Goal: Contribute content: Contribute content

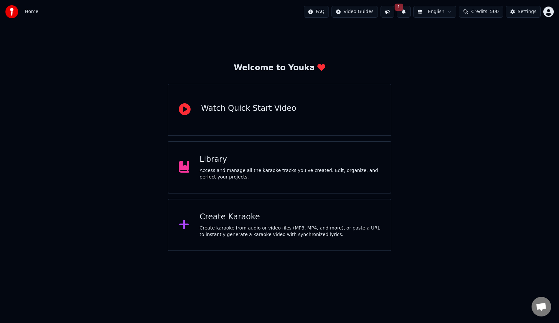
click at [393, 12] on button at bounding box center [388, 12] width 14 height 12
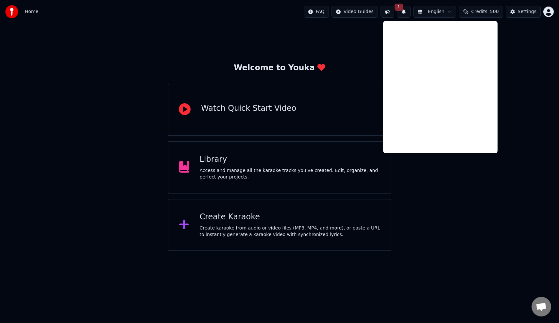
click at [403, 11] on button "1" at bounding box center [404, 12] width 14 height 12
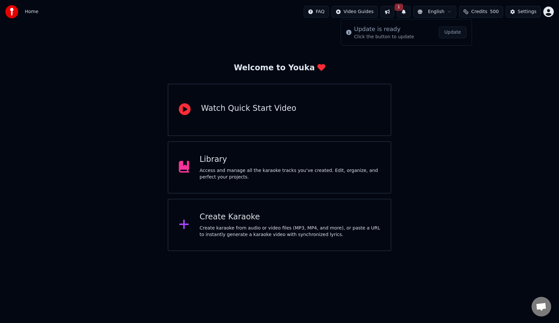
click at [450, 30] on button "Update" at bounding box center [453, 32] width 28 height 12
click at [391, 12] on button at bounding box center [388, 12] width 14 height 12
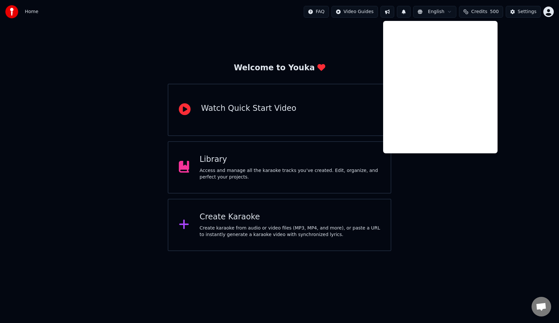
click at [435, 171] on div "Welcome to Youka Watch Quick Start Video Library Access and manage all the kara…" at bounding box center [279, 138] width 559 height 228
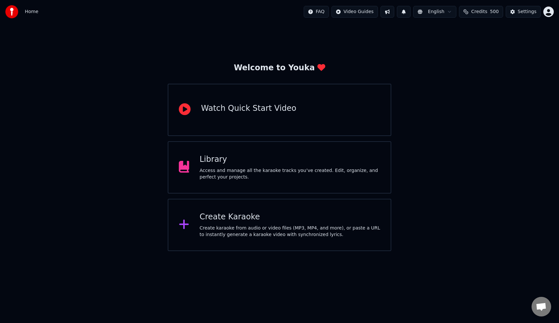
click at [225, 218] on div "Create Karaoke" at bounding box center [290, 217] width 181 height 10
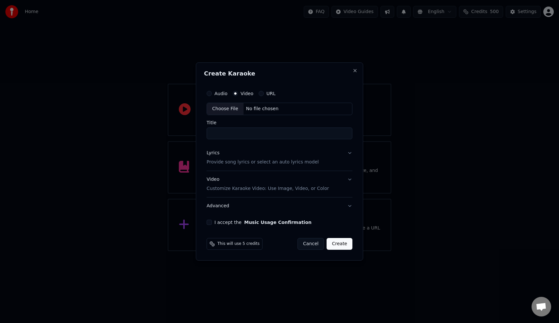
click at [226, 109] on div "Choose File" at bounding box center [225, 109] width 37 height 12
drag, startPoint x: 226, startPoint y: 132, endPoint x: 241, endPoint y: 132, distance: 15.7
click at [241, 132] on input "**********" at bounding box center [279, 134] width 149 height 12
drag, startPoint x: 224, startPoint y: 134, endPoint x: 242, endPoint y: 133, distance: 17.7
click at [242, 133] on input "**********" at bounding box center [279, 134] width 149 height 12
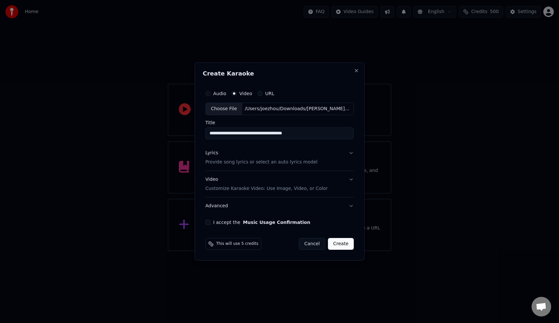
paste input
type input "*******"
click at [268, 156] on div "Lyrics Provide song lyrics or select an auto lyrics model" at bounding box center [261, 158] width 112 height 16
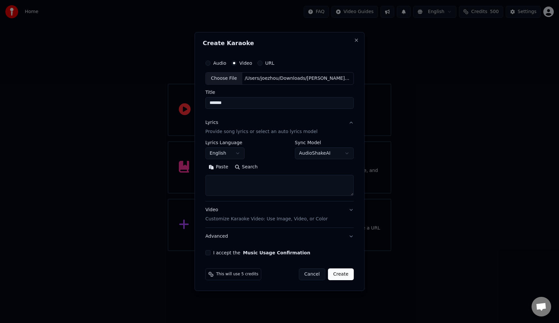
click at [274, 186] on textarea at bounding box center [279, 185] width 149 height 21
paste textarea "**********"
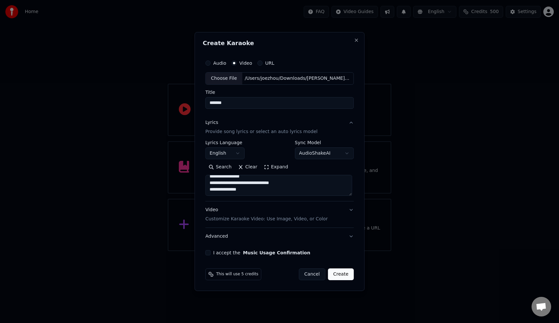
paste textarea "**********"
drag, startPoint x: 211, startPoint y: 187, endPoint x: 198, endPoint y: 170, distance: 21.9
click at [198, 170] on div "**********" at bounding box center [280, 161] width 170 height 259
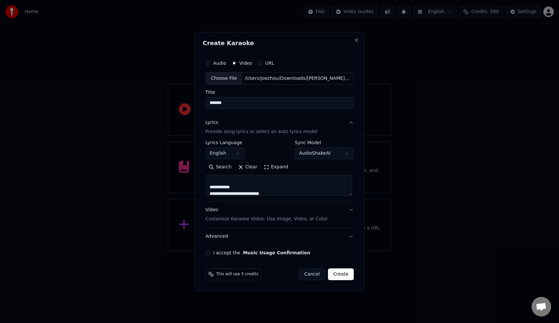
drag, startPoint x: 246, startPoint y: 185, endPoint x: 201, endPoint y: 186, distance: 45.5
click at [201, 186] on div "**********" at bounding box center [280, 161] width 170 height 259
drag, startPoint x: 234, startPoint y: 189, endPoint x: 203, endPoint y: 184, distance: 30.7
click at [203, 184] on div "**********" at bounding box center [280, 156] width 154 height 204
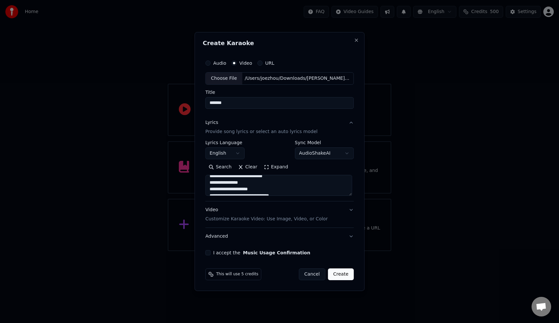
scroll to position [62, 0]
drag, startPoint x: 228, startPoint y: 185, endPoint x: 274, endPoint y: 185, distance: 46.8
click at [274, 185] on textarea at bounding box center [278, 185] width 147 height 21
drag, startPoint x: 228, startPoint y: 180, endPoint x: 262, endPoint y: 183, distance: 33.8
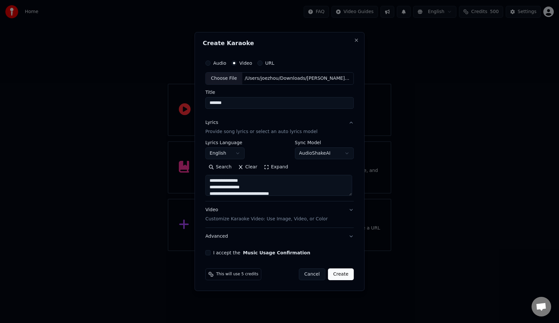
click at [262, 183] on textarea at bounding box center [278, 185] width 147 height 21
drag, startPoint x: 236, startPoint y: 187, endPoint x: 198, endPoint y: 183, distance: 38.2
click at [198, 183] on div "**********" at bounding box center [280, 161] width 170 height 259
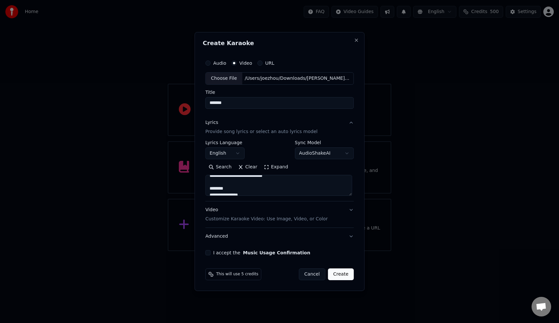
drag, startPoint x: 234, startPoint y: 187, endPoint x: 197, endPoint y: 180, distance: 38.1
click at [197, 180] on div "**********" at bounding box center [280, 161] width 170 height 259
drag, startPoint x: 229, startPoint y: 185, endPoint x: 288, endPoint y: 184, distance: 59.6
click at [287, 185] on textarea at bounding box center [278, 185] width 147 height 21
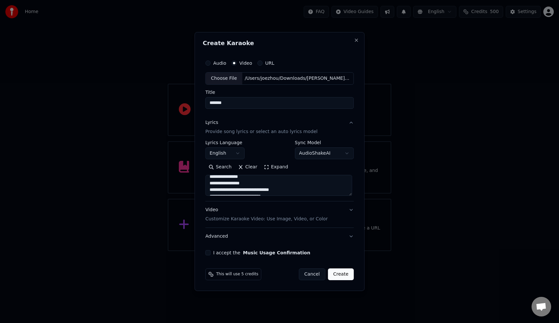
scroll to position [223, 0]
drag, startPoint x: 236, startPoint y: 181, endPoint x: 276, endPoint y: 184, distance: 40.7
click at [276, 184] on textarea at bounding box center [278, 185] width 147 height 21
click at [256, 185] on textarea at bounding box center [278, 185] width 147 height 21
drag, startPoint x: 229, startPoint y: 180, endPoint x: 265, endPoint y: 180, distance: 36.6
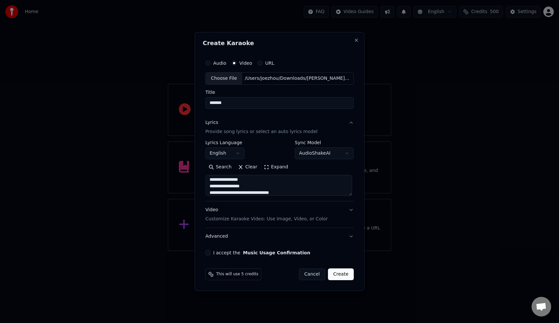
click at [265, 180] on textarea at bounding box center [278, 185] width 147 height 21
drag, startPoint x: 237, startPoint y: 187, endPoint x: 199, endPoint y: 183, distance: 38.2
click at [199, 183] on div "**********" at bounding box center [280, 161] width 170 height 259
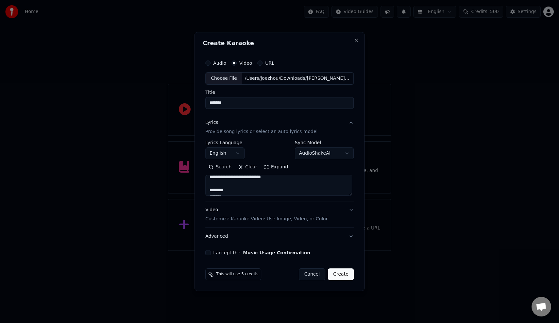
drag, startPoint x: 237, startPoint y: 190, endPoint x: 196, endPoint y: 185, distance: 40.5
click at [196, 185] on div "**********" at bounding box center [280, 161] width 170 height 259
click at [226, 183] on textarea at bounding box center [278, 185] width 147 height 21
drag, startPoint x: 228, startPoint y: 183, endPoint x: 259, endPoint y: 183, distance: 31.7
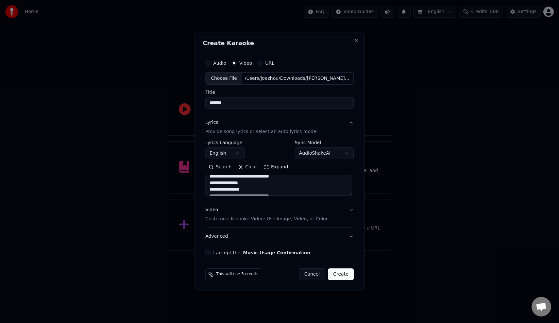
click at [259, 183] on textarea at bounding box center [278, 185] width 147 height 21
drag, startPoint x: 247, startPoint y: 180, endPoint x: 270, endPoint y: 180, distance: 22.6
click at [270, 180] on textarea at bounding box center [278, 185] width 147 height 21
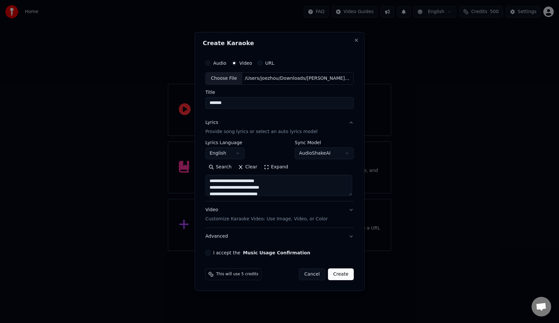
drag, startPoint x: 260, startPoint y: 188, endPoint x: 302, endPoint y: 188, distance: 42.5
click at [302, 188] on textarea at bounding box center [278, 185] width 147 height 21
drag, startPoint x: 223, startPoint y: 186, endPoint x: 200, endPoint y: 186, distance: 22.9
click at [200, 186] on div "**********" at bounding box center [280, 161] width 170 height 259
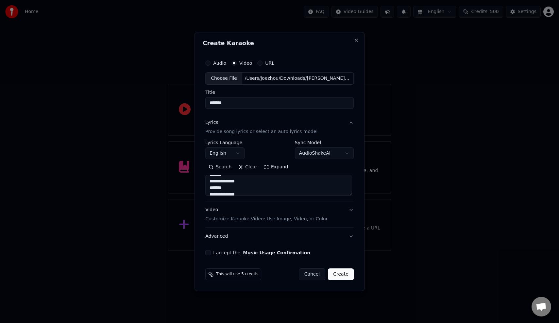
scroll to position [312, 0]
type textarea "**********"
click at [215, 238] on button "Advanced" at bounding box center [279, 236] width 149 height 17
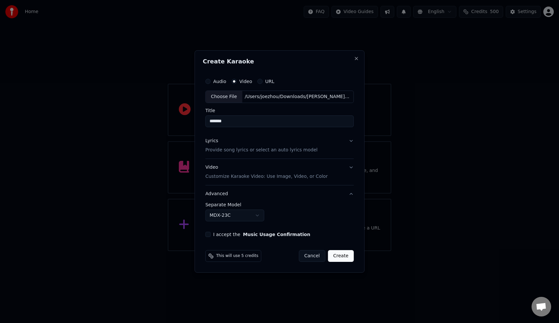
click at [245, 172] on div "Video Customize Karaoke Video: Use Image, Video, or Color" at bounding box center [266, 172] width 122 height 16
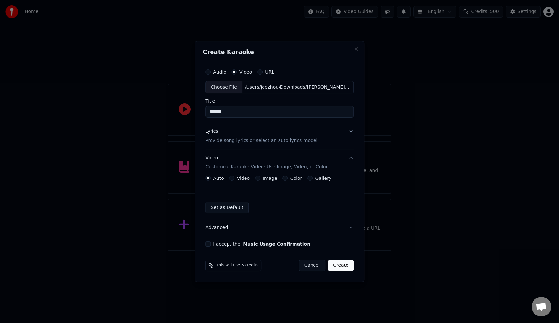
click at [208, 246] on button "I accept the Music Usage Confirmation" at bounding box center [207, 243] width 5 height 5
click at [346, 266] on button "Create" at bounding box center [341, 266] width 26 height 12
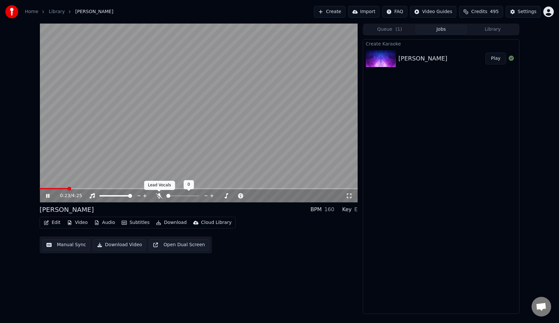
click at [159, 196] on icon at bounding box center [159, 195] width 7 height 5
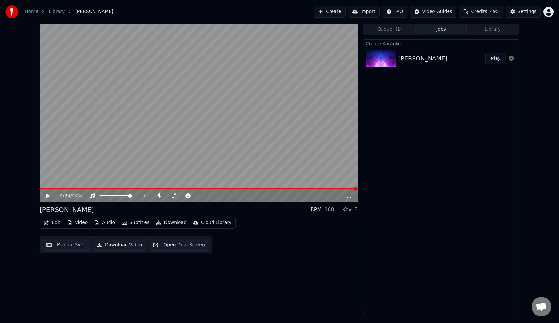
click at [53, 225] on button "Edit" at bounding box center [52, 222] width 22 height 9
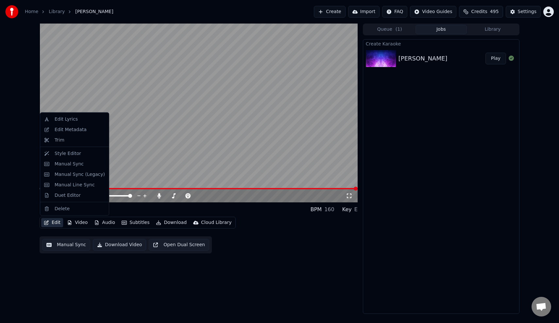
drag, startPoint x: 81, startPoint y: 185, endPoint x: 79, endPoint y: 176, distance: 9.2
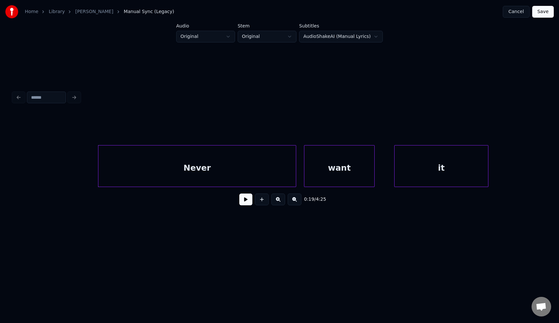
scroll to position [0, 1884]
click at [245, 199] on button at bounding box center [245, 200] width 13 height 12
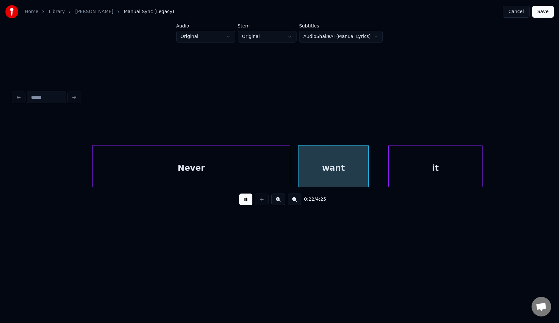
click at [245, 201] on button at bounding box center [245, 200] width 13 height 12
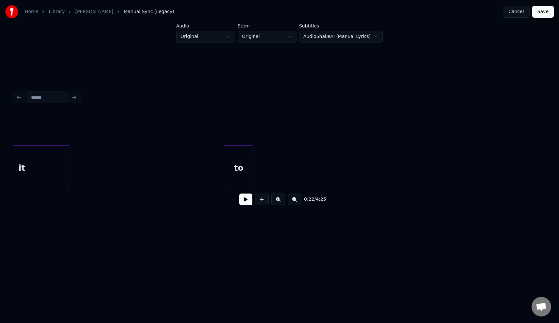
scroll to position [0, 2321]
click at [230, 167] on div "to" at bounding box center [215, 168] width 29 height 44
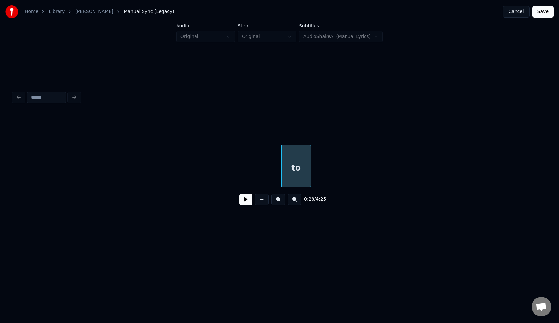
scroll to position [0, 2703]
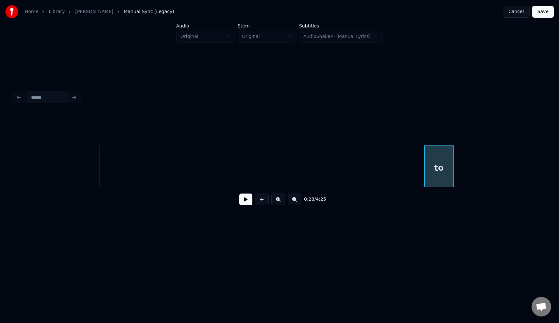
click at [442, 155] on div "to" at bounding box center [439, 168] width 29 height 44
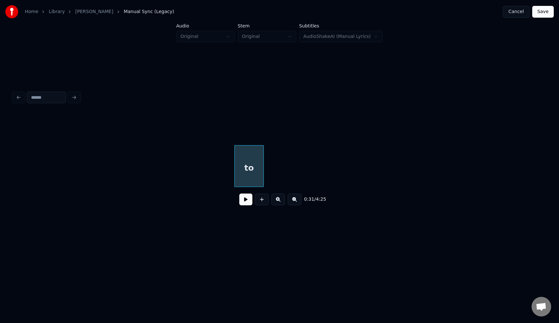
scroll to position [0, 2872]
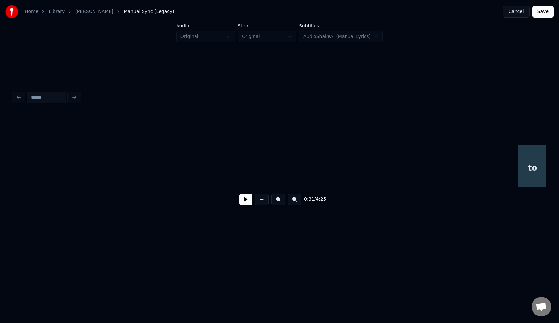
click at [531, 162] on div "to" at bounding box center [533, 168] width 29 height 44
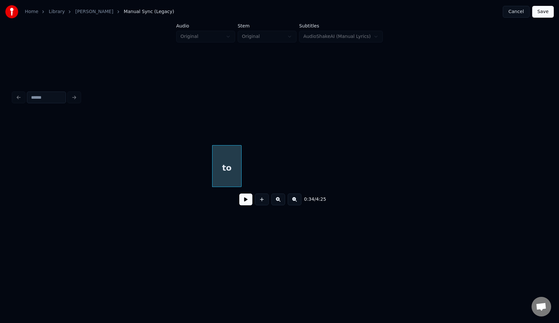
scroll to position [0, 3260]
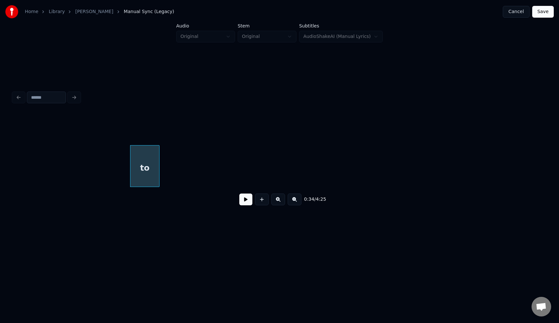
click at [298, 198] on button at bounding box center [295, 200] width 14 height 12
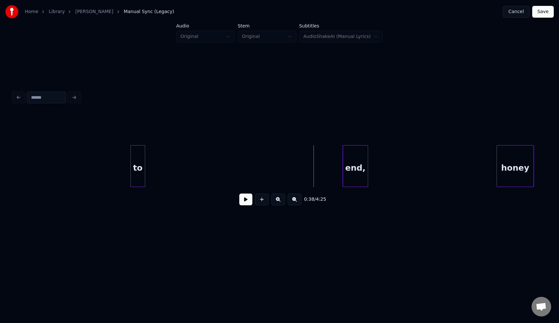
click at [245, 201] on button at bounding box center [245, 200] width 13 height 12
click at [399, 170] on div "end," at bounding box center [401, 168] width 25 height 44
drag, startPoint x: 267, startPoint y: 179, endPoint x: 205, endPoint y: 165, distance: 63.3
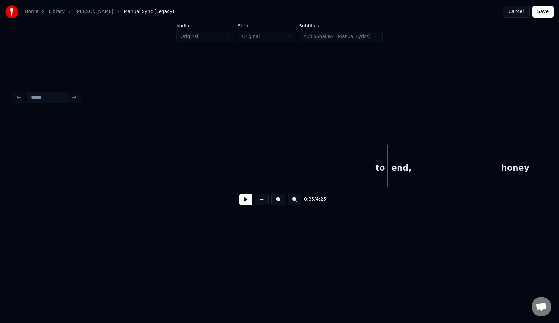
click at [380, 160] on div "to" at bounding box center [381, 168] width 14 height 44
click at [244, 200] on button at bounding box center [245, 200] width 13 height 12
click at [438, 158] on div at bounding box center [438, 166] width 2 height 41
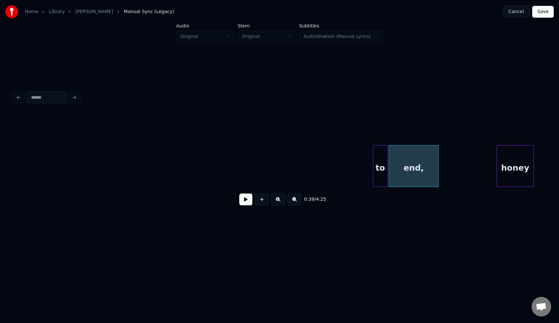
click at [376, 169] on div "to" at bounding box center [381, 168] width 14 height 44
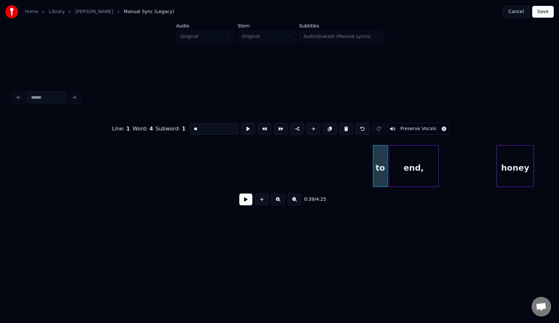
click at [246, 197] on button at bounding box center [245, 200] width 13 height 12
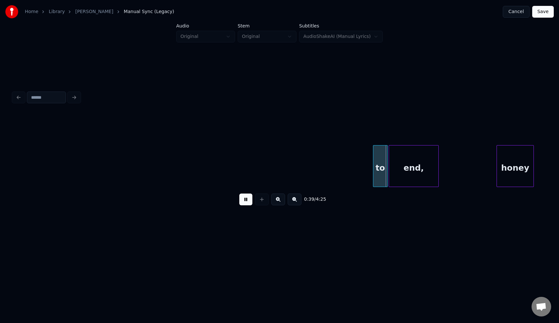
click at [246, 197] on button at bounding box center [245, 200] width 13 height 12
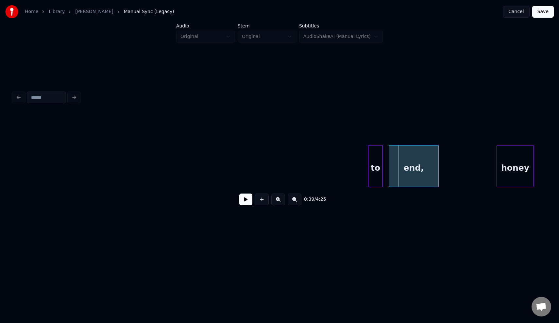
click at [375, 158] on div "to" at bounding box center [376, 168] width 14 height 44
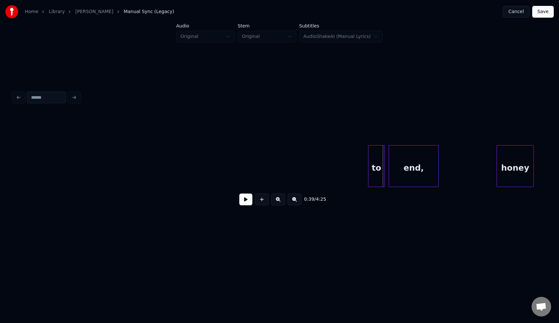
click at [384, 163] on div at bounding box center [384, 166] width 2 height 41
click at [377, 167] on div "to" at bounding box center [377, 168] width 16 height 44
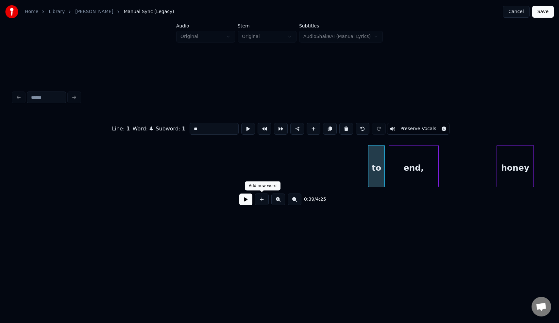
click at [245, 197] on button at bounding box center [245, 200] width 13 height 12
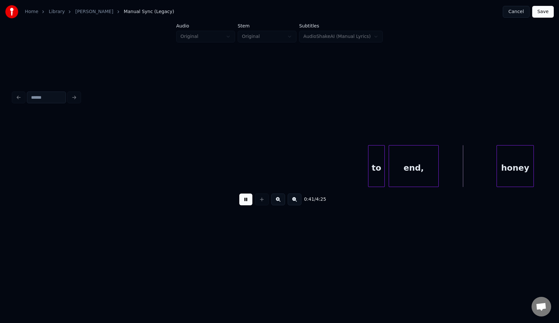
click at [245, 197] on button at bounding box center [245, 200] width 13 height 12
click at [439, 159] on div "end," at bounding box center [415, 166] width 50 height 42
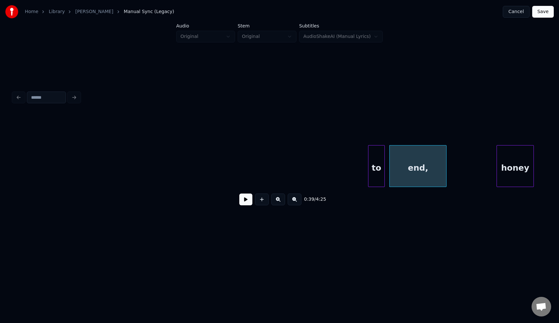
click at [446, 159] on div at bounding box center [446, 166] width 2 height 41
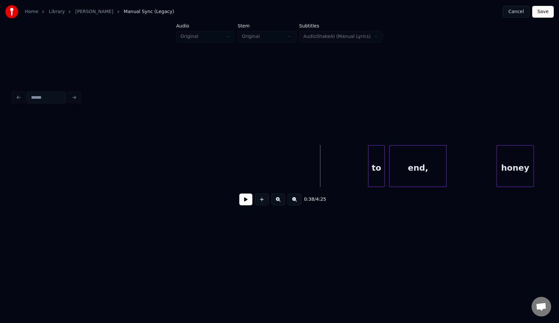
click at [244, 201] on button at bounding box center [245, 200] width 13 height 12
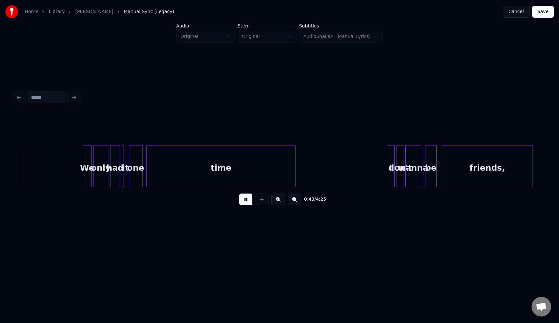
click at [244, 201] on button at bounding box center [245, 200] width 13 height 12
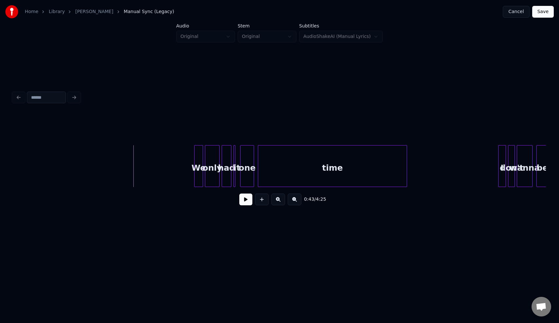
scroll to position [0, 1940]
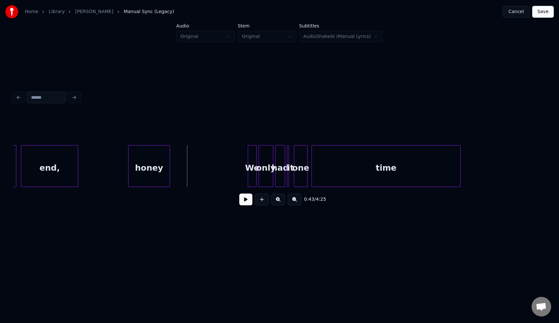
click at [169, 170] on div at bounding box center [169, 166] width 2 height 41
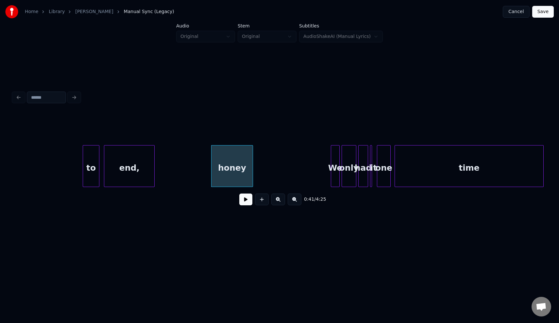
click at [154, 172] on div at bounding box center [153, 166] width 2 height 41
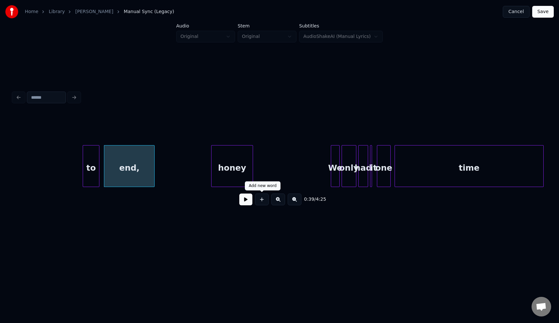
click at [247, 200] on button at bounding box center [245, 200] width 13 height 12
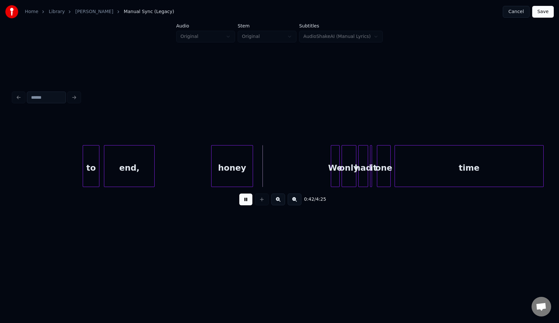
click at [247, 200] on button at bounding box center [245, 200] width 13 height 12
click at [160, 160] on div at bounding box center [160, 166] width 2 height 41
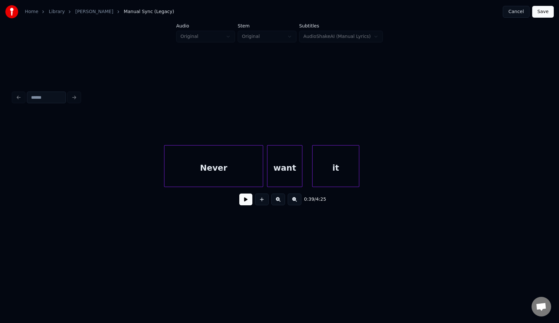
scroll to position [0, 966]
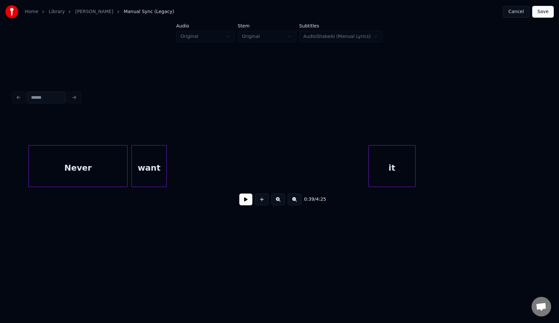
click at [393, 163] on div "it" at bounding box center [392, 168] width 46 height 44
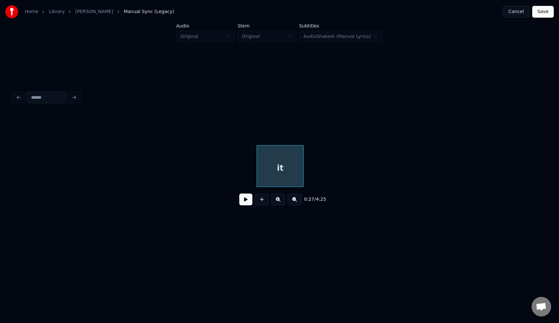
scroll to position [0, 1223]
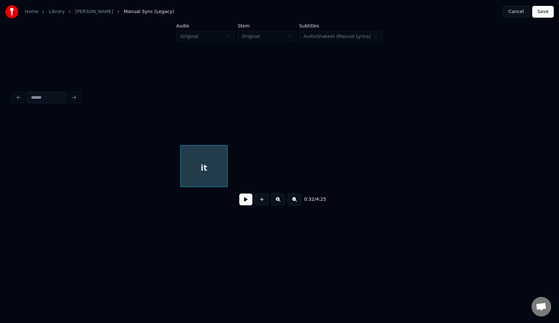
scroll to position [0, 1488]
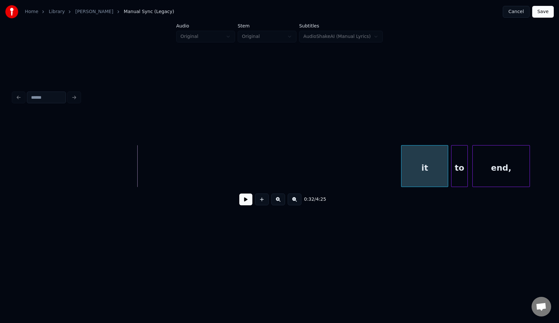
click at [430, 164] on div "it" at bounding box center [425, 168] width 46 height 44
click at [436, 165] on div at bounding box center [436, 166] width 2 height 41
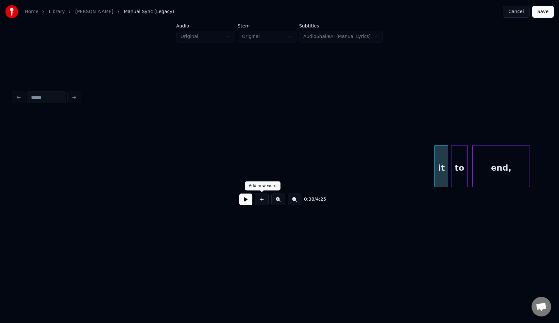
click at [247, 201] on button at bounding box center [245, 200] width 13 height 12
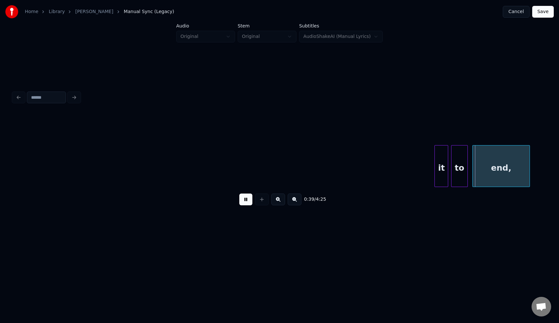
click at [247, 201] on button at bounding box center [245, 200] width 13 height 12
click at [444, 166] on div at bounding box center [445, 166] width 2 height 41
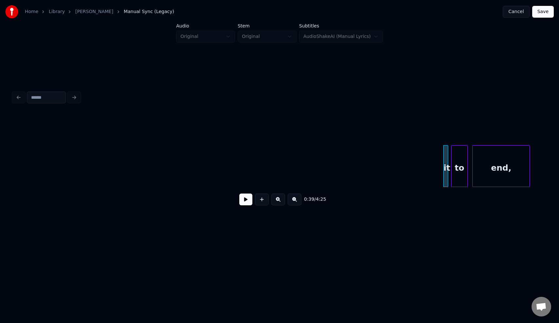
click at [247, 200] on button at bounding box center [245, 200] width 13 height 12
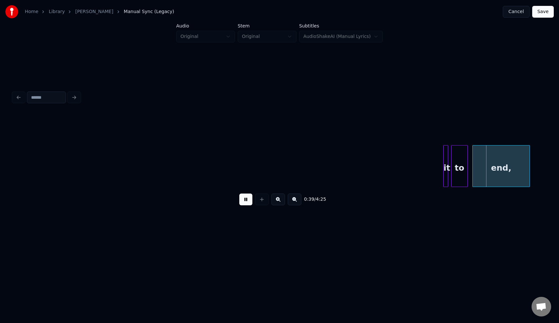
click at [247, 200] on button at bounding box center [245, 200] width 13 height 12
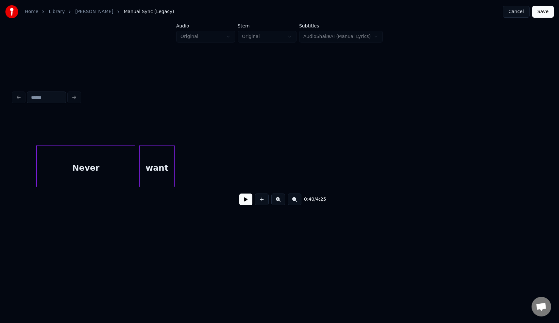
scroll to position [0, 906]
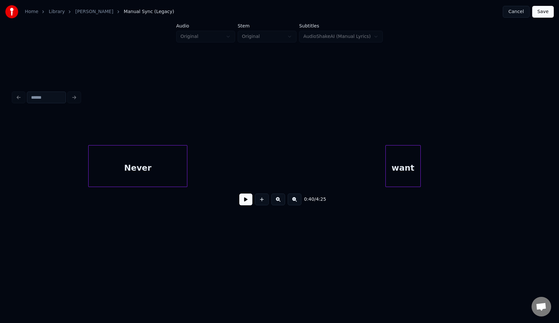
click at [421, 167] on div "want" at bounding box center [403, 168] width 35 height 44
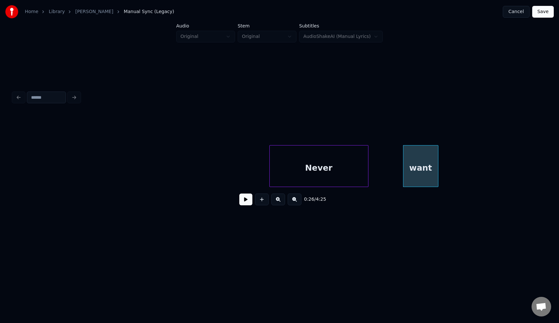
click at [312, 168] on div "Never" at bounding box center [319, 168] width 98 height 44
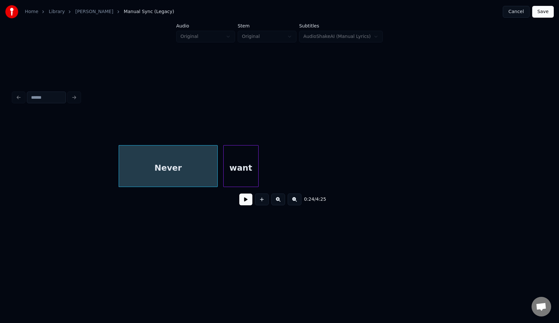
scroll to position [0, 1165]
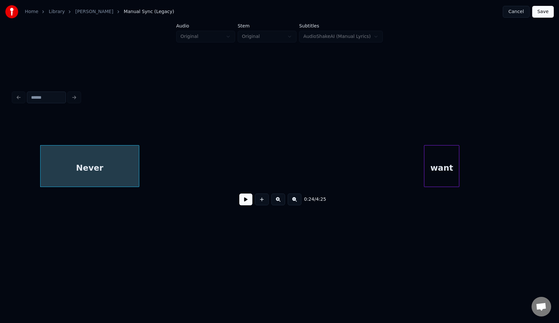
click at [459, 182] on div "want" at bounding box center [442, 168] width 35 height 44
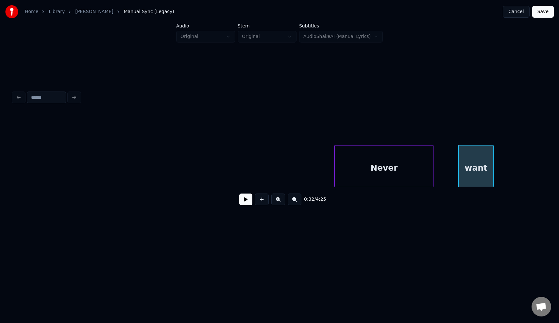
click at [409, 168] on div "Never" at bounding box center [384, 168] width 98 height 44
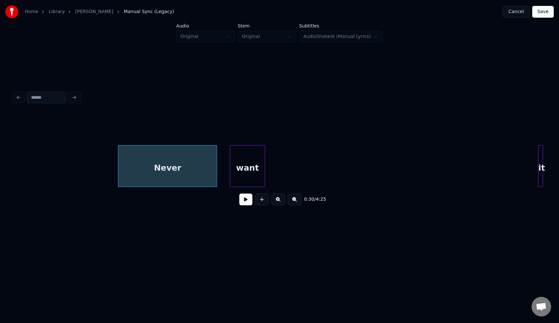
scroll to position [0, 1528]
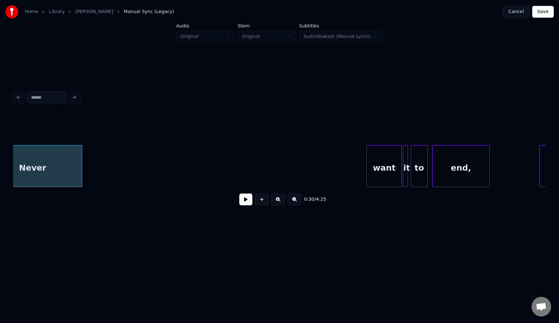
click at [394, 167] on div "want" at bounding box center [384, 168] width 35 height 44
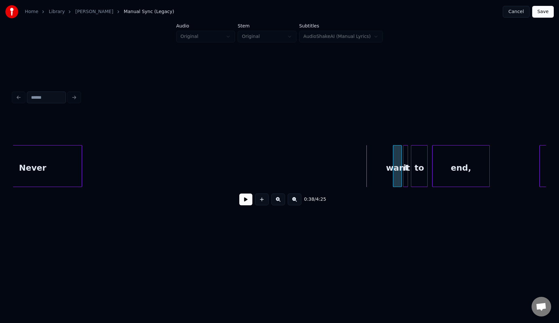
click at [394, 168] on div at bounding box center [395, 166] width 2 height 41
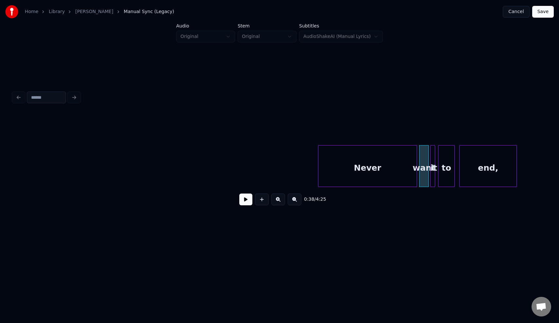
click at [369, 141] on div "0:38 / 4:25" at bounding box center [279, 162] width 533 height 99
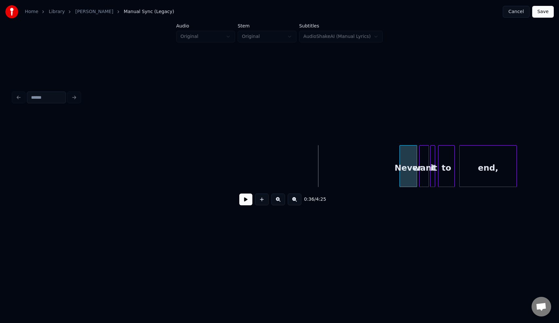
click at [400, 156] on div at bounding box center [401, 166] width 2 height 41
click at [247, 199] on button at bounding box center [245, 200] width 13 height 12
click at [276, 198] on button at bounding box center [279, 200] width 14 height 12
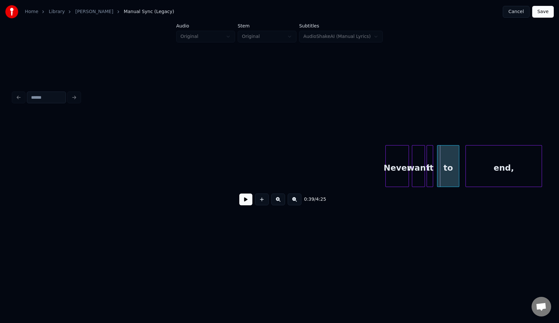
click at [276, 198] on button at bounding box center [279, 200] width 14 height 12
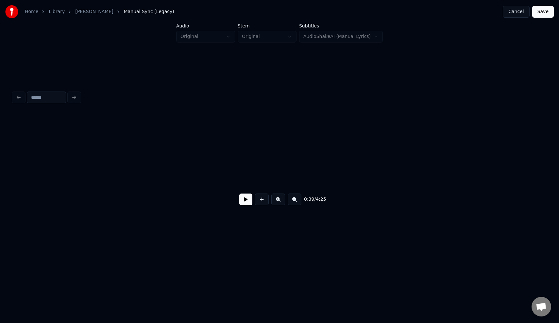
click at [276, 198] on button at bounding box center [279, 200] width 14 height 12
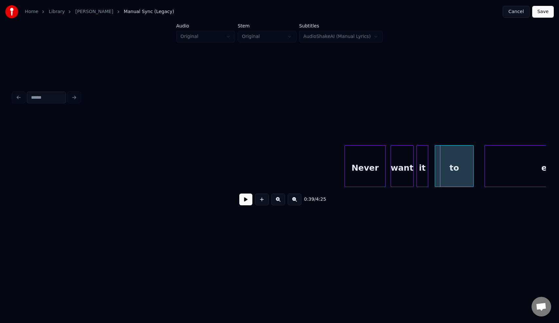
click at [377, 170] on div "Never" at bounding box center [365, 168] width 41 height 44
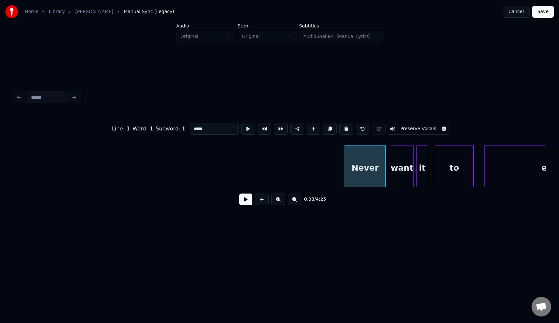
click at [247, 200] on button at bounding box center [245, 200] width 13 height 12
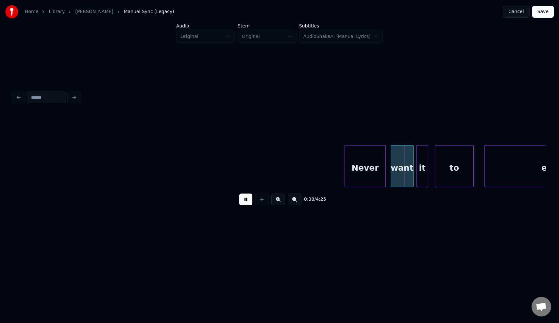
click at [247, 200] on button at bounding box center [245, 200] width 13 height 12
click at [352, 166] on div "Never" at bounding box center [365, 168] width 41 height 44
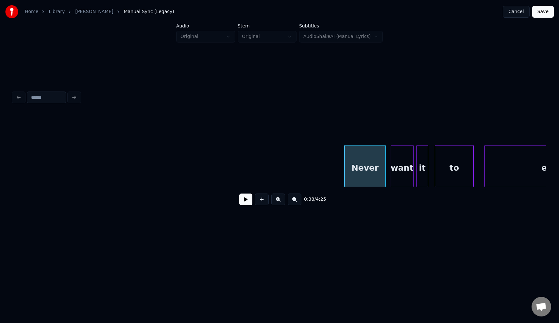
click at [242, 200] on button at bounding box center [245, 200] width 13 height 12
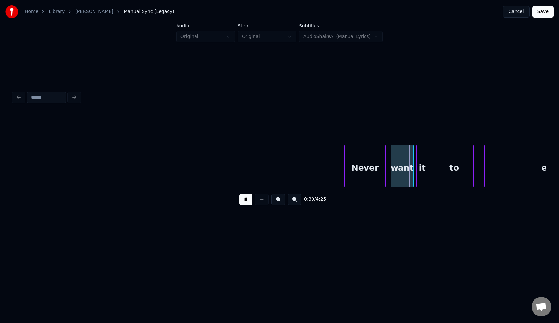
click at [242, 200] on button at bounding box center [245, 200] width 13 height 12
click at [402, 166] on div "want" at bounding box center [402, 168] width 22 height 44
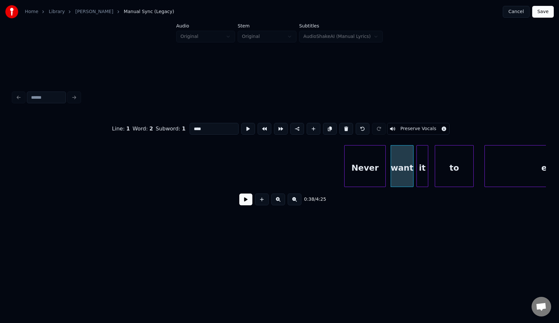
click at [249, 197] on button at bounding box center [245, 200] width 13 height 12
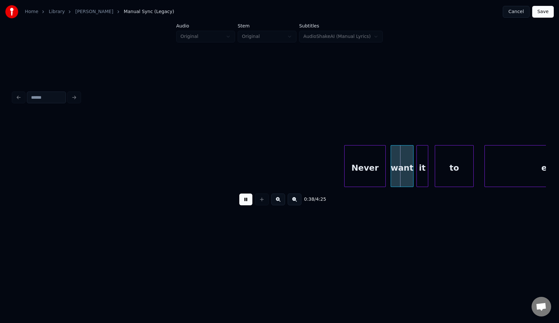
click at [249, 197] on button at bounding box center [245, 200] width 13 height 12
click at [390, 163] on div at bounding box center [391, 166] width 2 height 41
click at [249, 198] on button at bounding box center [245, 200] width 13 height 12
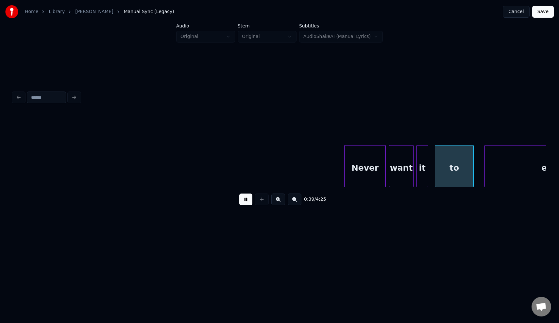
click at [249, 198] on button at bounding box center [245, 200] width 13 height 12
click at [405, 168] on div "want" at bounding box center [402, 168] width 24 height 44
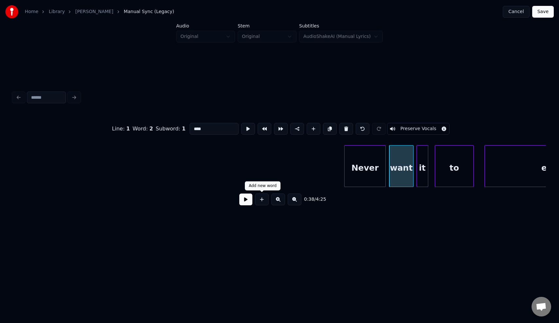
click at [242, 199] on button at bounding box center [245, 200] width 13 height 12
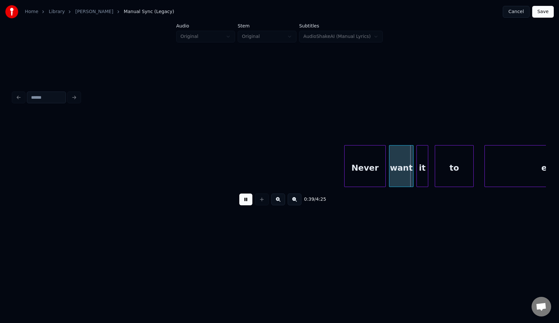
click at [242, 199] on button at bounding box center [245, 200] width 13 height 12
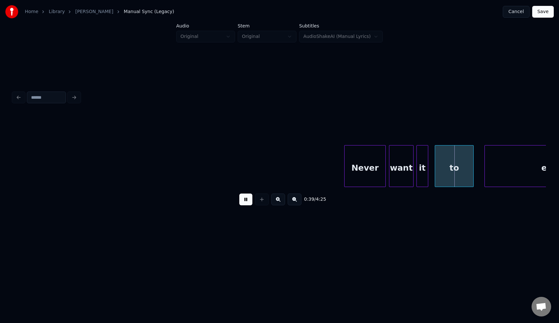
click at [242, 199] on button at bounding box center [245, 200] width 13 height 12
click at [243, 202] on button at bounding box center [245, 200] width 13 height 12
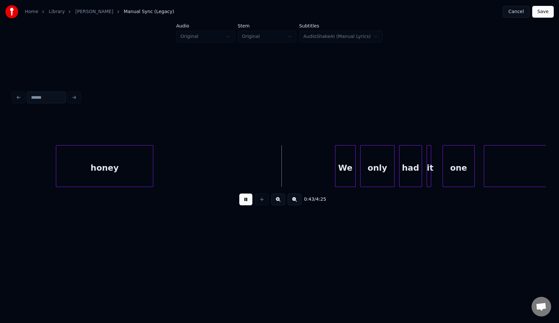
scroll to position [0, 4829]
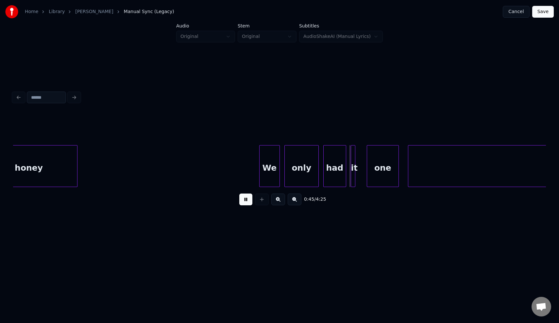
click at [245, 200] on button at bounding box center [245, 200] width 13 height 12
click at [290, 166] on div at bounding box center [291, 166] width 2 height 41
click at [274, 167] on div "We" at bounding box center [277, 168] width 20 height 44
click at [243, 201] on button at bounding box center [245, 200] width 13 height 12
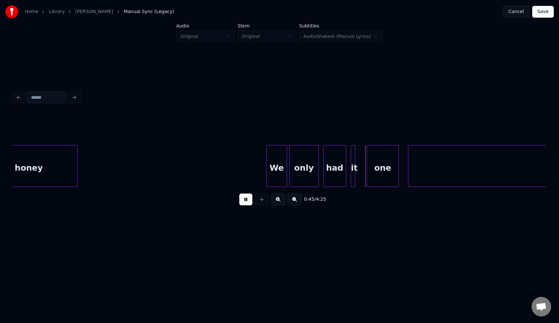
click at [243, 201] on button at bounding box center [245, 200] width 13 height 12
click at [360, 156] on div at bounding box center [359, 166] width 2 height 41
click at [359, 156] on div at bounding box center [360, 166] width 2 height 41
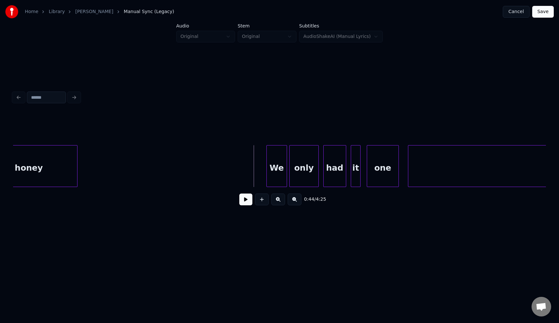
click at [244, 202] on button at bounding box center [245, 200] width 13 height 12
click at [282, 170] on div at bounding box center [282, 166] width 2 height 41
click at [286, 170] on div at bounding box center [287, 166] width 2 height 41
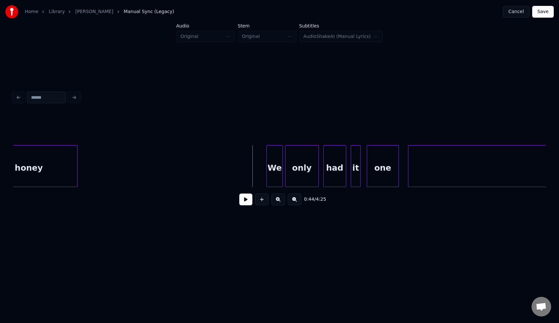
click at [247, 200] on button at bounding box center [245, 200] width 13 height 12
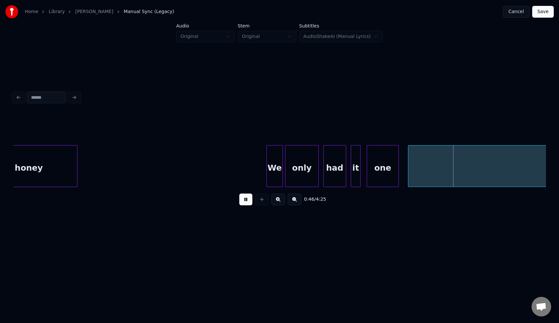
click at [247, 200] on button at bounding box center [245, 200] width 13 height 12
drag, startPoint x: 244, startPoint y: 201, endPoint x: 247, endPoint y: 175, distance: 26.7
click at [247, 175] on div "0:46 / 4:25" at bounding box center [279, 162] width 533 height 99
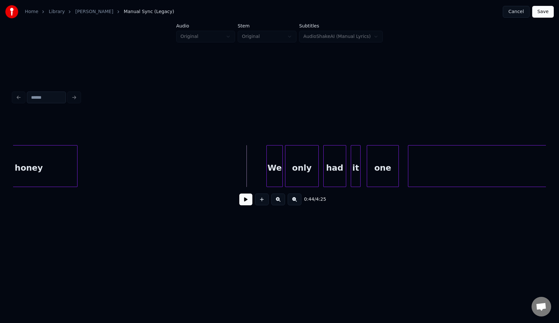
click at [247, 203] on button at bounding box center [245, 200] width 13 height 12
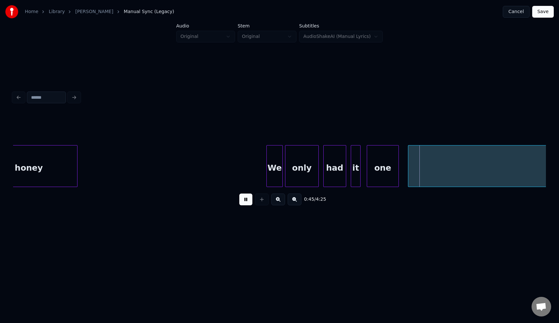
click at [247, 203] on button at bounding box center [245, 200] width 13 height 12
click at [373, 166] on div "one" at bounding box center [382, 168] width 31 height 44
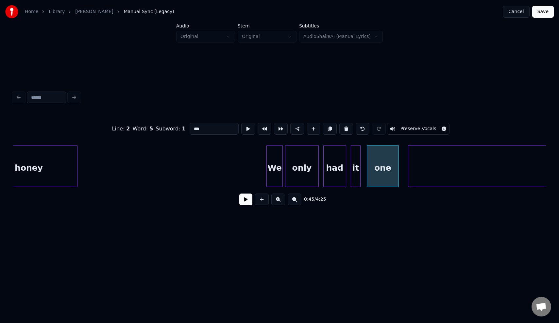
click at [248, 201] on button at bounding box center [245, 200] width 13 height 12
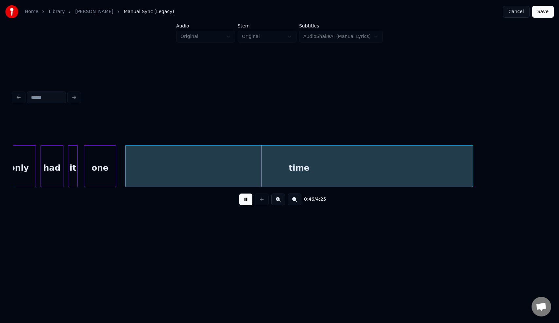
scroll to position [0, 5192]
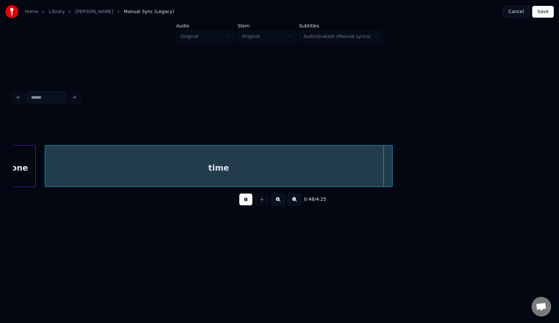
click at [244, 202] on button at bounding box center [245, 200] width 13 height 12
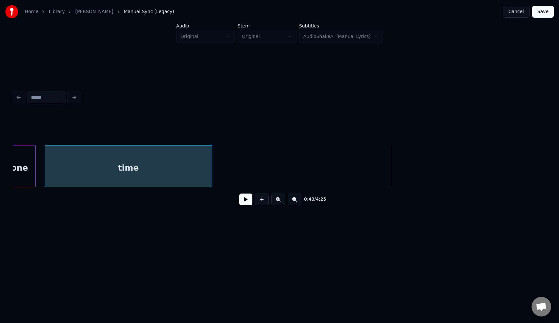
click at [210, 159] on div at bounding box center [211, 166] width 2 height 41
click at [245, 202] on button at bounding box center [245, 200] width 13 height 12
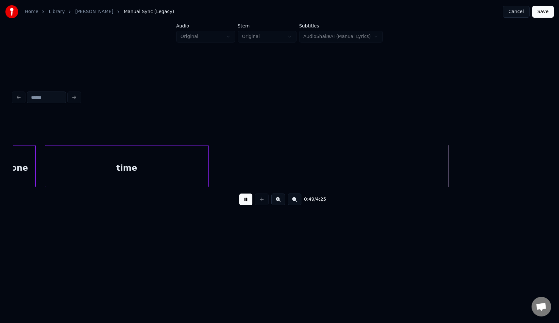
click at [245, 202] on button at bounding box center [245, 200] width 13 height 12
click at [244, 202] on button at bounding box center [245, 200] width 13 height 12
click at [247, 200] on button at bounding box center [245, 200] width 13 height 12
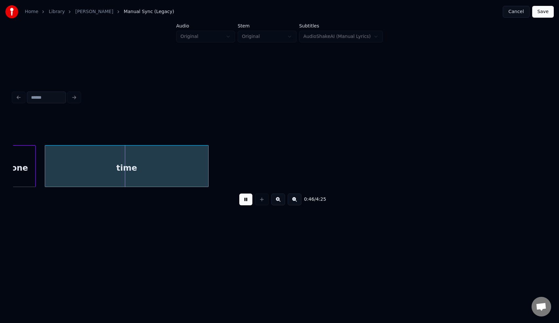
click at [247, 200] on button at bounding box center [245, 200] width 13 height 12
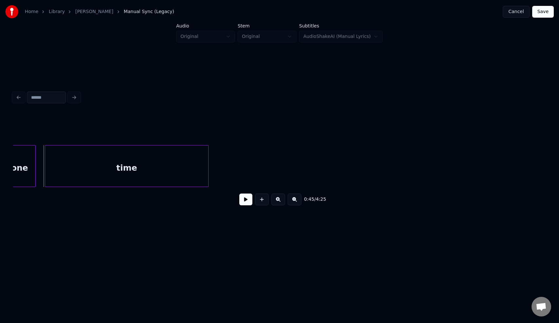
click at [251, 198] on button at bounding box center [245, 200] width 13 height 12
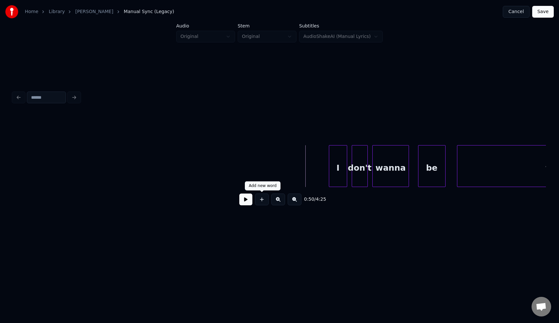
click at [246, 201] on button at bounding box center [245, 200] width 13 height 12
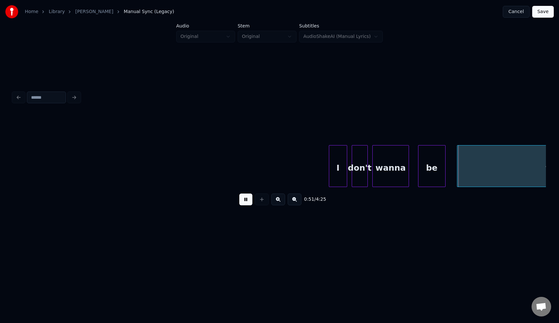
click at [246, 201] on button at bounding box center [245, 200] width 13 height 12
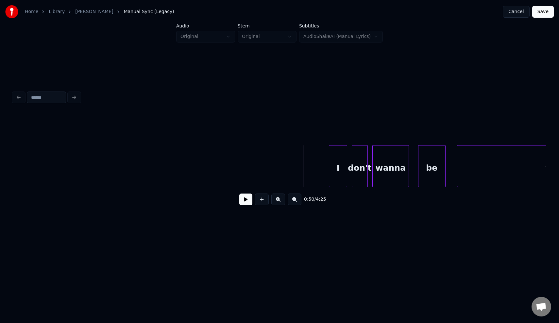
click at [244, 203] on button at bounding box center [245, 200] width 13 height 12
click at [329, 156] on div "I" at bounding box center [338, 166] width 18 height 42
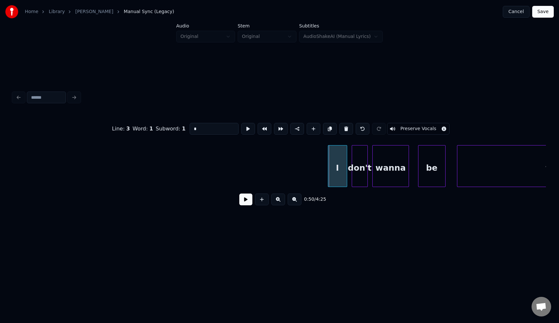
click at [328, 156] on div at bounding box center [329, 166] width 2 height 41
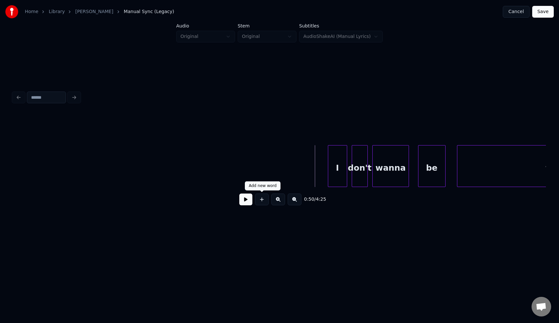
click at [248, 198] on button at bounding box center [245, 200] width 13 height 12
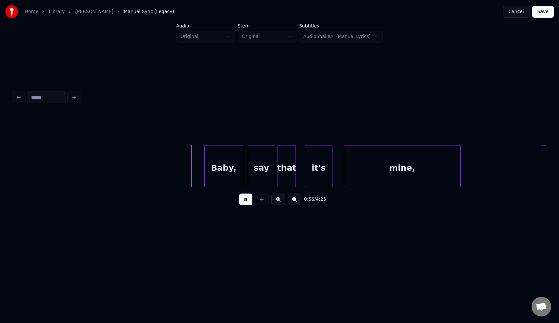
scroll to position [0, 6320]
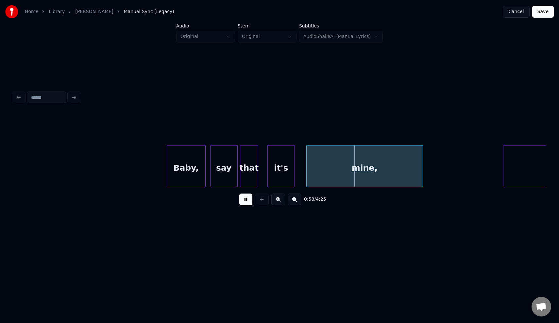
click at [204, 165] on div at bounding box center [204, 166] width 2 height 41
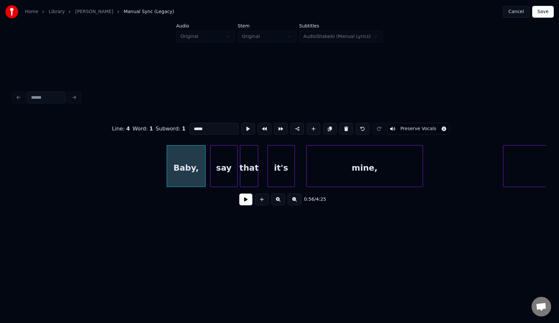
click at [246, 200] on button at bounding box center [245, 200] width 13 height 12
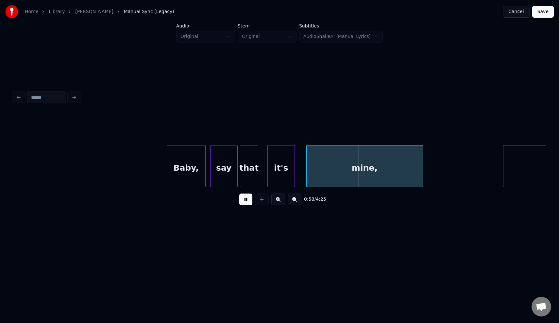
click at [246, 200] on button at bounding box center [245, 200] width 13 height 12
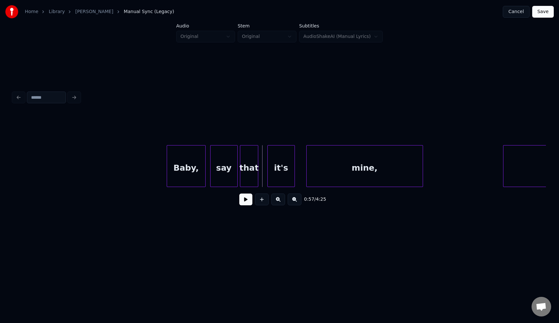
click at [243, 200] on button at bounding box center [245, 200] width 13 height 12
click at [261, 171] on div at bounding box center [262, 166] width 2 height 41
click at [244, 204] on button at bounding box center [245, 200] width 13 height 12
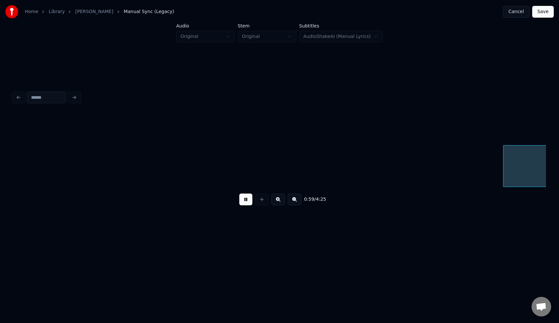
scroll to position [0, 6854]
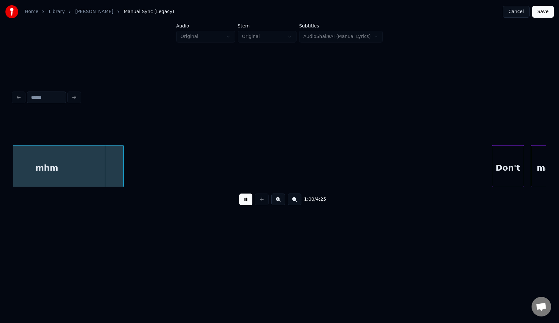
click at [244, 204] on button at bounding box center [245, 200] width 13 height 12
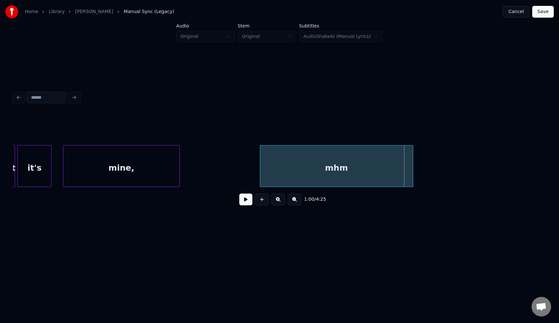
scroll to position [0, 6547]
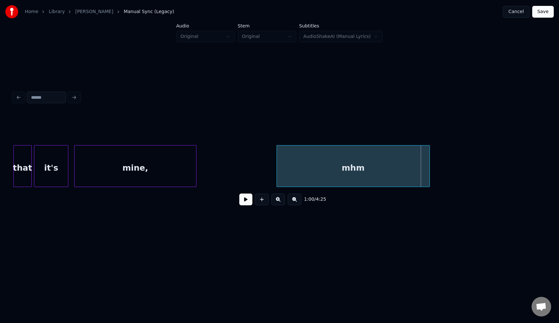
click at [75, 168] on div at bounding box center [76, 166] width 2 height 41
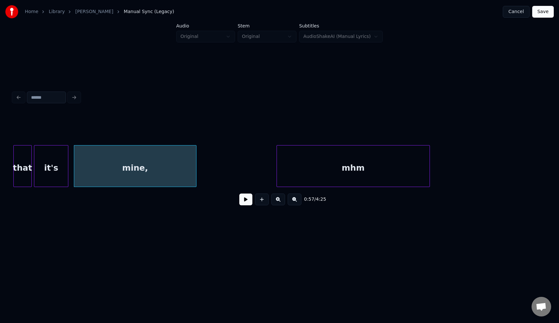
click at [242, 198] on button at bounding box center [245, 200] width 13 height 12
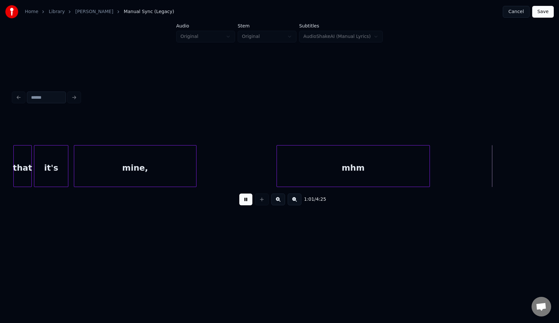
click at [242, 198] on button at bounding box center [245, 200] width 13 height 12
click at [343, 165] on div "mhm" at bounding box center [401, 168] width 153 height 44
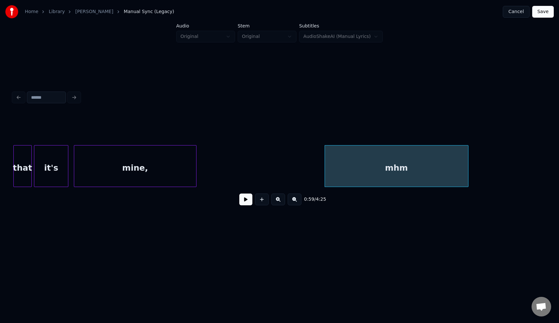
click at [467, 159] on div at bounding box center [468, 166] width 2 height 41
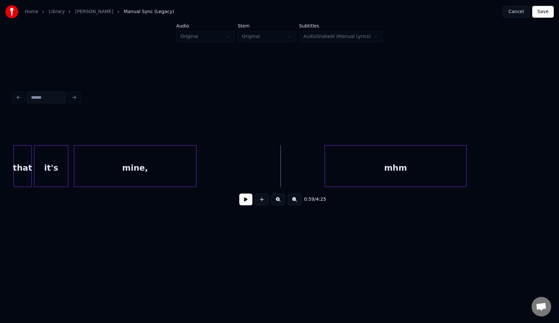
click at [246, 199] on button at bounding box center [245, 200] width 13 height 12
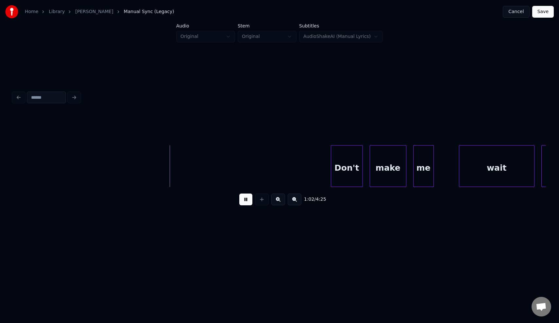
scroll to position [0, 7128]
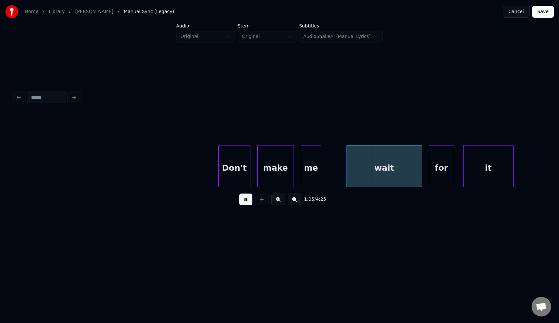
click at [242, 201] on button at bounding box center [245, 200] width 13 height 12
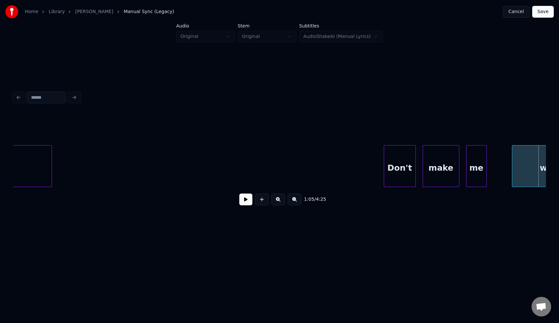
scroll to position [0, 6951]
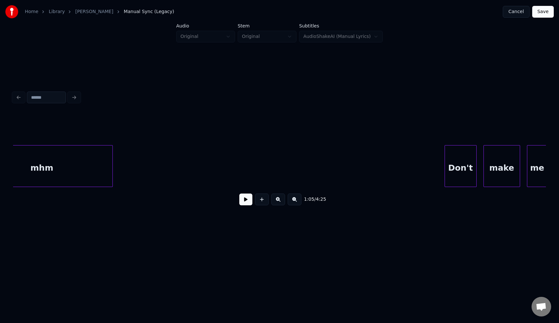
click at [65, 168] on div "mhm" at bounding box center [41, 168] width 141 height 44
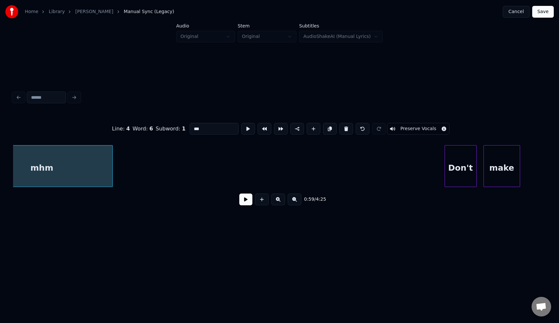
scroll to position [0, 6859]
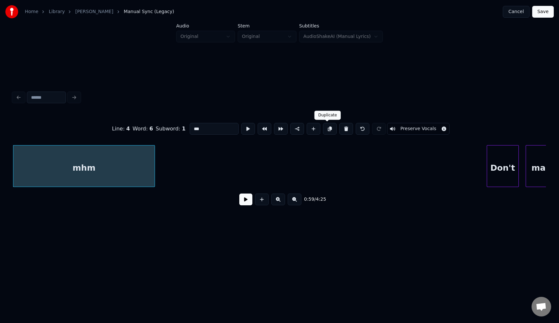
click at [324, 129] on button at bounding box center [330, 129] width 14 height 12
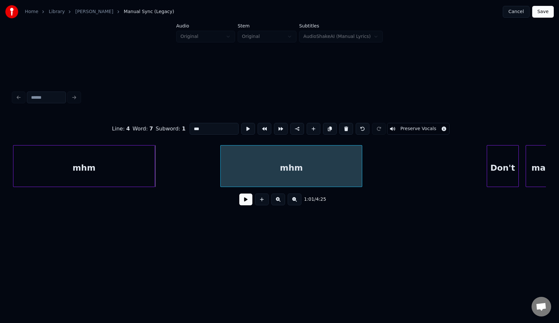
click at [249, 166] on div "mhm" at bounding box center [291, 168] width 141 height 44
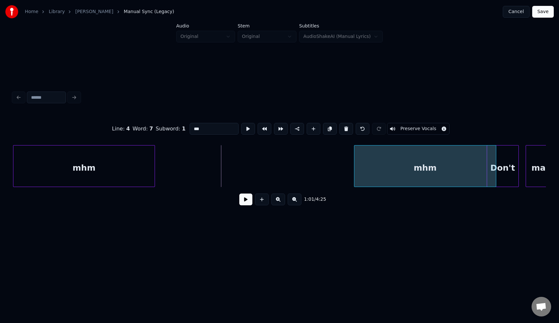
click at [415, 168] on div "mhm" at bounding box center [425, 168] width 141 height 44
click at [463, 163] on div at bounding box center [463, 166] width 2 height 41
click at [244, 203] on button at bounding box center [245, 200] width 13 height 12
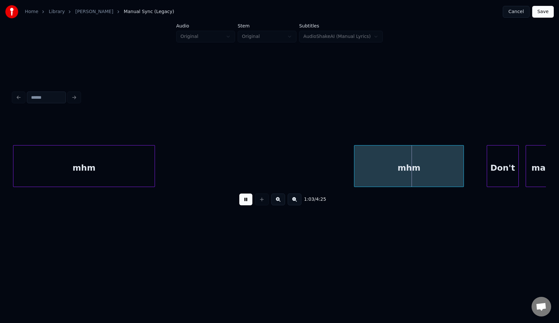
click at [244, 203] on button at bounding box center [245, 200] width 13 height 12
click at [399, 167] on div "mhm" at bounding box center [409, 168] width 109 height 44
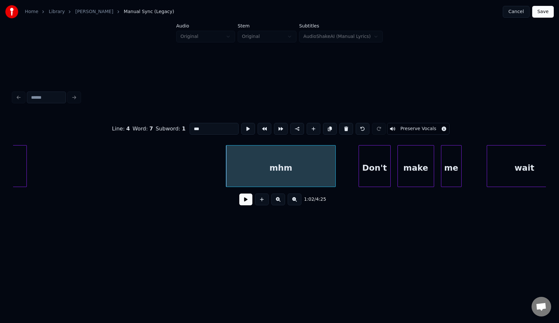
scroll to position [0, 6992]
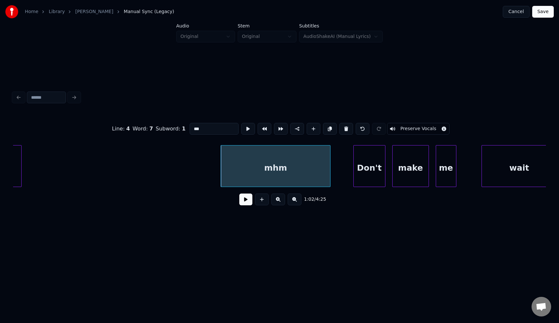
click at [215, 129] on input "***" at bounding box center [214, 129] width 49 height 12
type input "**"
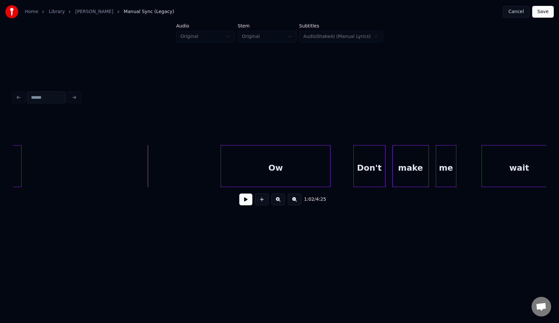
click at [233, 164] on div "Ow" at bounding box center [275, 168] width 109 height 44
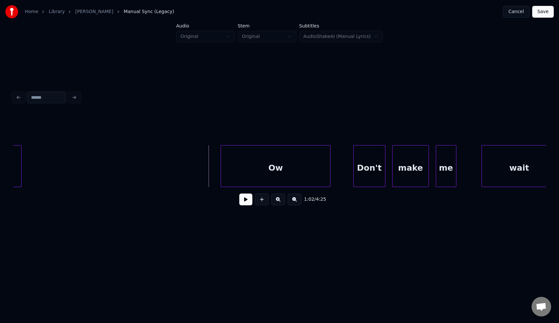
click at [244, 200] on button at bounding box center [245, 200] width 13 height 12
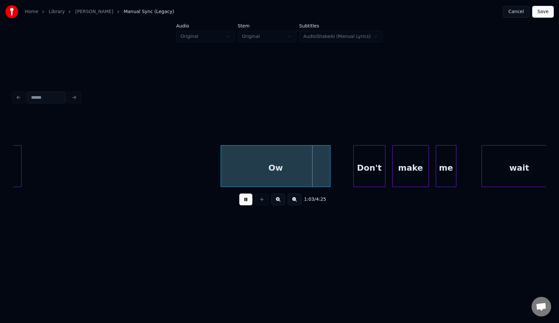
click at [244, 200] on button at bounding box center [245, 200] width 13 height 12
click at [286, 164] on div at bounding box center [286, 166] width 2 height 41
click at [243, 202] on button at bounding box center [245, 200] width 13 height 12
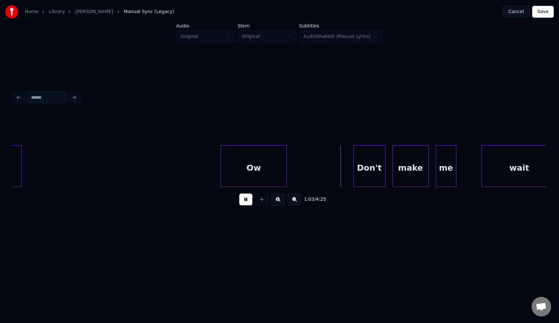
click at [243, 202] on button at bounding box center [245, 200] width 13 height 12
click at [303, 177] on div at bounding box center [302, 166] width 2 height 41
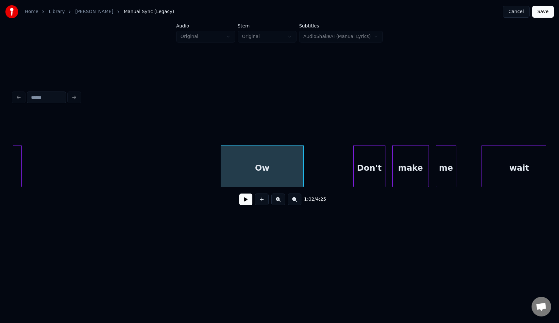
click at [245, 203] on button at bounding box center [245, 200] width 13 height 12
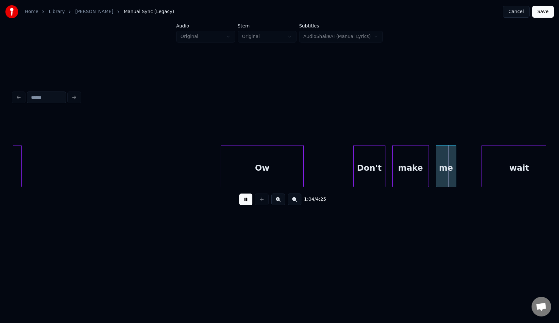
click at [245, 203] on button at bounding box center [245, 200] width 13 height 12
click at [242, 201] on button at bounding box center [245, 200] width 13 height 12
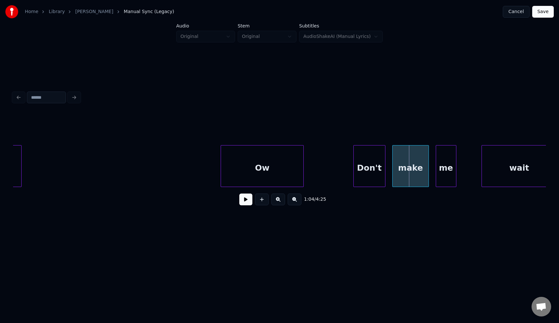
click at [250, 161] on div "Ow" at bounding box center [262, 168] width 82 height 44
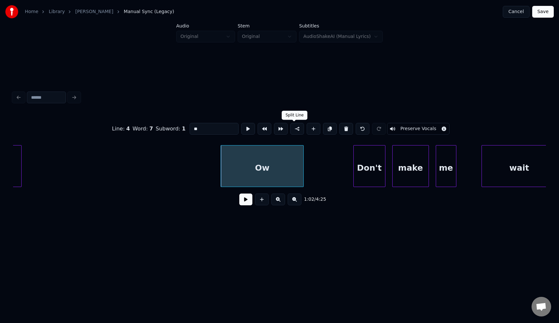
click at [292, 130] on button at bounding box center [298, 129] width 14 height 12
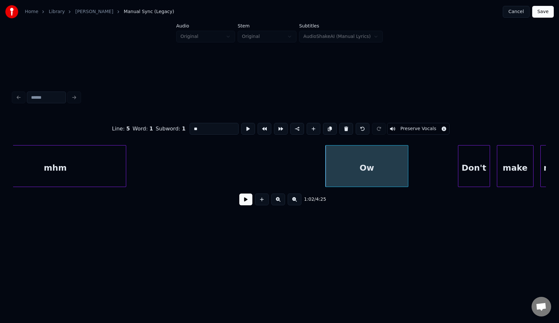
click at [78, 166] on div "mhm" at bounding box center [55, 168] width 141 height 44
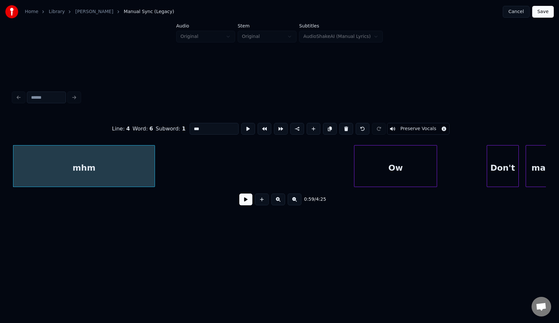
click at [392, 174] on div "Ow" at bounding box center [396, 168] width 82 height 44
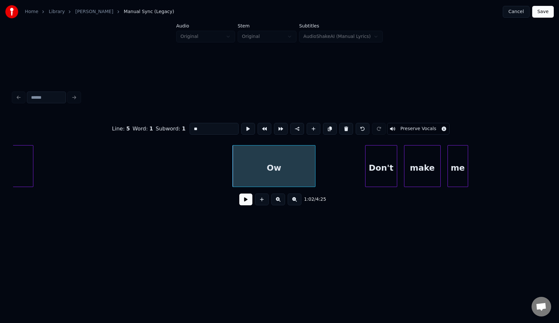
scroll to position [0, 7005]
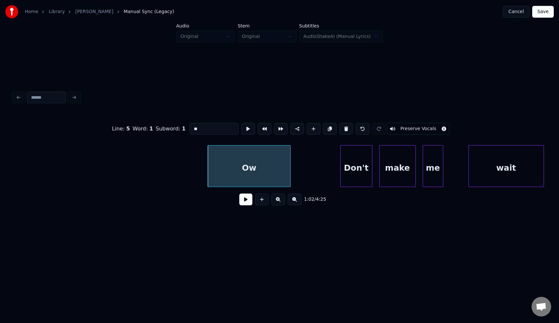
click at [359, 165] on div "Don't" at bounding box center [356, 168] width 31 height 44
type input "*****"
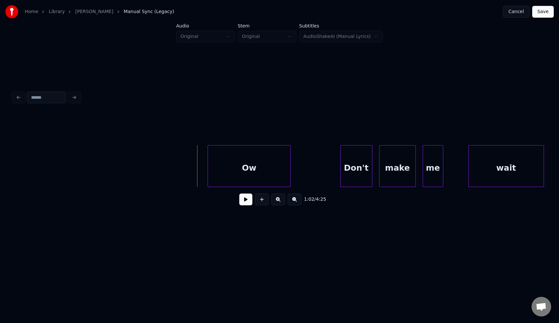
click at [242, 202] on button at bounding box center [245, 200] width 13 height 12
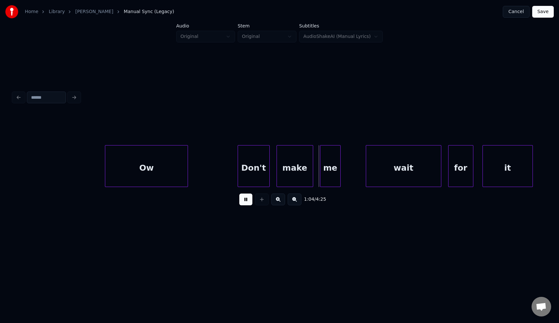
scroll to position [0, 7137]
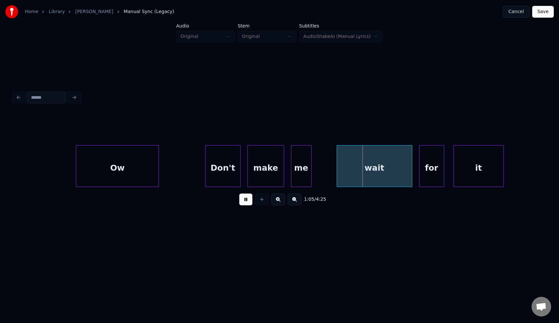
click at [206, 176] on div at bounding box center [207, 166] width 2 height 41
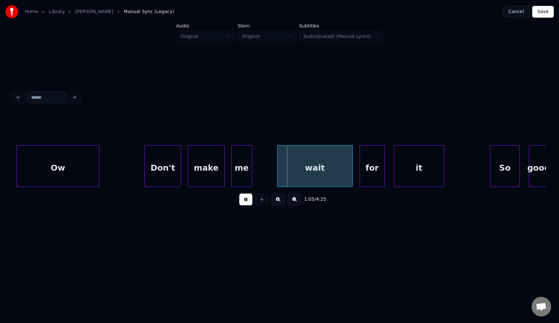
scroll to position [0, 7202]
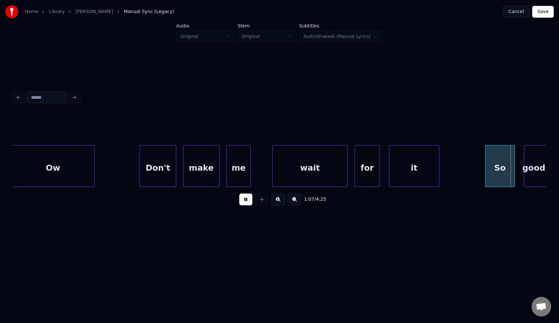
click at [251, 172] on div at bounding box center [250, 166] width 2 height 41
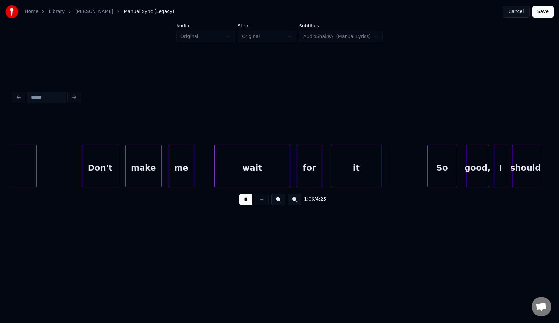
scroll to position [0, 7417]
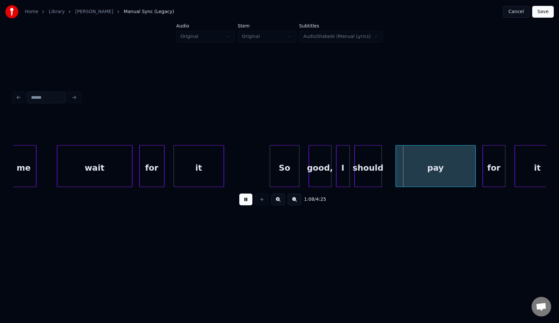
click at [262, 167] on div "So" at bounding box center [270, 168] width 29 height 44
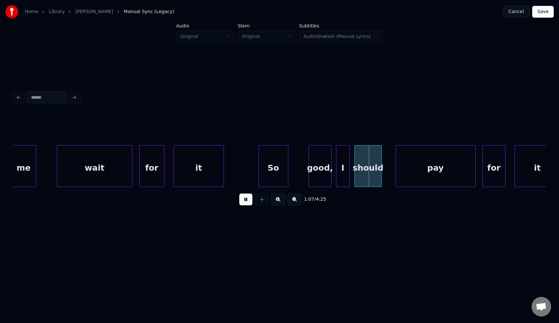
click at [265, 166] on div "So" at bounding box center [273, 168] width 29 height 44
click at [287, 167] on div at bounding box center [286, 166] width 2 height 41
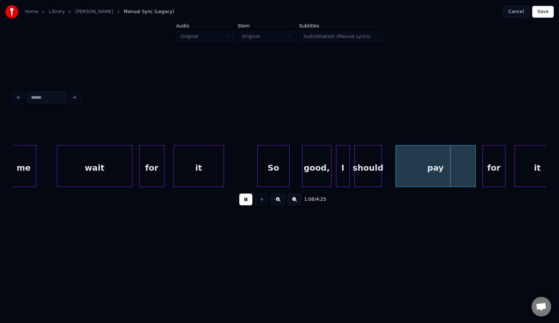
click at [303, 168] on div at bounding box center [304, 166] width 2 height 41
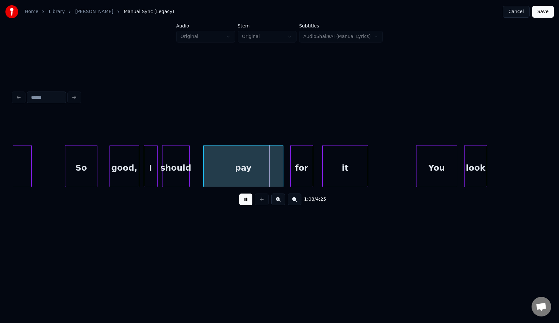
scroll to position [0, 7647]
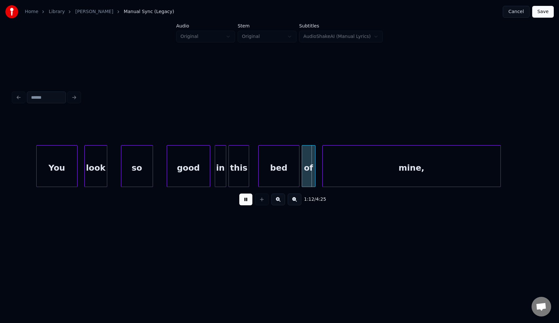
scroll to position [0, 7918]
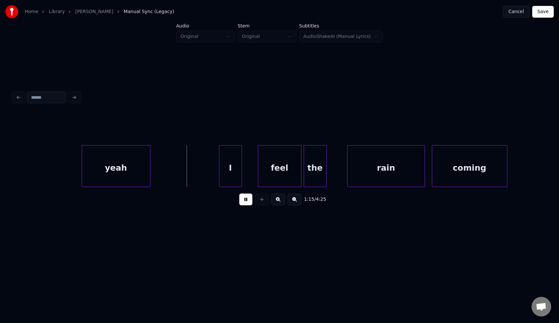
scroll to position [0, 8586]
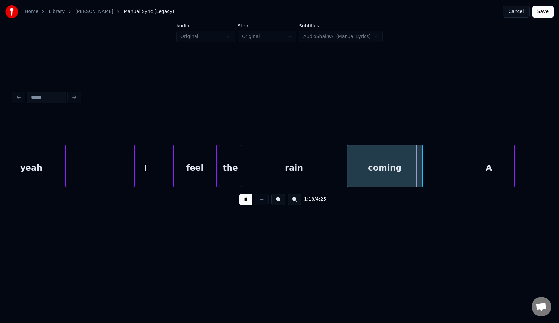
click at [249, 170] on div at bounding box center [249, 166] width 2 height 41
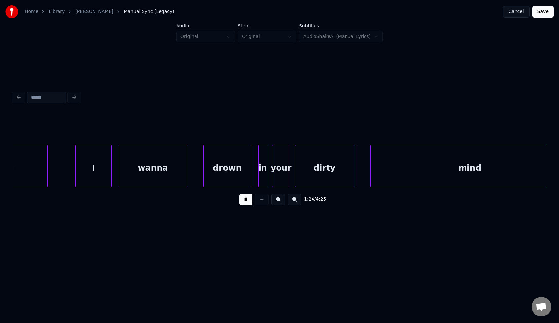
scroll to position [0, 9311]
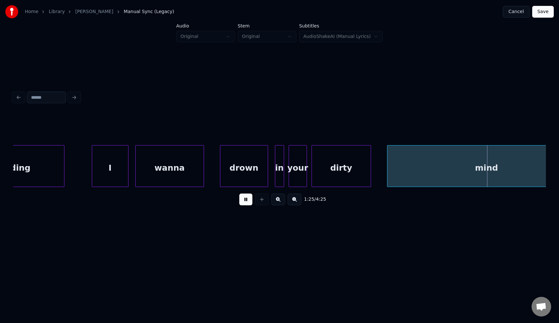
click at [248, 201] on button at bounding box center [245, 200] width 13 height 12
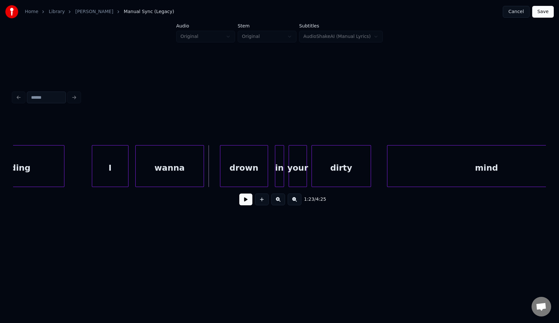
click at [242, 199] on button at bounding box center [245, 200] width 13 height 12
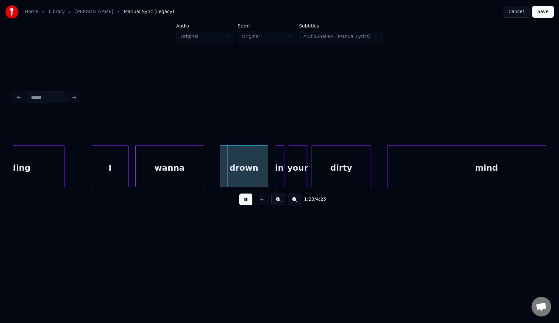
click at [242, 199] on button at bounding box center [245, 200] width 13 height 12
click at [273, 172] on div at bounding box center [274, 166] width 2 height 41
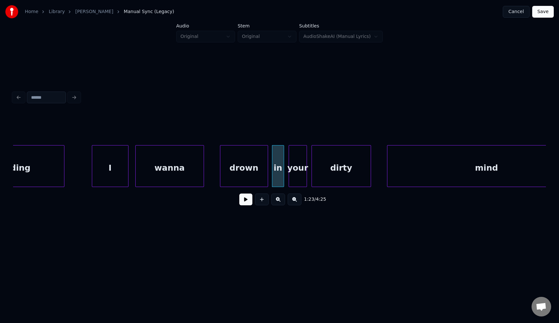
click at [160, 168] on div "wanna" at bounding box center [170, 168] width 68 height 44
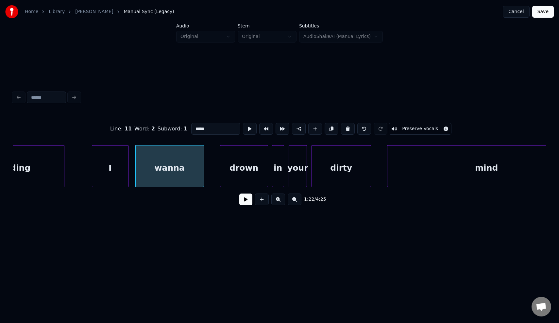
click at [244, 199] on button at bounding box center [245, 200] width 13 height 12
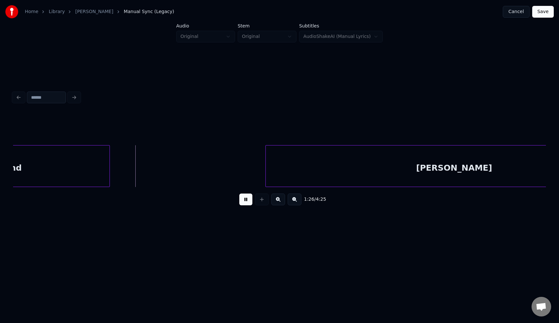
scroll to position [0, 9840]
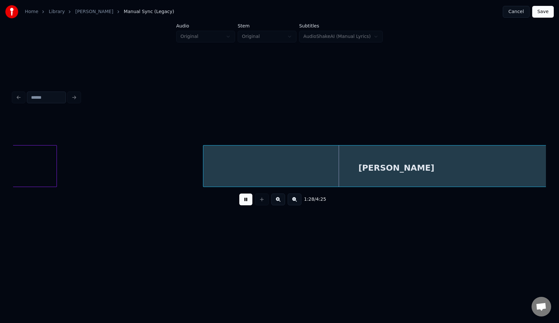
click at [204, 171] on div at bounding box center [204, 166] width 2 height 41
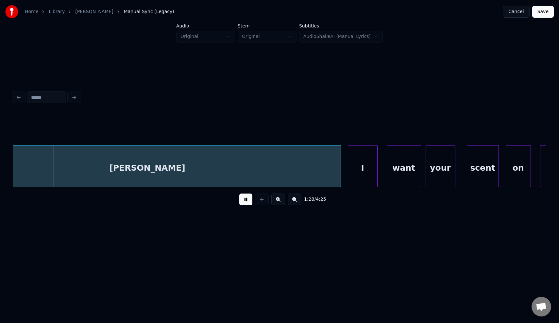
scroll to position [0, 10113]
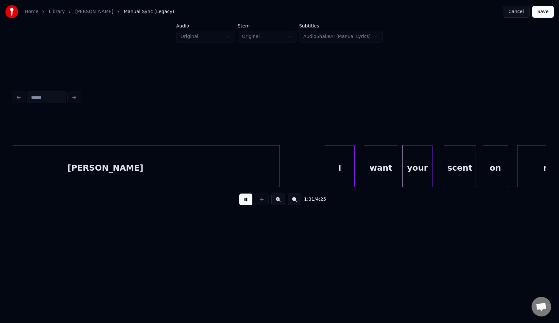
click at [278, 164] on div at bounding box center [279, 166] width 2 height 41
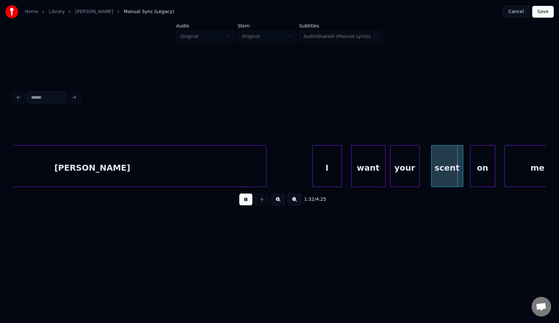
scroll to position [0, 10227]
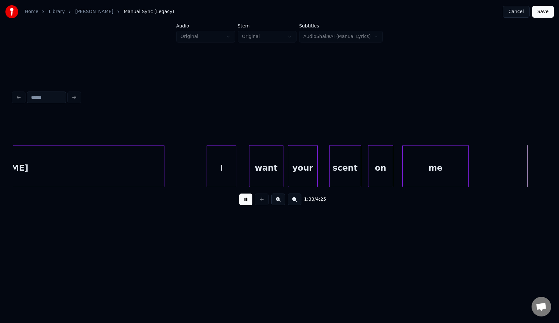
click at [217, 179] on div "I" at bounding box center [221, 168] width 29 height 44
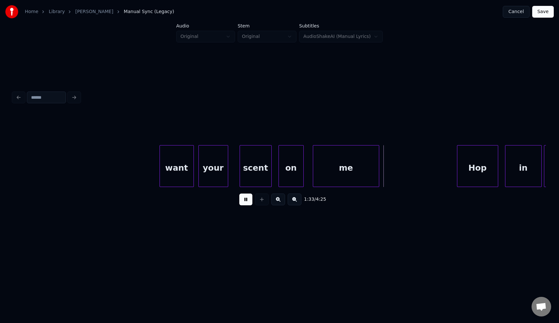
scroll to position [0, 10506]
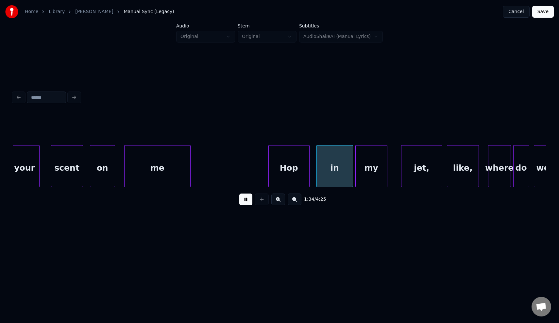
click at [190, 168] on div at bounding box center [189, 166] width 2 height 41
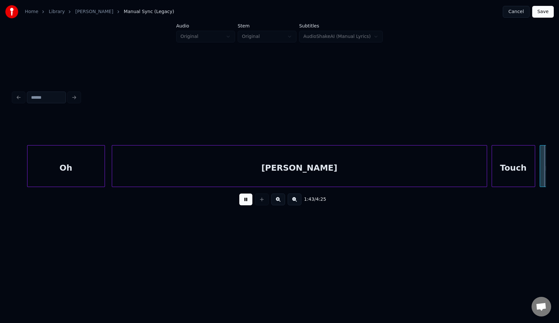
scroll to position [0, 11848]
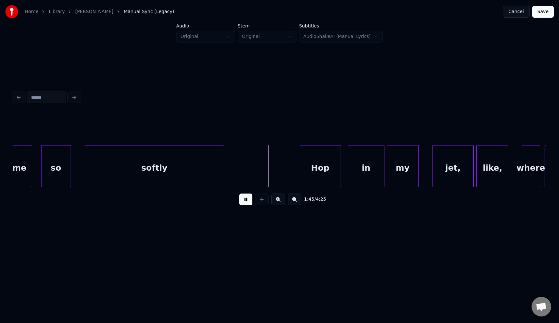
click at [483, 166] on div "like," at bounding box center [492, 168] width 31 height 44
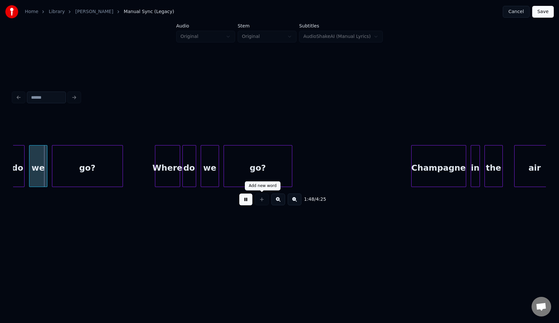
click at [248, 200] on button at bounding box center [245, 200] width 13 height 12
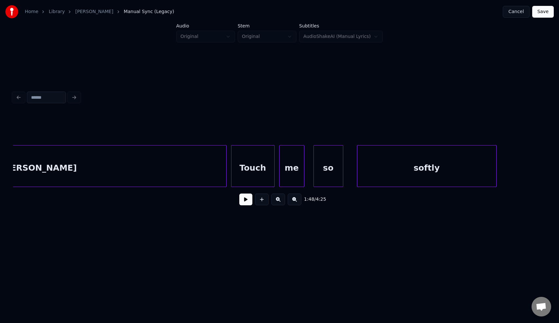
scroll to position [0, 11550]
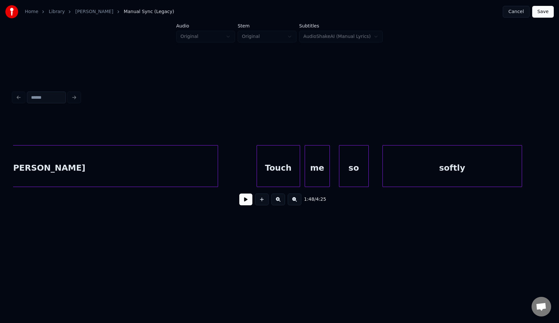
click at [217, 175] on div at bounding box center [217, 166] width 2 height 41
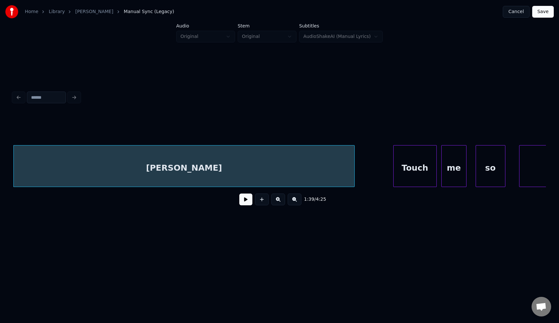
scroll to position [0, 11331]
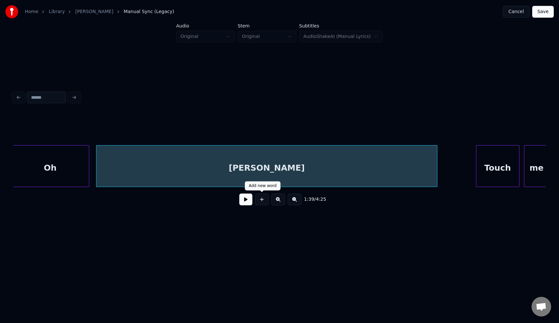
click at [245, 202] on button at bounding box center [245, 200] width 13 height 12
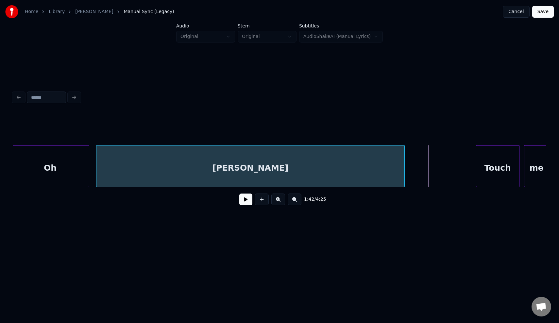
click at [404, 170] on div at bounding box center [404, 166] width 2 height 41
click at [241, 204] on button at bounding box center [245, 200] width 13 height 12
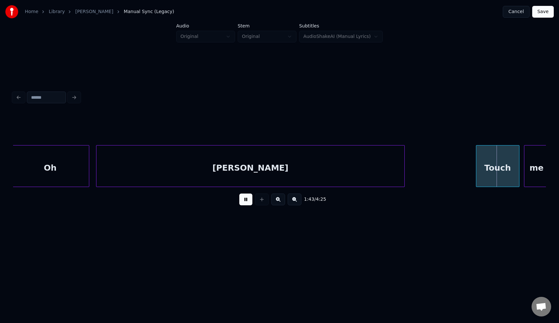
click at [244, 203] on button at bounding box center [245, 200] width 13 height 12
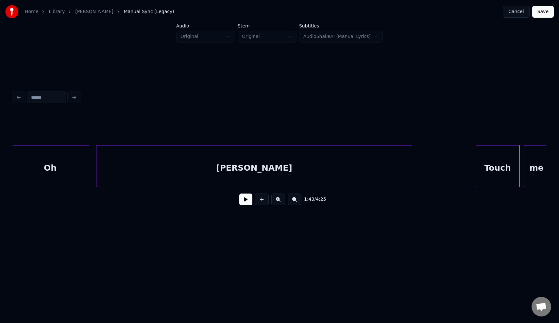
click at [412, 159] on div at bounding box center [411, 166] width 2 height 41
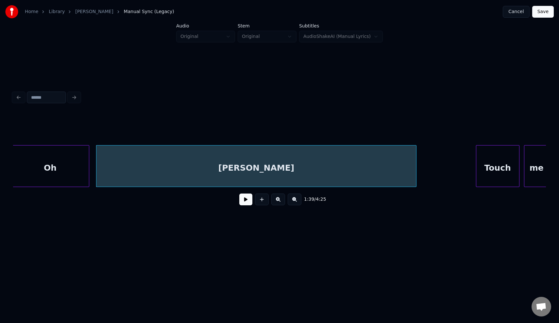
click at [244, 203] on button at bounding box center [245, 200] width 13 height 12
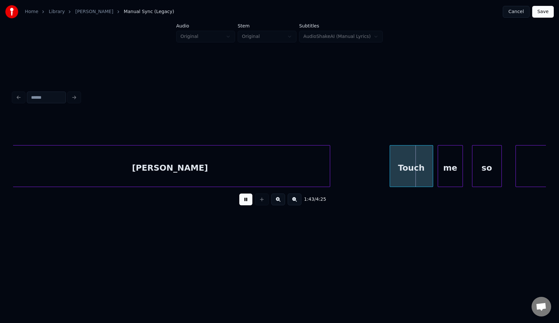
scroll to position [0, 11580]
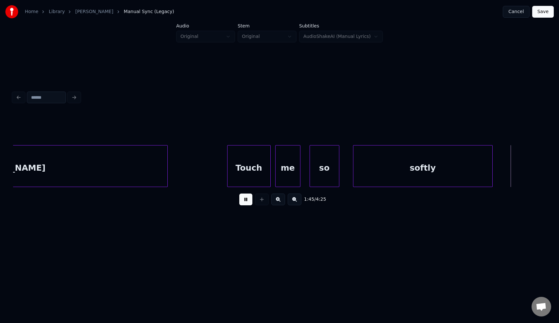
click at [224, 170] on div at bounding box center [225, 166] width 2 height 41
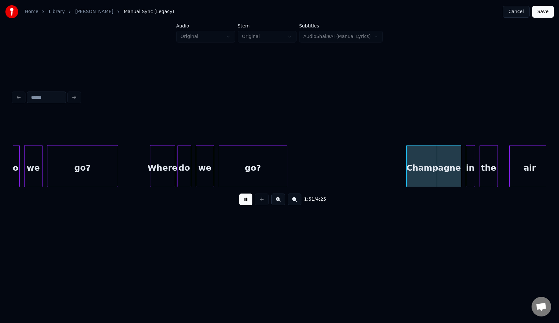
scroll to position [0, 12394]
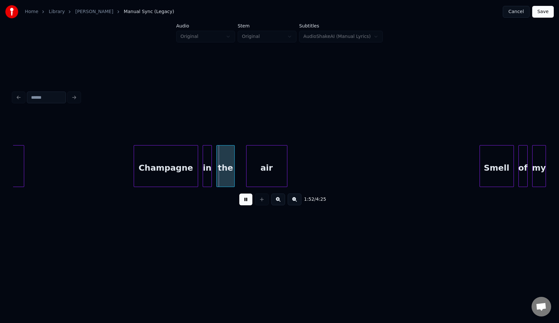
scroll to position [0, 12651]
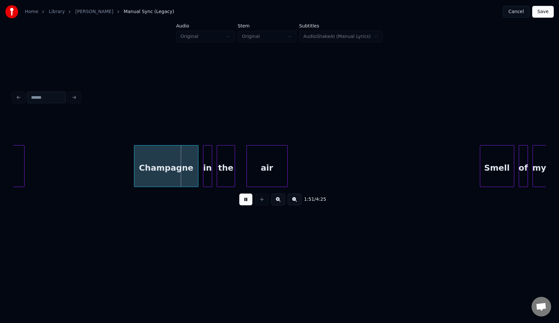
click at [245, 200] on button at bounding box center [245, 200] width 13 height 12
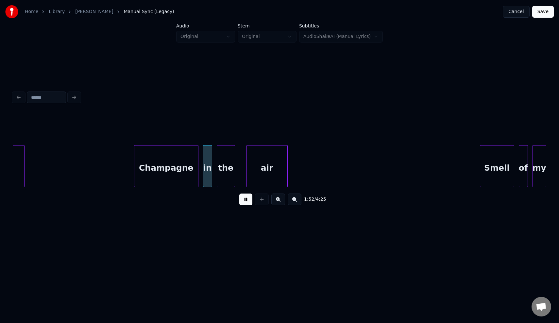
click at [245, 200] on button at bounding box center [245, 200] width 13 height 12
click at [195, 176] on div at bounding box center [194, 166] width 2 height 41
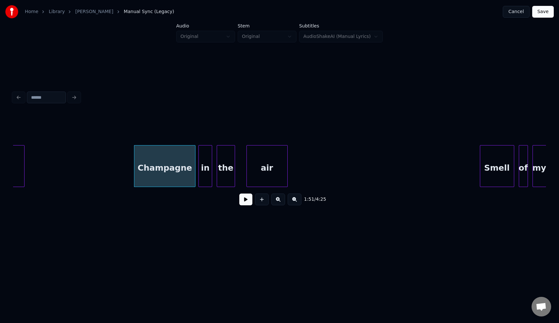
click at [199, 176] on div at bounding box center [200, 166] width 2 height 41
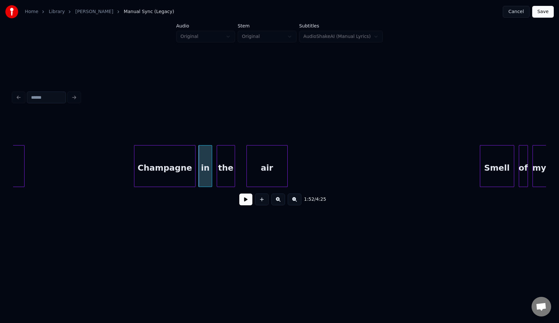
click at [158, 174] on div "Champagne" at bounding box center [164, 168] width 61 height 44
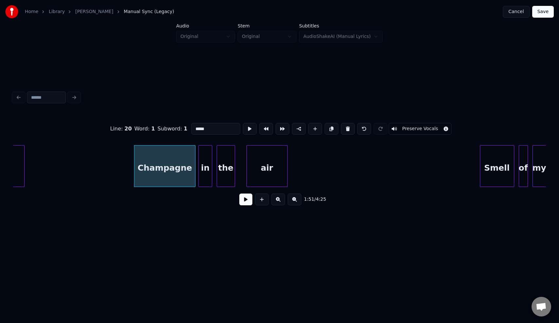
type input "*********"
click at [246, 200] on button at bounding box center [245, 200] width 13 height 12
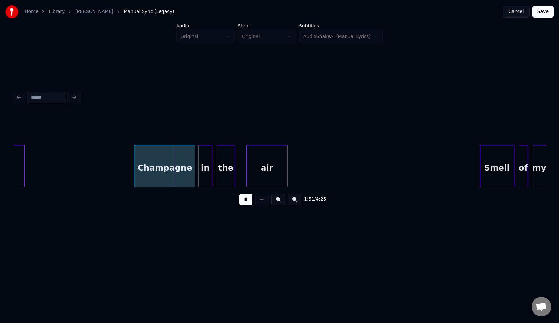
click at [246, 200] on button at bounding box center [245, 200] width 13 height 12
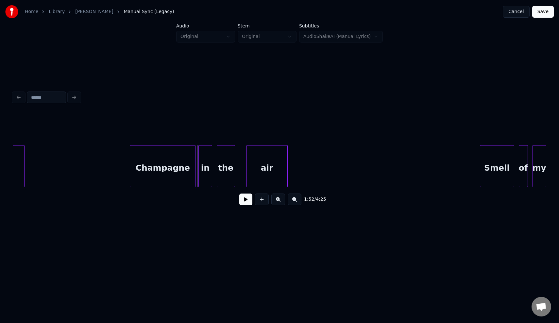
click at [132, 175] on div at bounding box center [131, 166] width 2 height 41
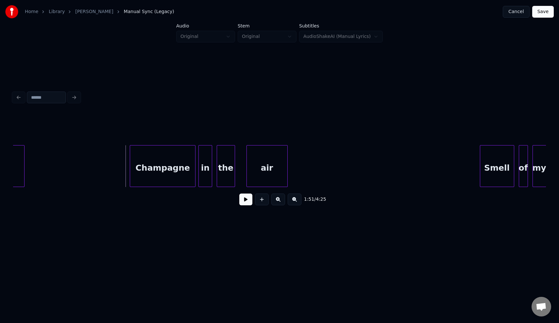
click at [246, 201] on button at bounding box center [245, 200] width 13 height 12
click at [161, 178] on div "Champagne" at bounding box center [162, 168] width 65 height 44
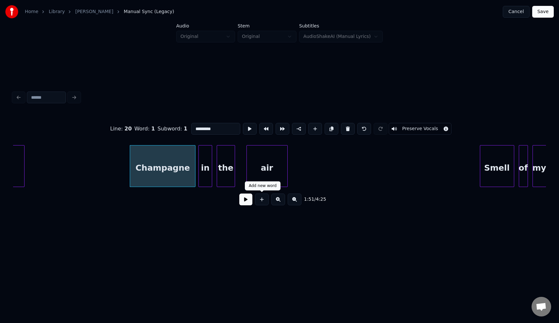
click at [244, 203] on button at bounding box center [245, 200] width 13 height 12
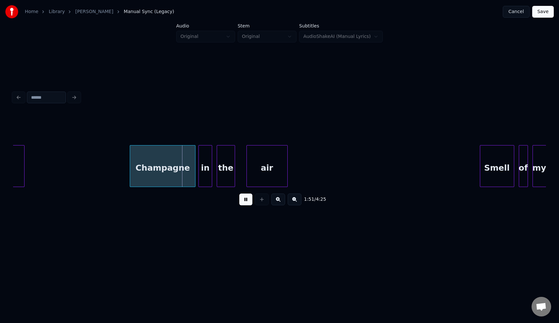
click at [244, 203] on button at bounding box center [245, 200] width 13 height 12
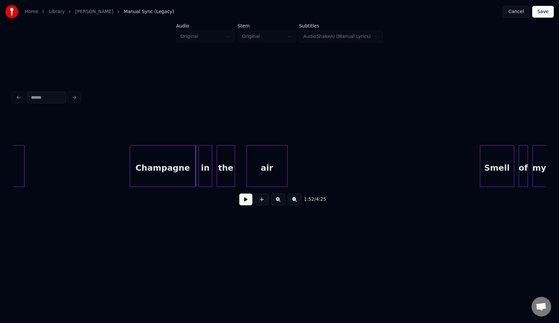
click at [248, 201] on button at bounding box center [245, 200] width 13 height 12
click at [297, 167] on div at bounding box center [296, 166] width 2 height 41
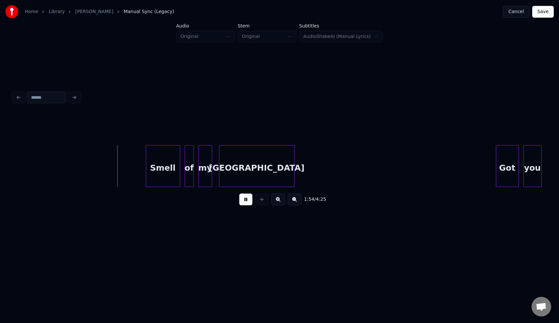
scroll to position [0, 13056]
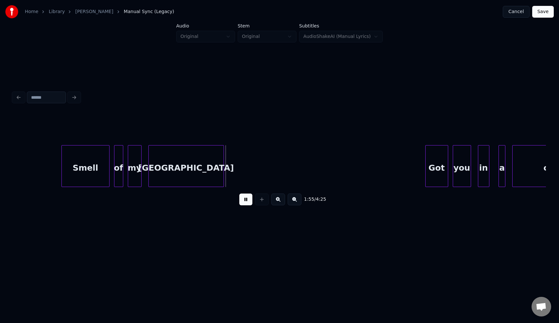
click at [63, 171] on div at bounding box center [63, 166] width 2 height 41
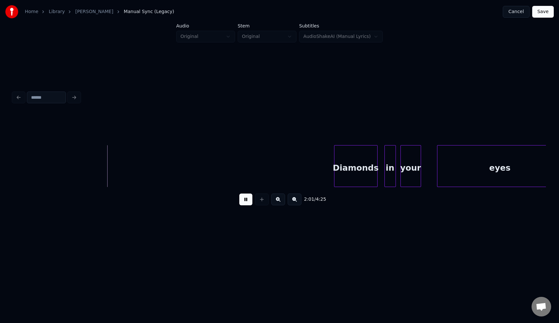
scroll to position [0, 13933]
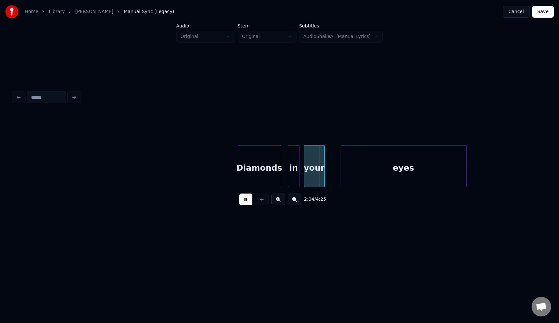
click at [246, 202] on button at bounding box center [245, 200] width 13 height 12
click at [244, 202] on button at bounding box center [245, 200] width 13 height 12
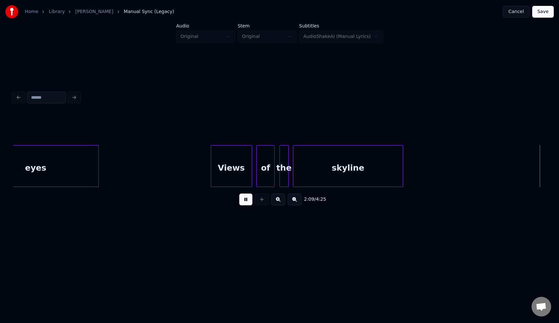
scroll to position [0, 14835]
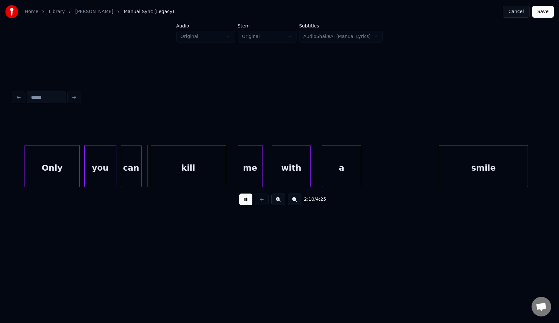
click at [244, 201] on button at bounding box center [245, 200] width 13 height 12
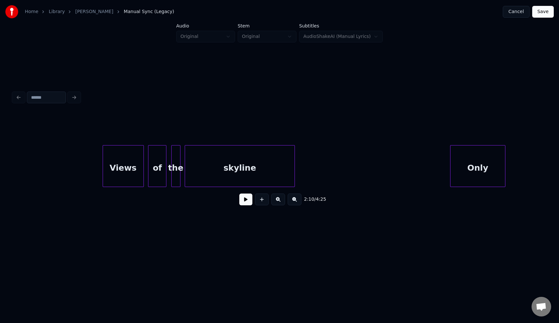
scroll to position [0, 14342]
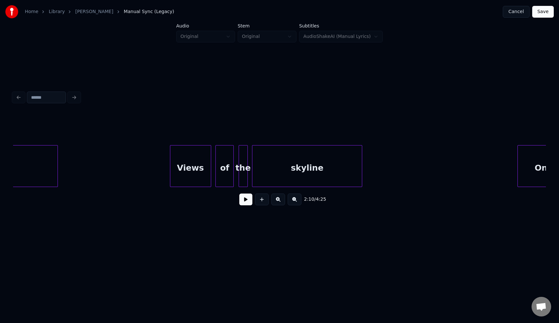
click at [248, 201] on button at bounding box center [245, 200] width 13 height 12
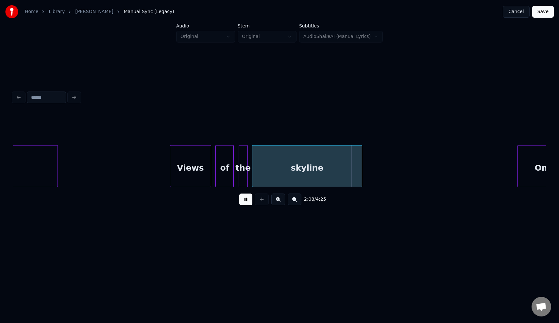
click at [248, 201] on button at bounding box center [245, 200] width 13 height 12
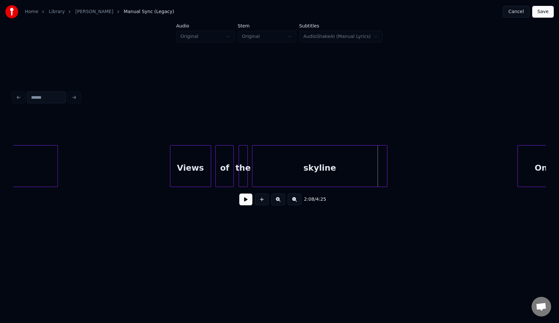
click at [386, 163] on div at bounding box center [386, 166] width 2 height 41
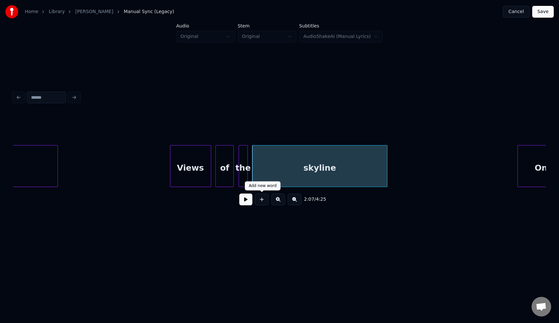
click at [244, 201] on button at bounding box center [245, 200] width 13 height 12
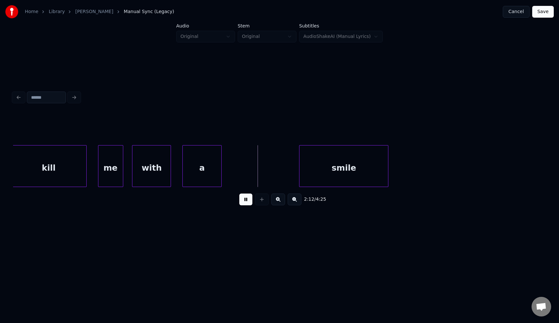
scroll to position [0, 15012]
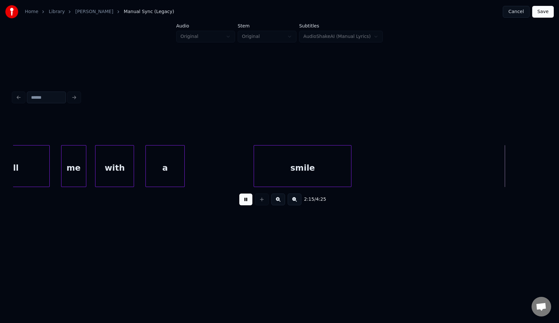
click at [254, 172] on div at bounding box center [255, 166] width 2 height 41
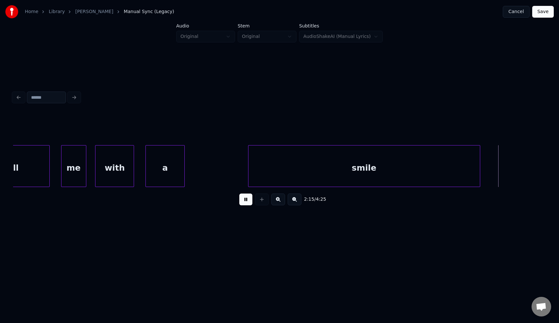
click at [480, 168] on div at bounding box center [479, 166] width 2 height 41
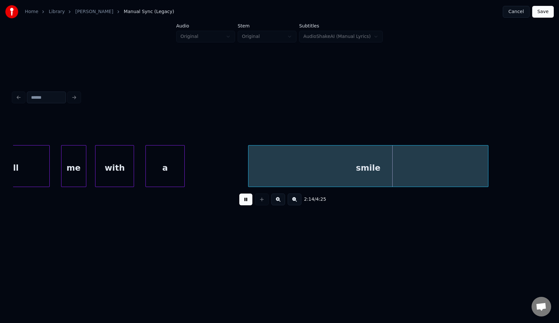
click at [488, 168] on div at bounding box center [487, 166] width 2 height 41
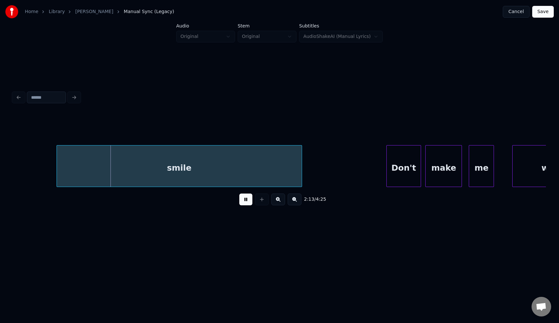
scroll to position [0, 15133]
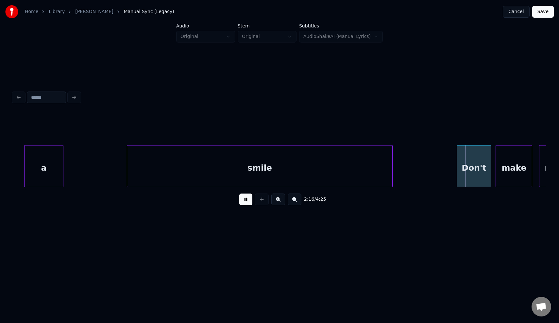
click at [393, 173] on div at bounding box center [392, 166] width 2 height 41
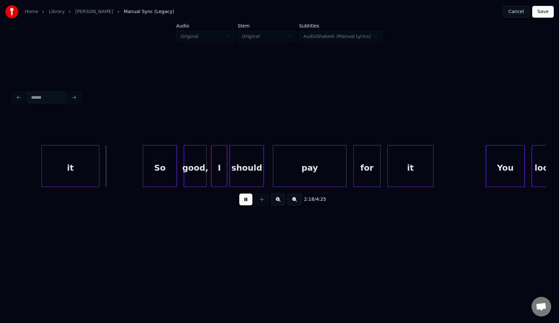
scroll to position [0, 15675]
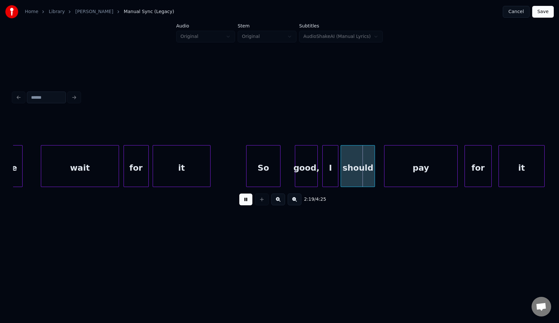
click at [253, 172] on div "So" at bounding box center [264, 168] width 34 height 44
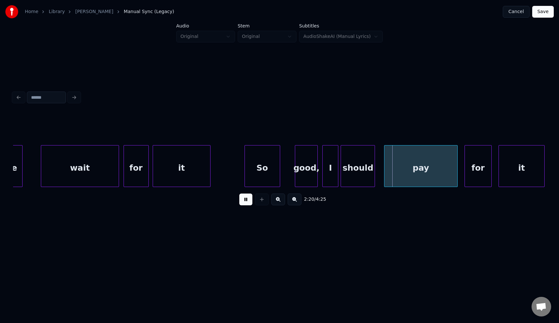
click at [280, 170] on div at bounding box center [279, 166] width 2 height 41
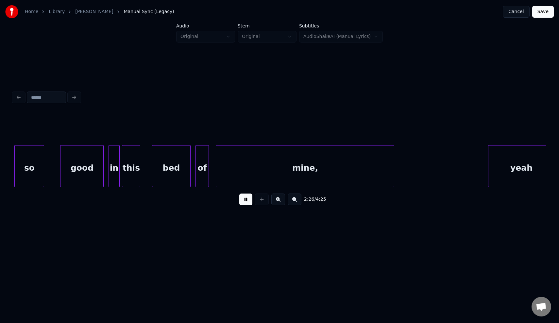
scroll to position [0, 16455]
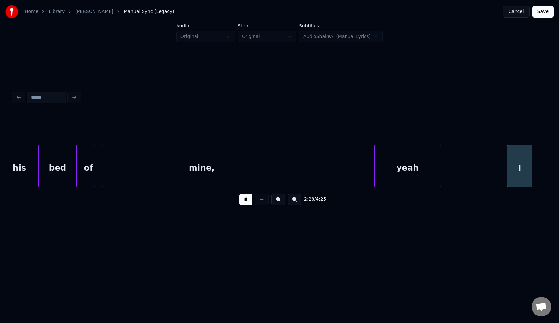
click at [301, 168] on div at bounding box center [300, 166] width 2 height 41
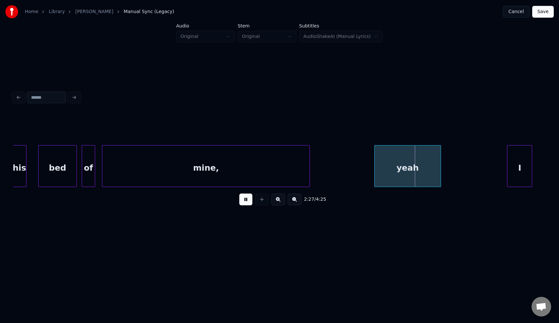
click at [310, 168] on div at bounding box center [309, 166] width 2 height 41
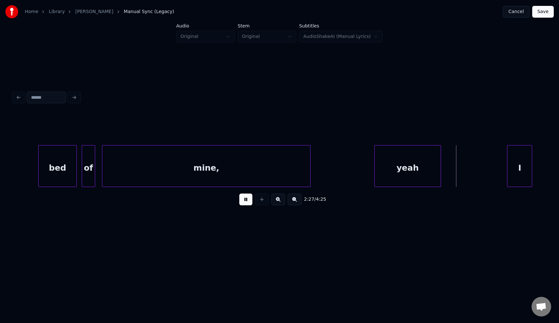
scroll to position [0, 16671]
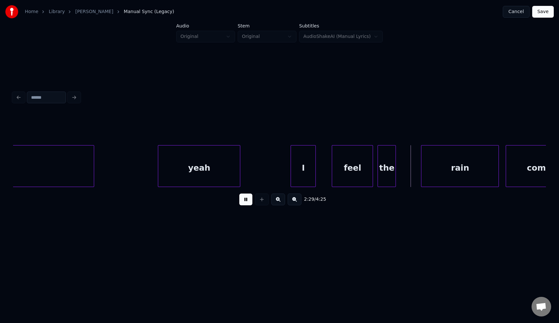
click at [240, 176] on div at bounding box center [239, 166] width 2 height 41
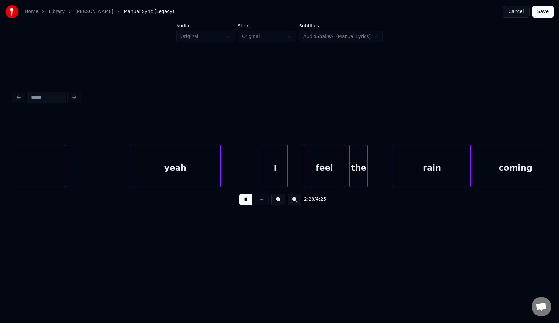
scroll to position [0, 16737]
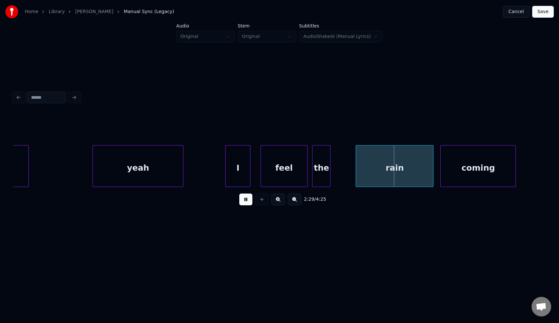
click at [261, 176] on div at bounding box center [262, 166] width 2 height 41
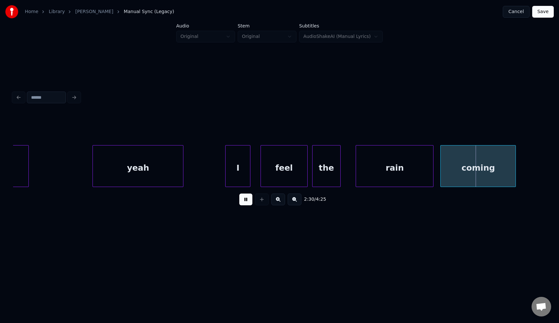
click at [341, 167] on div at bounding box center [340, 166] width 2 height 41
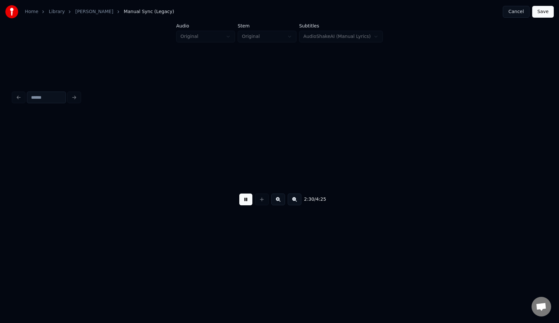
scroll to position [0, 17271]
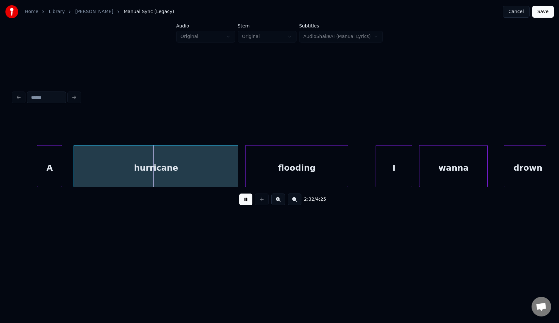
click at [243, 202] on button at bounding box center [245, 200] width 13 height 12
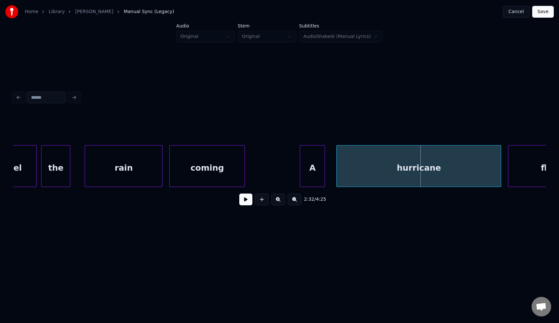
scroll to position [0, 16989]
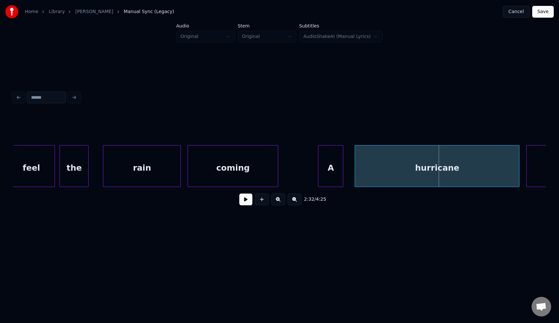
click at [278, 171] on div at bounding box center [277, 166] width 2 height 41
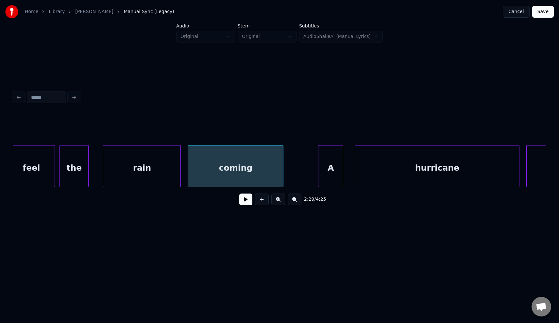
click at [245, 203] on button at bounding box center [245, 200] width 13 height 12
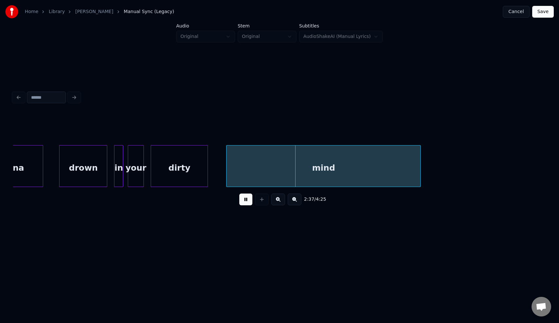
scroll to position [0, 17734]
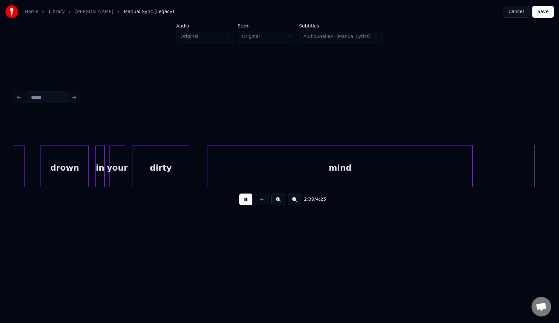
click at [473, 173] on div at bounding box center [472, 166] width 2 height 41
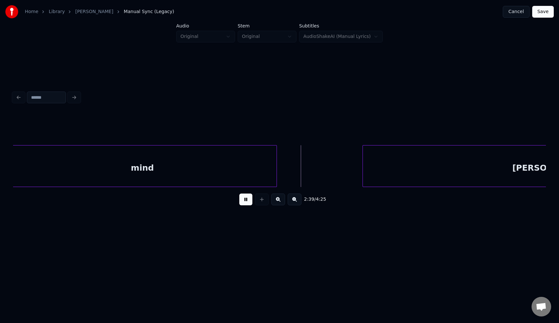
scroll to position [0, 18087]
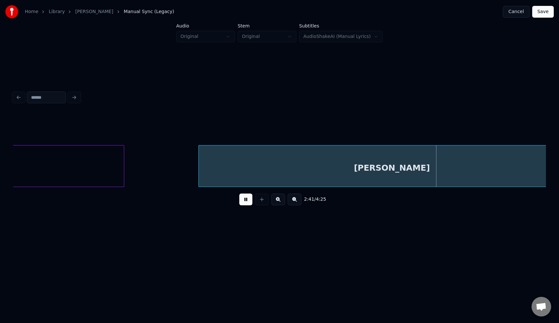
click at [199, 170] on div at bounding box center [200, 166] width 2 height 41
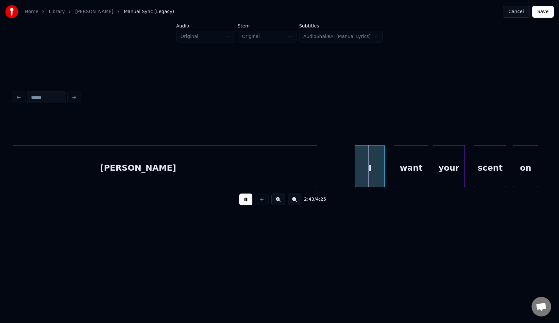
click at [316, 171] on div at bounding box center [316, 166] width 2 height 41
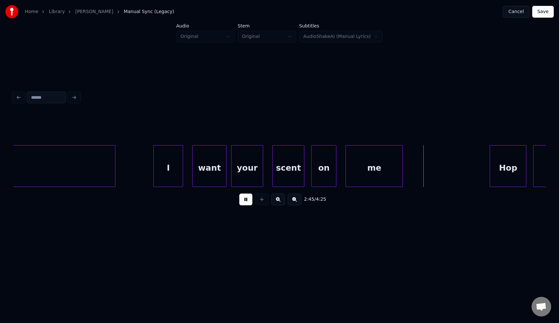
scroll to position [0, 18613]
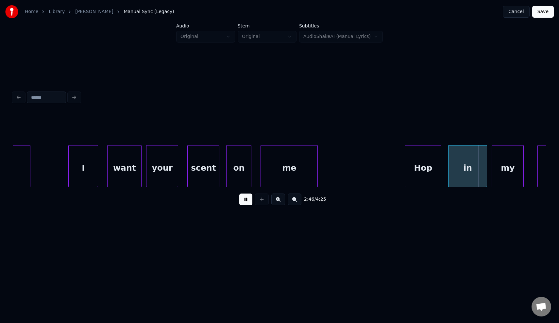
click at [315, 163] on div "me" at bounding box center [289, 168] width 57 height 44
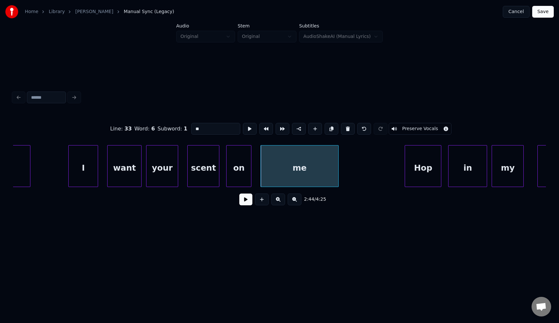
click at [338, 163] on div at bounding box center [338, 166] width 2 height 41
click at [245, 203] on button at bounding box center [245, 200] width 13 height 12
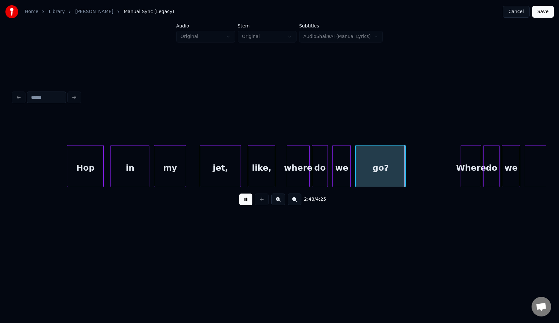
scroll to position [0, 18991]
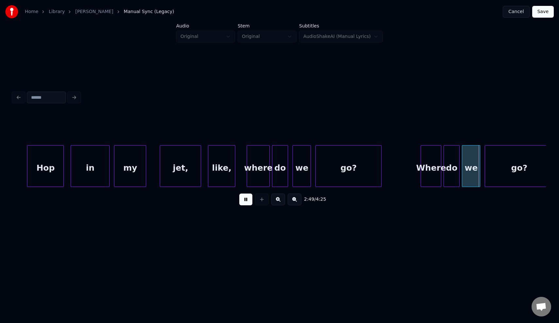
click at [381, 168] on div at bounding box center [381, 166] width 2 height 41
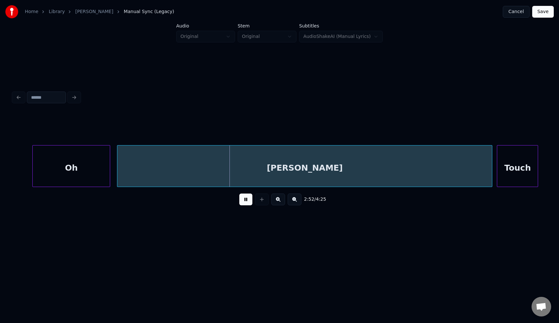
scroll to position [0, 19600]
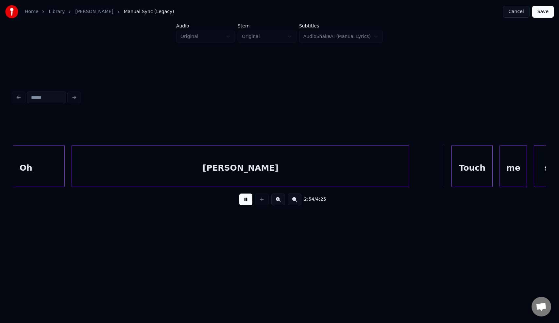
click at [408, 163] on div at bounding box center [408, 166] width 2 height 41
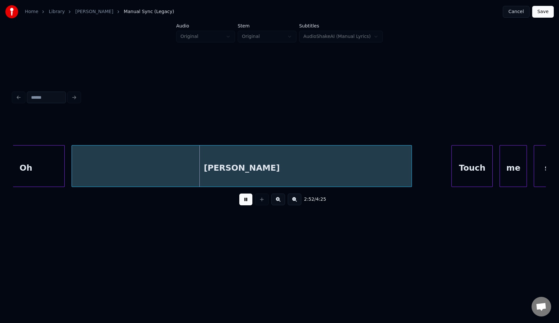
click at [410, 163] on div at bounding box center [411, 166] width 2 height 41
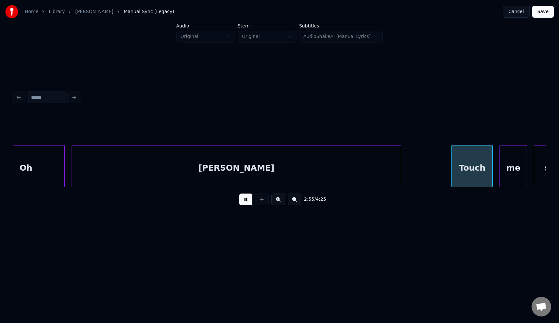
click at [399, 162] on div at bounding box center [400, 166] width 2 height 41
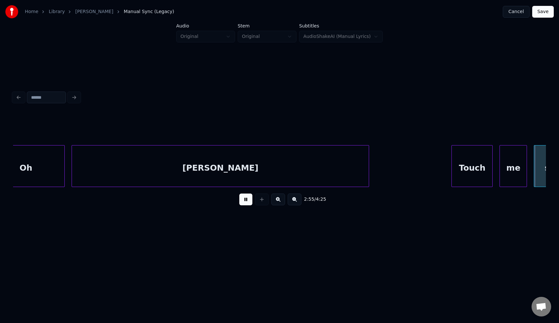
click at [367, 160] on div at bounding box center [368, 166] width 2 height 41
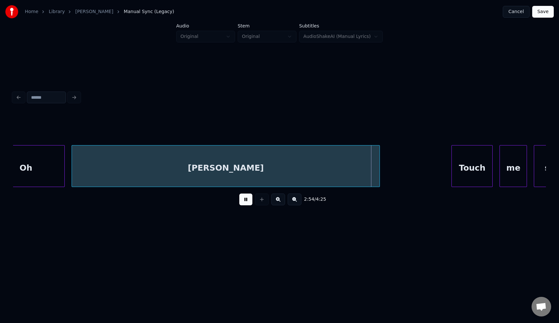
click at [379, 161] on div at bounding box center [379, 166] width 2 height 41
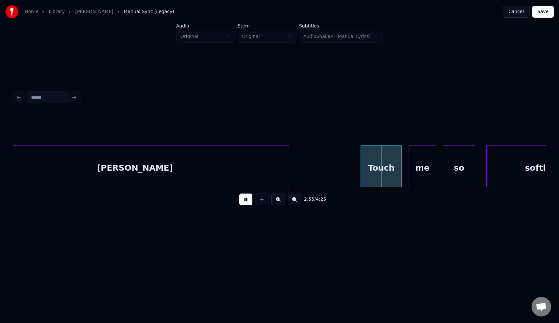
scroll to position [0, 19832]
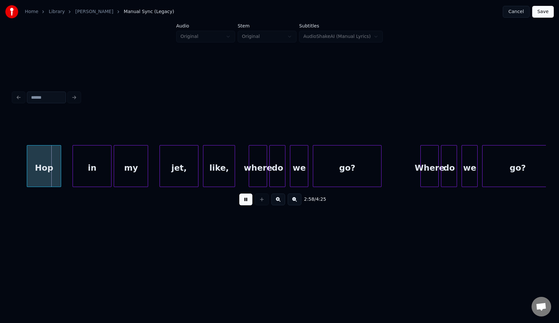
click at [345, 178] on div "go?" at bounding box center [347, 168] width 68 height 44
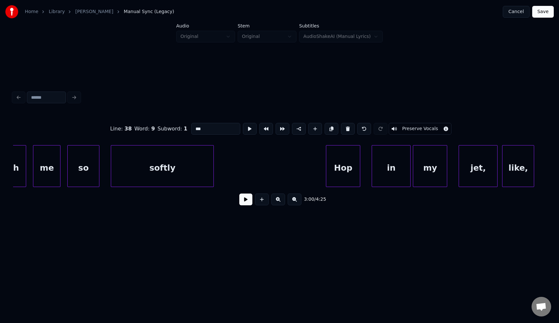
scroll to position [0, 20036]
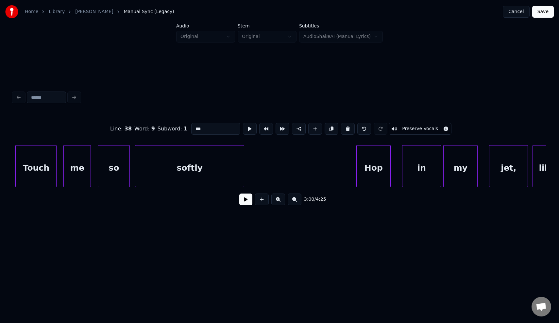
click at [136, 168] on div at bounding box center [136, 166] width 2 height 41
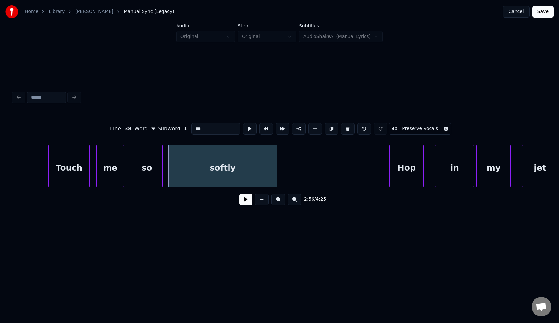
scroll to position [0, 19977]
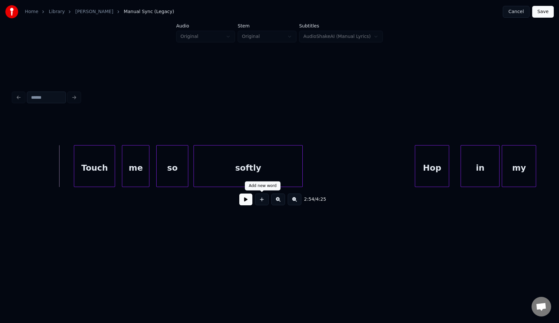
click at [244, 201] on button at bounding box center [245, 200] width 13 height 12
click at [68, 173] on div at bounding box center [69, 166] width 2 height 41
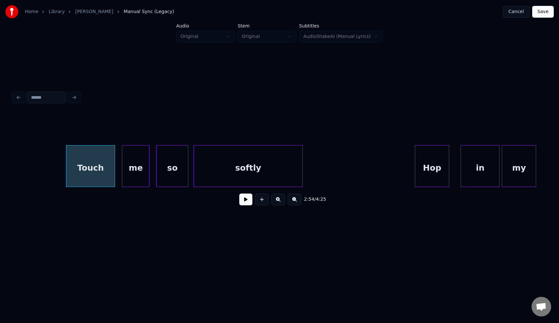
click at [245, 204] on button at bounding box center [245, 200] width 13 height 12
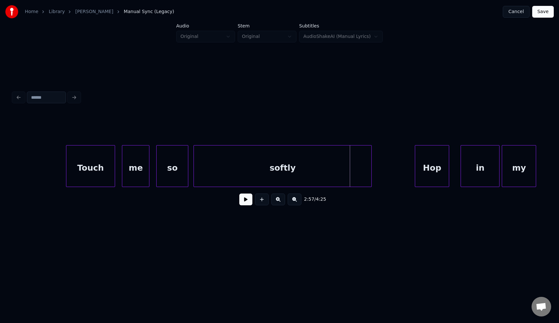
click at [372, 167] on div at bounding box center [371, 166] width 2 height 41
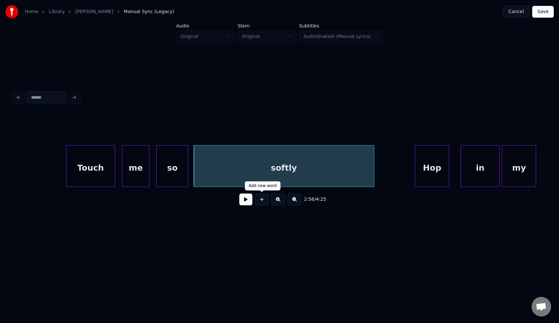
click at [245, 199] on button at bounding box center [245, 200] width 13 height 12
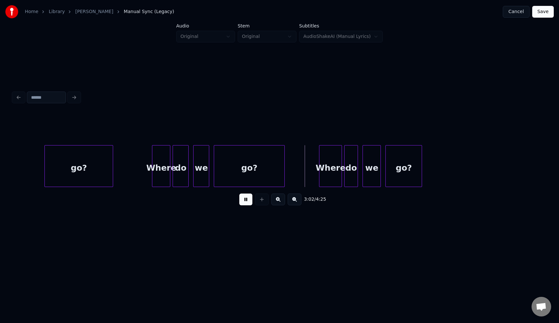
scroll to position [0, 20709]
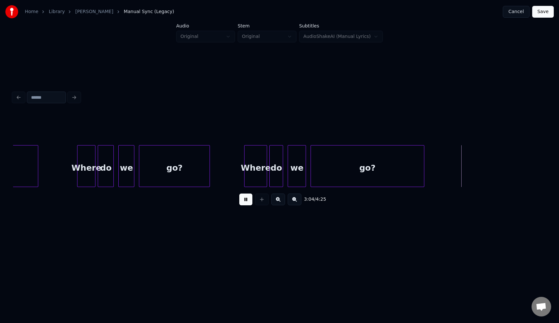
click at [424, 165] on div at bounding box center [423, 166] width 2 height 41
click at [440, 163] on div at bounding box center [439, 166] width 2 height 41
click at [441, 162] on div at bounding box center [440, 166] width 2 height 41
click at [415, 162] on div at bounding box center [415, 166] width 2 height 41
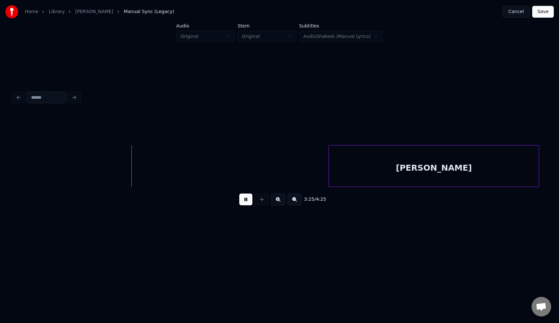
scroll to position [0, 23593]
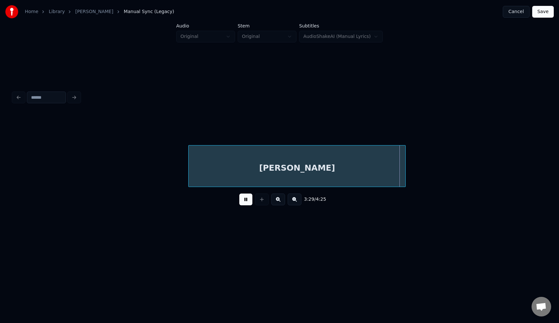
click at [189, 169] on div at bounding box center [190, 166] width 2 height 41
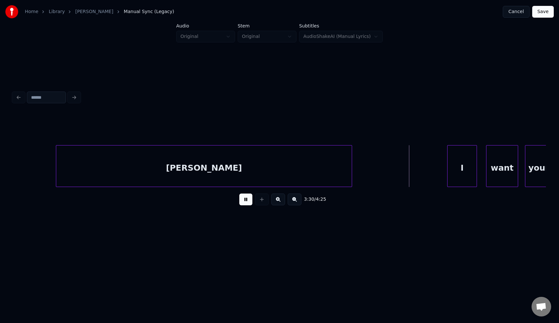
scroll to position [0, 23927]
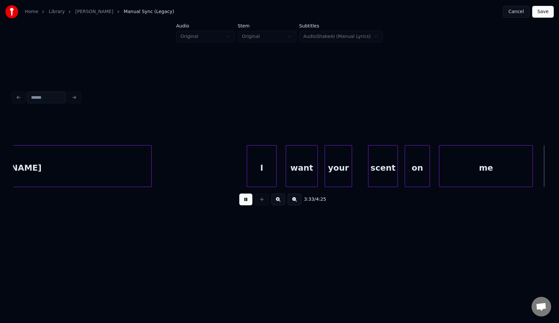
scroll to position [0, 24460]
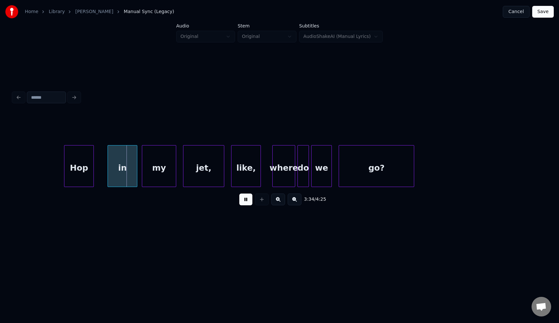
click at [248, 206] on div "3:34 / 4:25" at bounding box center [279, 199] width 523 height 14
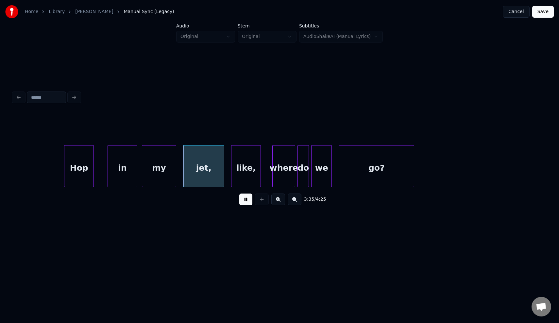
click at [247, 203] on button at bounding box center [245, 200] width 13 height 12
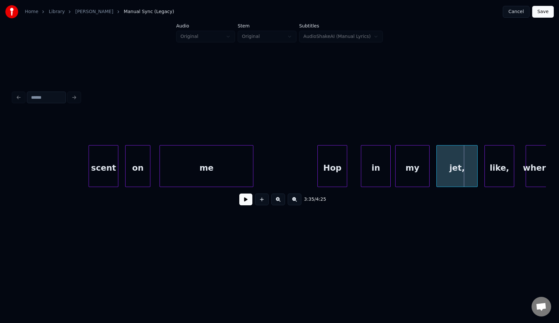
scroll to position [0, 24079]
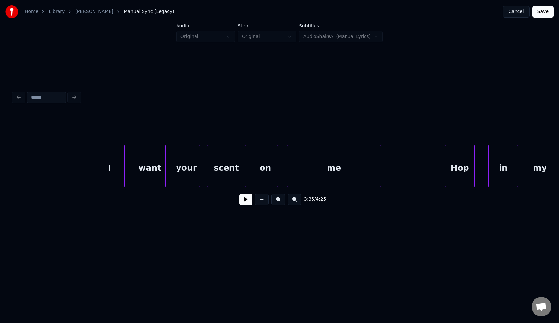
click at [207, 170] on div at bounding box center [208, 166] width 2 height 41
click at [242, 202] on button at bounding box center [245, 200] width 13 height 12
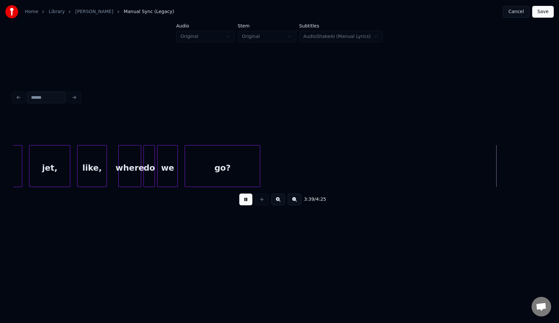
click at [244, 202] on button at bounding box center [245, 200] width 13 height 12
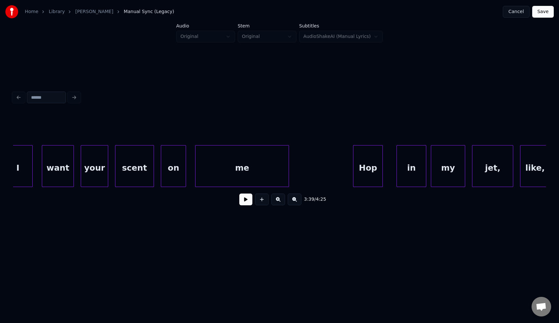
scroll to position [0, 24050]
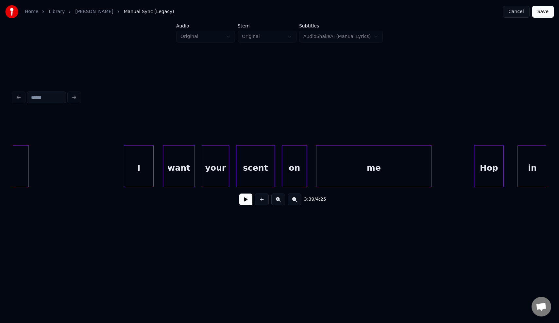
click at [430, 165] on div at bounding box center [431, 166] width 2 height 41
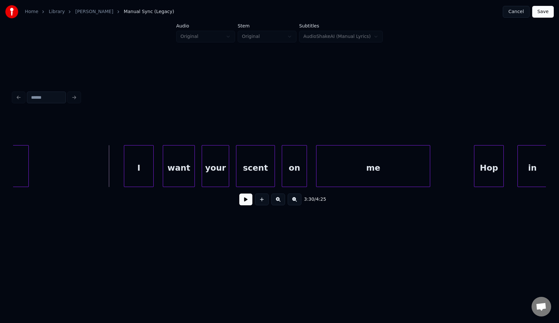
click at [242, 200] on button at bounding box center [245, 200] width 13 height 12
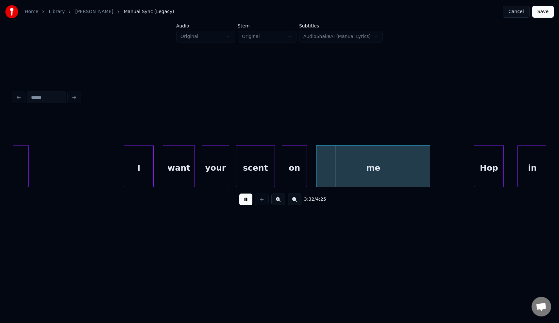
click at [242, 200] on button at bounding box center [245, 200] width 13 height 12
click at [256, 169] on div "scent" at bounding box center [256, 168] width 39 height 44
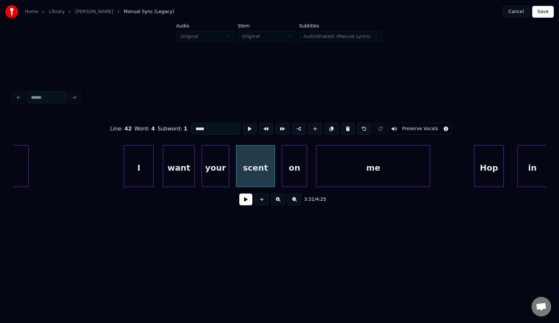
click at [241, 206] on div "3:31 / 4:25" at bounding box center [279, 199] width 523 height 14
click at [242, 199] on button at bounding box center [245, 200] width 13 height 12
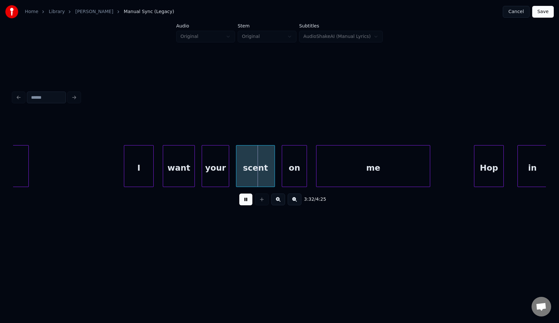
click at [242, 199] on button at bounding box center [245, 200] width 13 height 12
click at [264, 173] on div at bounding box center [265, 166] width 2 height 41
click at [270, 172] on div at bounding box center [270, 166] width 2 height 41
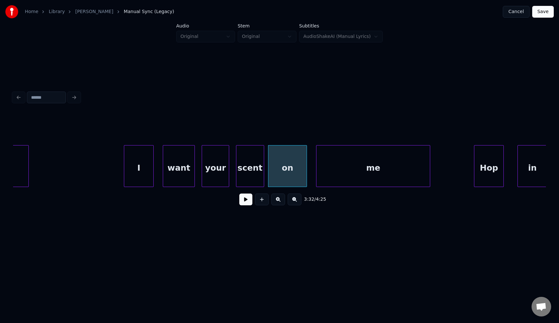
click at [249, 199] on button at bounding box center [245, 200] width 13 height 12
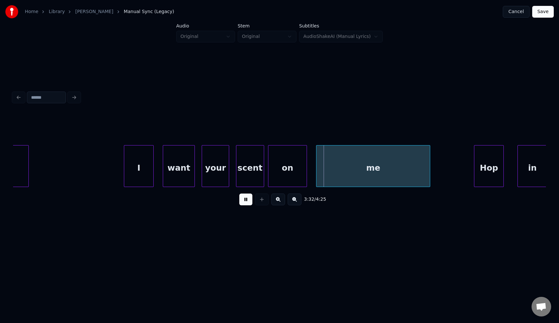
click at [249, 199] on button at bounding box center [245, 200] width 13 height 12
click at [276, 170] on div "on" at bounding box center [288, 168] width 38 height 44
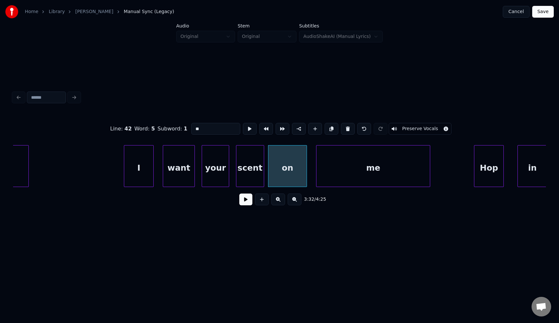
click at [248, 201] on button at bounding box center [245, 200] width 13 height 12
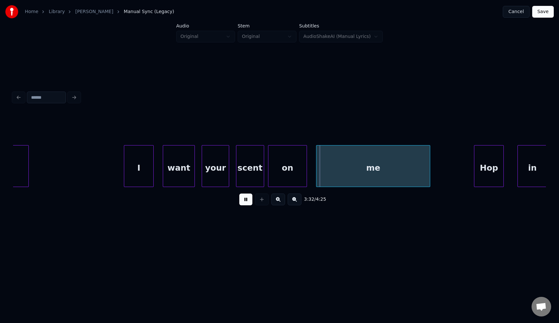
click at [248, 201] on button at bounding box center [245, 200] width 13 height 12
click at [256, 173] on div at bounding box center [257, 166] width 2 height 41
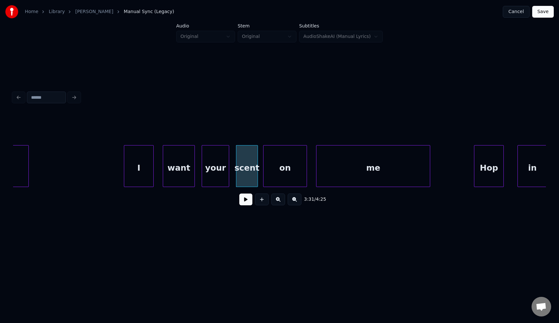
click at [264, 174] on div at bounding box center [265, 166] width 2 height 41
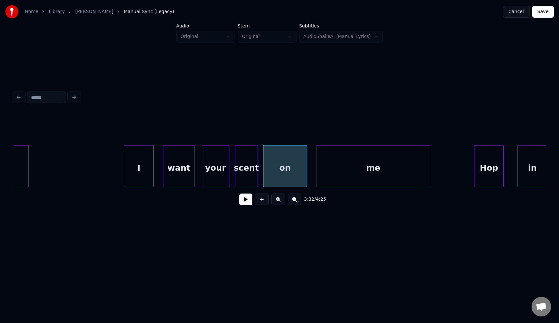
click at [235, 171] on div at bounding box center [236, 166] width 2 height 41
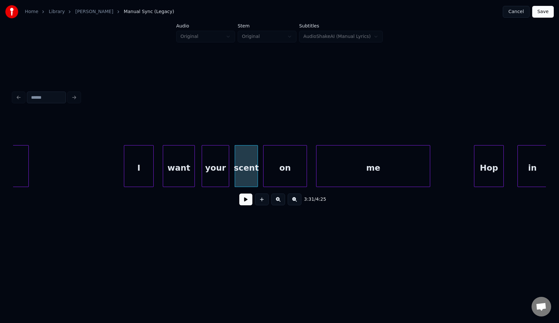
click at [245, 201] on button at bounding box center [245, 200] width 13 height 12
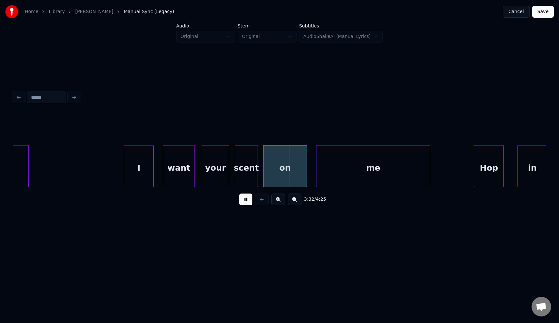
click at [245, 201] on button at bounding box center [245, 200] width 13 height 12
click at [253, 171] on div "scent" at bounding box center [246, 168] width 23 height 44
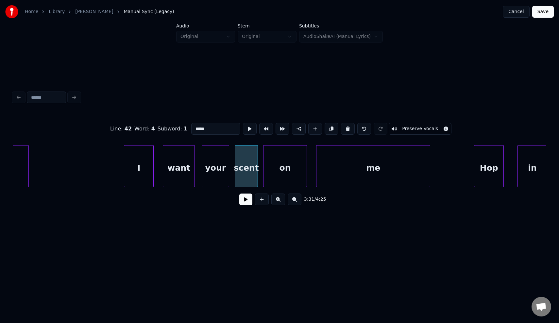
click at [247, 197] on button at bounding box center [245, 200] width 13 height 12
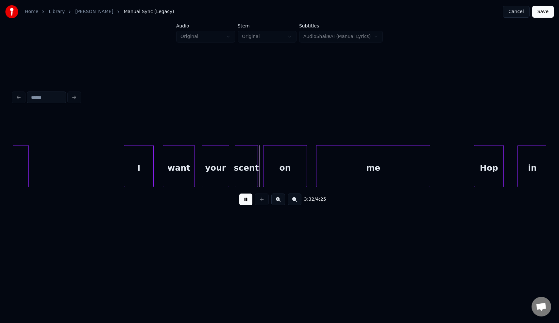
click at [247, 197] on button at bounding box center [245, 200] width 13 height 12
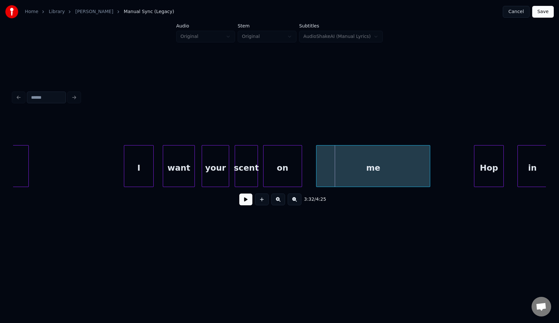
click at [301, 166] on div at bounding box center [301, 166] width 2 height 41
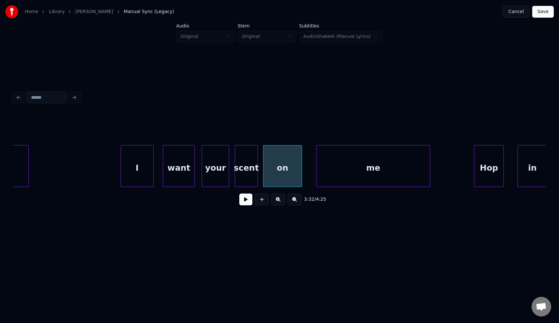
click at [121, 177] on div at bounding box center [122, 166] width 2 height 41
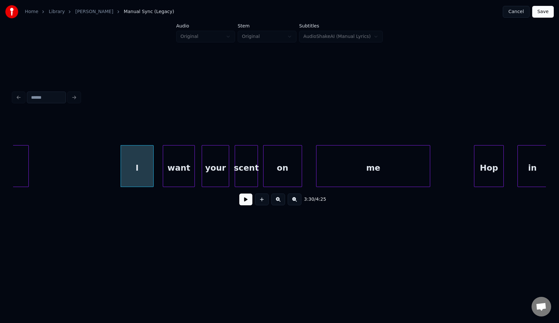
click at [243, 198] on button at bounding box center [245, 200] width 13 height 12
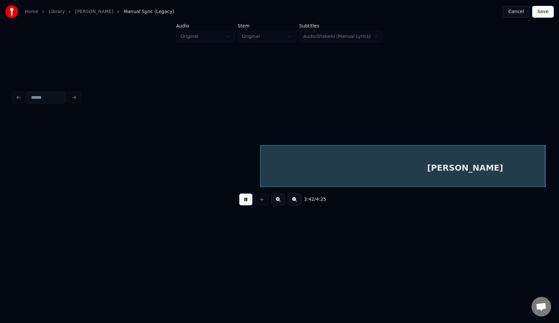
scroll to position [0, 25147]
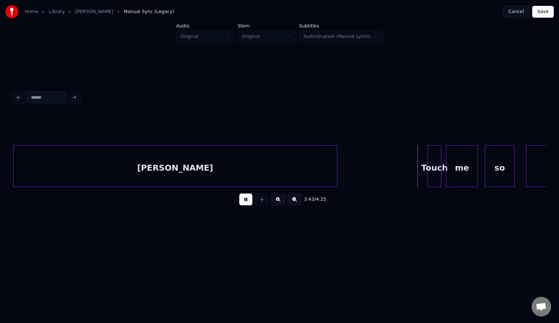
click at [337, 172] on div at bounding box center [336, 166] width 2 height 41
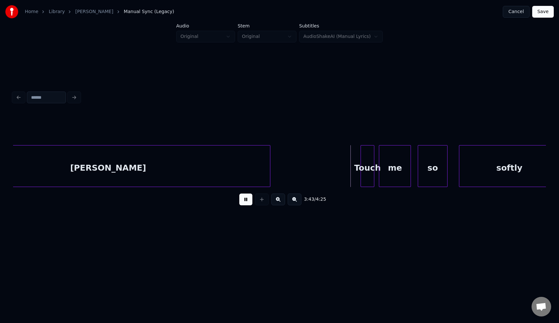
scroll to position [0, 25253]
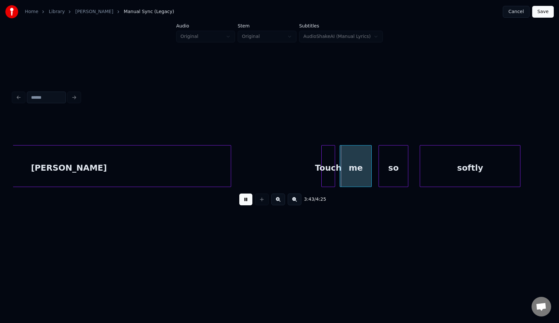
click at [247, 198] on button at bounding box center [245, 200] width 13 height 12
click at [307, 177] on div "Touch" at bounding box center [304, 168] width 13 height 44
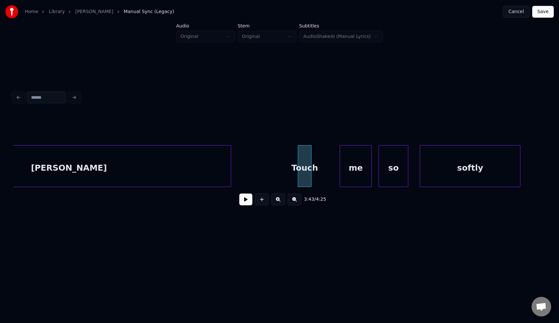
click at [247, 204] on button at bounding box center [245, 200] width 13 height 12
click at [318, 170] on div at bounding box center [318, 166] width 2 height 41
click at [306, 172] on div "Touch" at bounding box center [308, 168] width 20 height 44
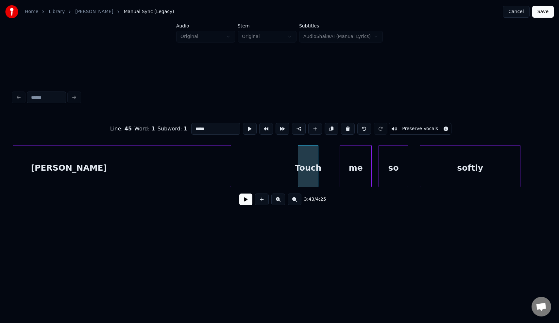
click at [242, 196] on button at bounding box center [245, 200] width 13 height 12
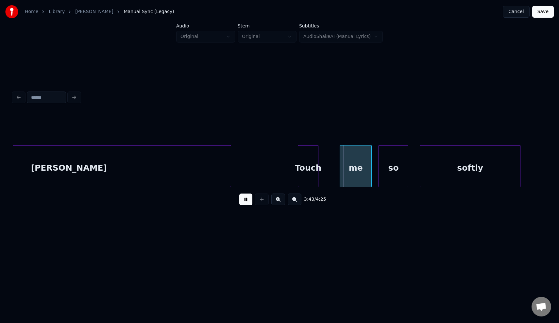
click at [242, 196] on button at bounding box center [245, 200] width 13 height 12
click at [340, 170] on div at bounding box center [341, 166] width 2 height 41
click at [322, 177] on div at bounding box center [322, 166] width 2 height 41
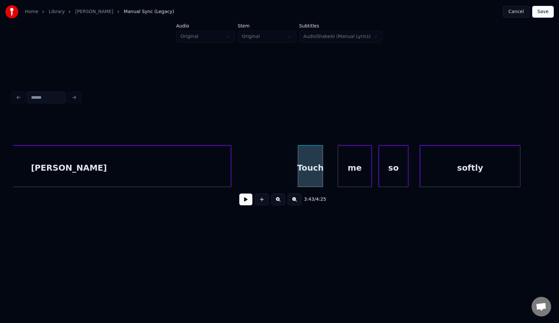
click at [238, 204] on div "3:42 / 4:25" at bounding box center [279, 199] width 523 height 14
click at [243, 202] on button at bounding box center [245, 200] width 13 height 12
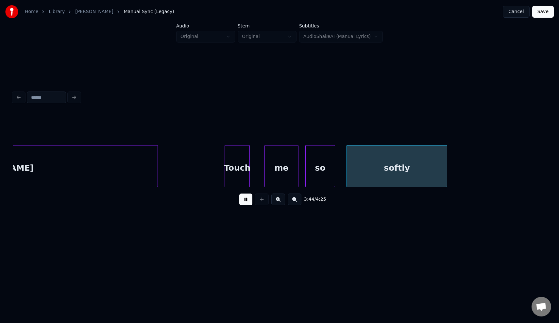
scroll to position [0, 25432]
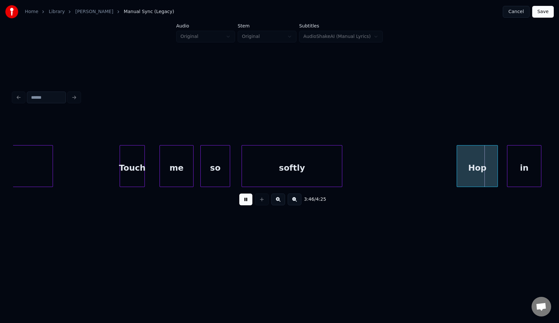
click at [342, 176] on div "softly" at bounding box center [292, 166] width 101 height 42
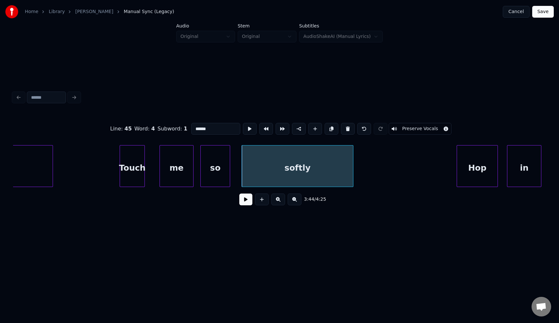
click at [353, 175] on div at bounding box center [352, 166] width 2 height 41
click at [247, 204] on button at bounding box center [245, 200] width 13 height 12
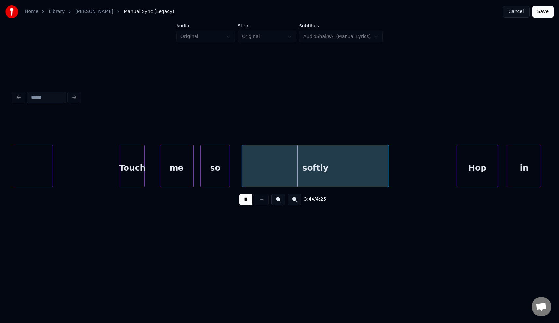
click at [247, 204] on button at bounding box center [245, 200] width 13 height 12
click at [237, 183] on div at bounding box center [238, 166] width 2 height 41
click at [242, 204] on button at bounding box center [245, 200] width 13 height 12
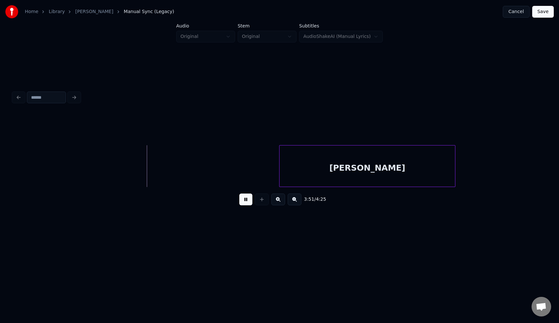
scroll to position [0, 26465]
click at [240, 203] on button at bounding box center [245, 200] width 13 height 12
click at [245, 203] on button at bounding box center [245, 200] width 13 height 12
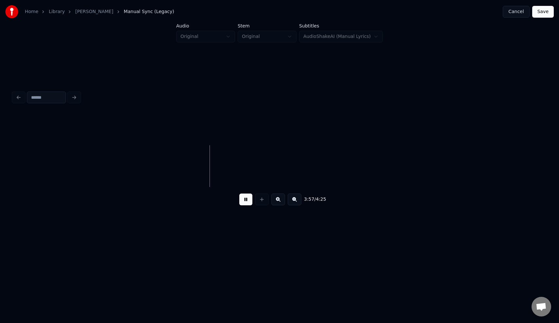
scroll to position [0, 27044]
click at [245, 201] on button at bounding box center [245, 200] width 13 height 12
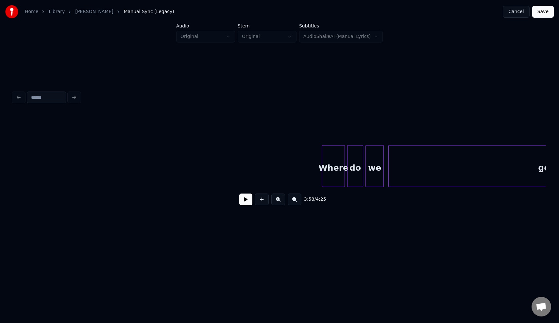
click at [243, 200] on button at bounding box center [245, 200] width 13 height 12
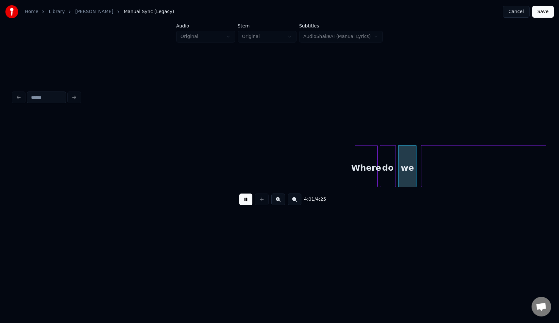
click at [243, 200] on button at bounding box center [245, 200] width 13 height 12
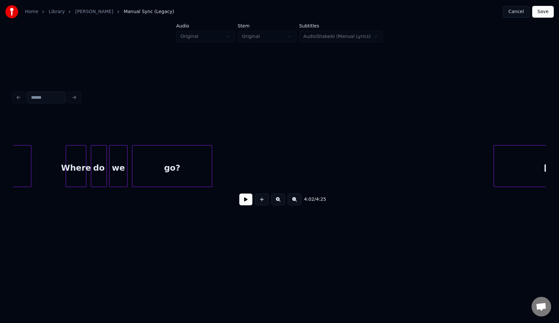
scroll to position [0, 26206]
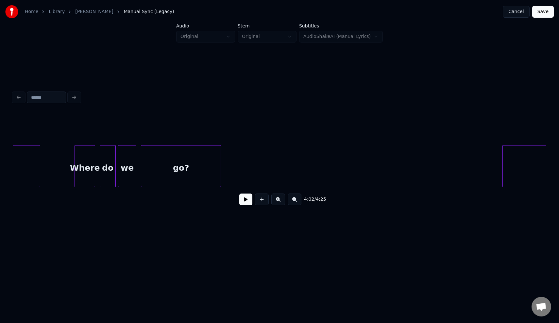
click at [243, 200] on button at bounding box center [245, 200] width 13 height 12
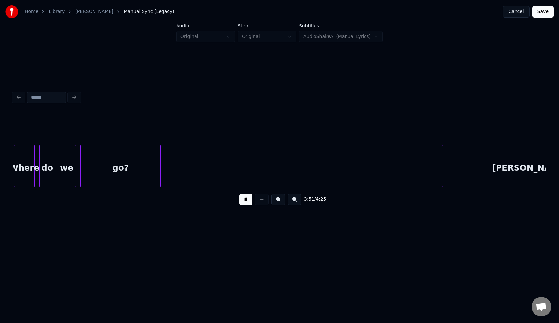
scroll to position [0, 26386]
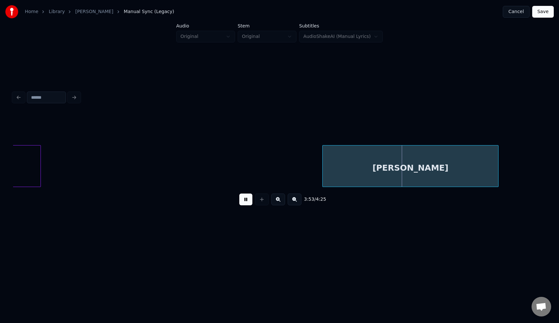
click at [245, 200] on button at bounding box center [245, 200] width 13 height 12
click at [403, 159] on div "[PERSON_NAME]" at bounding box center [411, 168] width 176 height 44
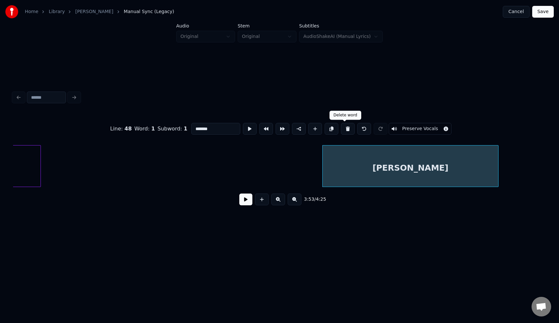
click at [344, 129] on button at bounding box center [348, 129] width 14 height 12
type input "*****"
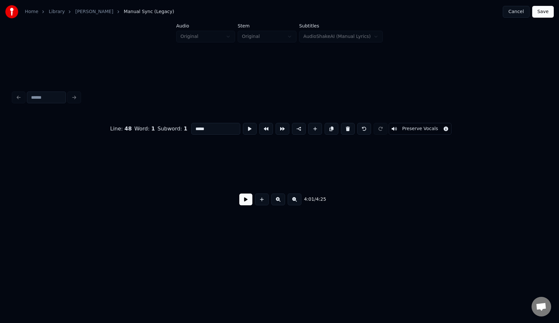
scroll to position [0, 26722]
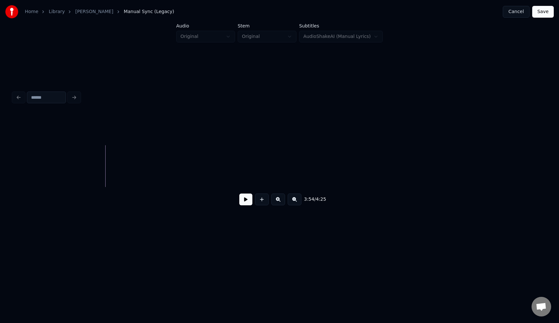
click at [240, 202] on button at bounding box center [245, 200] width 13 height 12
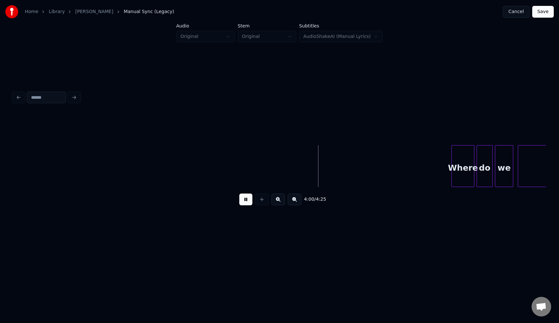
scroll to position [0, 27534]
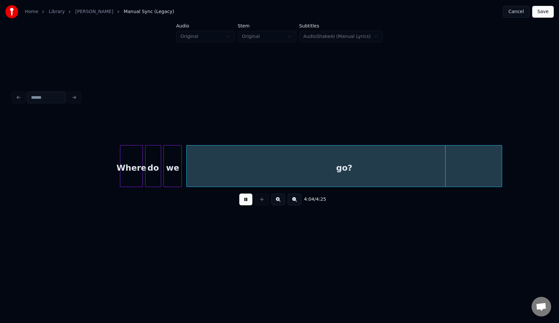
click at [247, 198] on button at bounding box center [245, 200] width 13 height 12
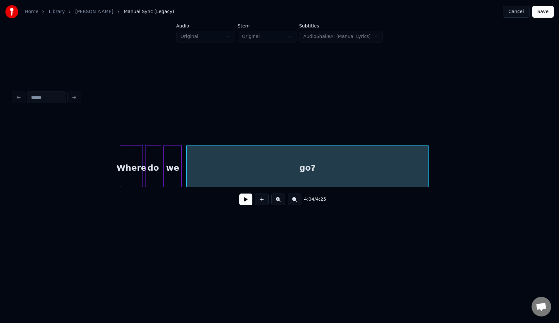
click at [427, 165] on div at bounding box center [428, 166] width 2 height 41
click at [241, 201] on button at bounding box center [245, 200] width 13 height 12
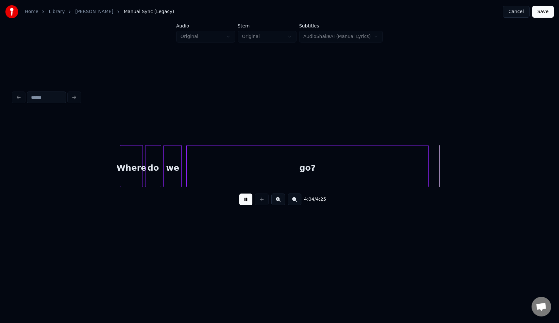
click at [241, 201] on button at bounding box center [245, 200] width 13 height 12
click at [244, 202] on button at bounding box center [245, 200] width 13 height 12
click at [338, 171] on div at bounding box center [338, 166] width 2 height 41
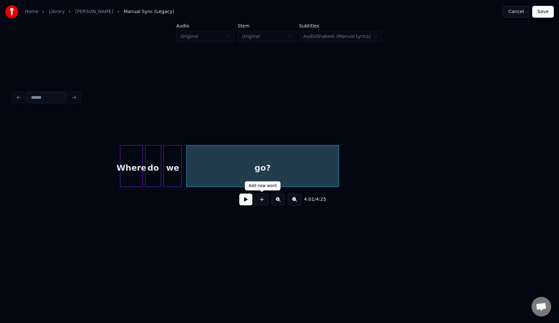
click at [240, 200] on button at bounding box center [245, 200] width 13 height 12
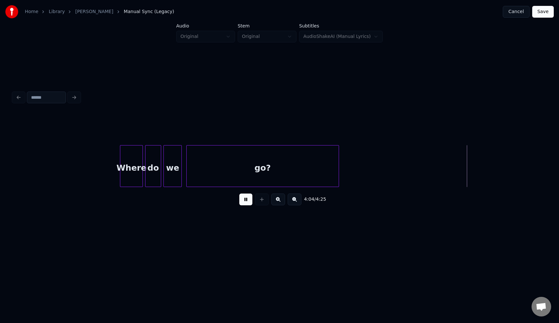
click at [240, 200] on button at bounding box center [245, 200] width 13 height 12
click at [246, 200] on button at bounding box center [245, 200] width 13 height 12
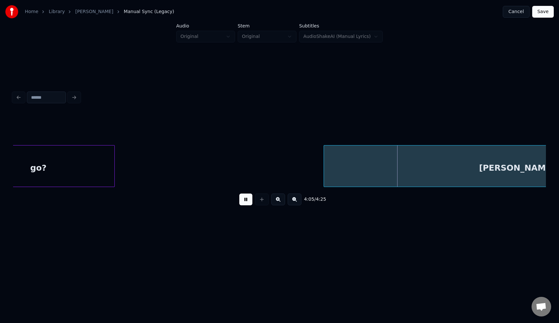
scroll to position [0, 27772]
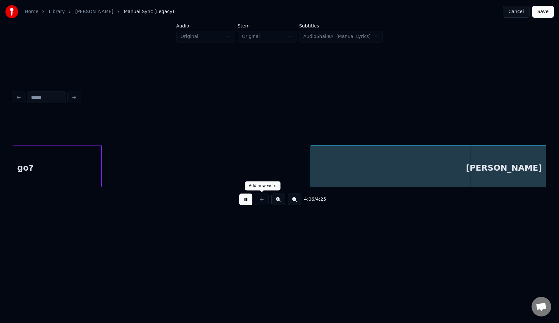
click at [245, 199] on button at bounding box center [245, 200] width 13 height 12
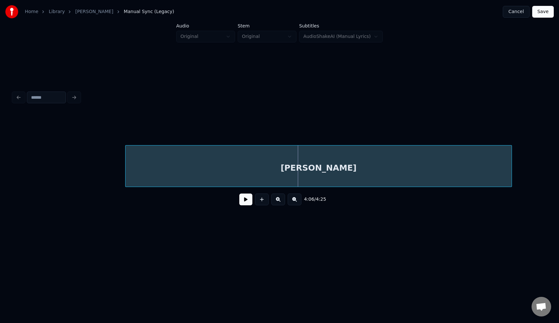
scroll to position [0, 27977]
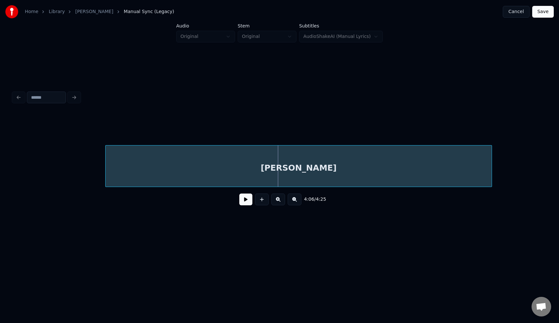
click at [222, 178] on div "[PERSON_NAME]" at bounding box center [299, 168] width 386 height 44
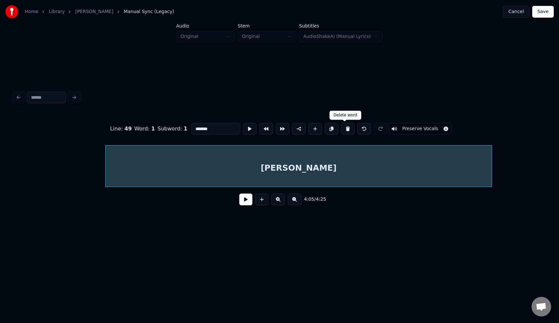
click at [343, 132] on button at bounding box center [348, 129] width 14 height 12
type input "*****"
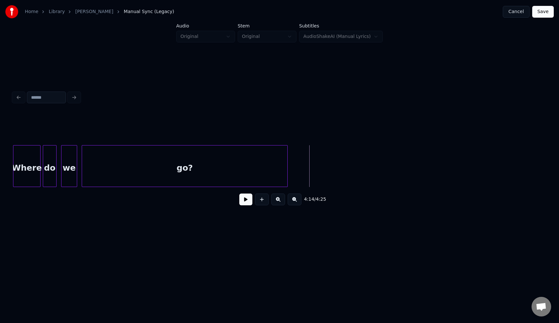
click at [249, 200] on button at bounding box center [245, 200] width 13 height 12
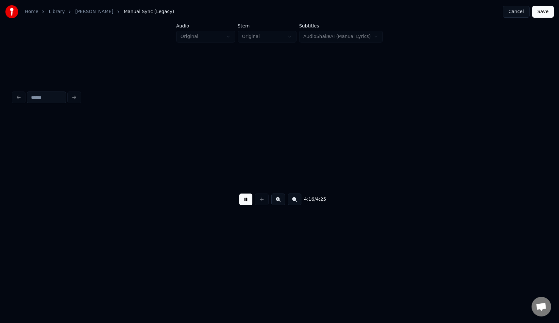
scroll to position [0, 29377]
click at [246, 199] on button at bounding box center [245, 200] width 13 height 12
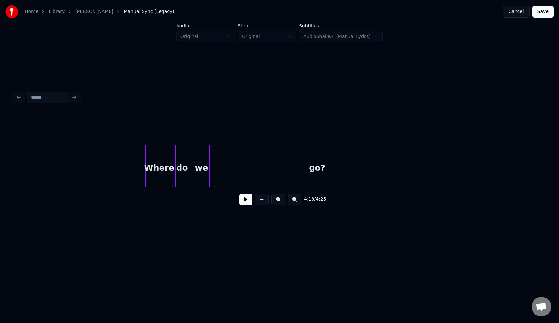
scroll to position [0, 28513]
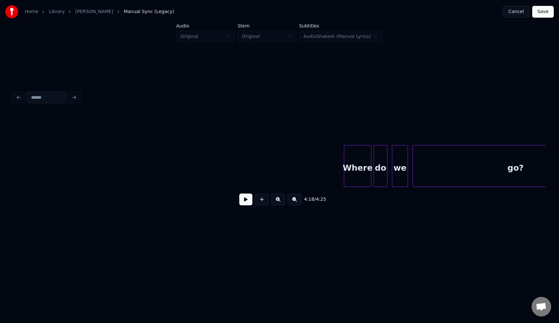
click at [244, 202] on button at bounding box center [245, 200] width 13 height 12
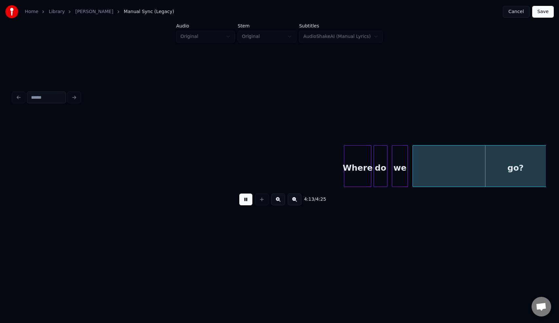
click at [244, 202] on button at bounding box center [245, 200] width 13 height 12
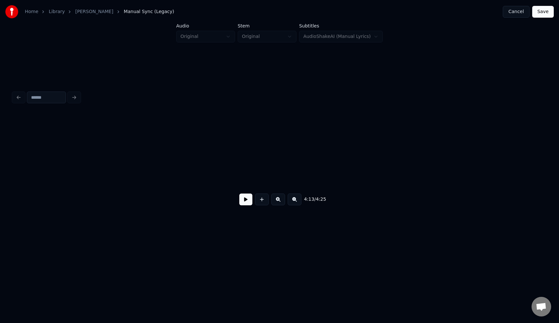
scroll to position [0, 27926]
click at [243, 198] on button at bounding box center [245, 200] width 13 height 12
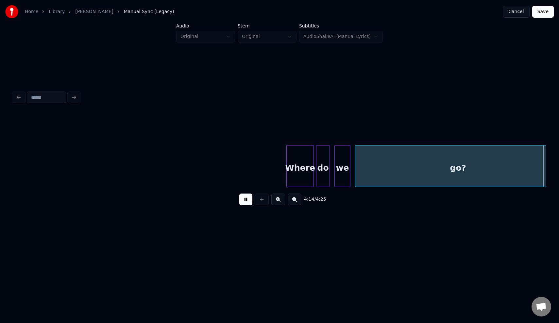
scroll to position [0, 29105]
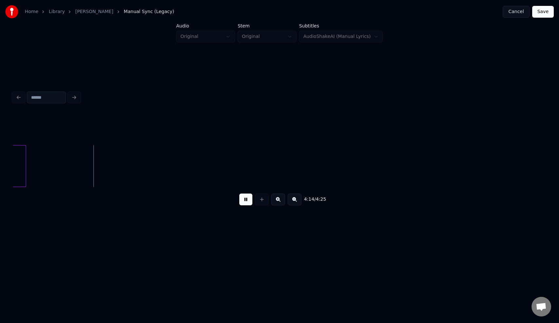
click at [247, 203] on button at bounding box center [245, 200] width 13 height 12
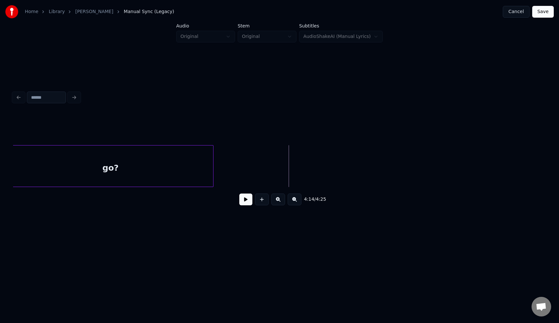
scroll to position [0, 28887]
click at [314, 164] on div at bounding box center [313, 166] width 2 height 41
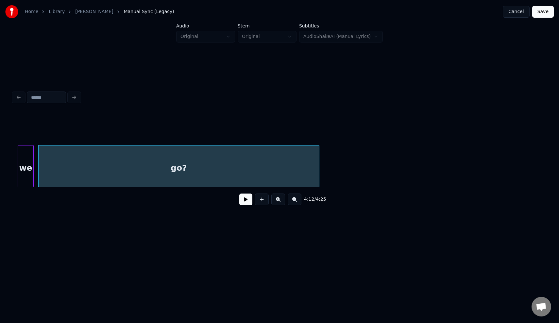
click at [245, 199] on button at bounding box center [245, 200] width 13 height 12
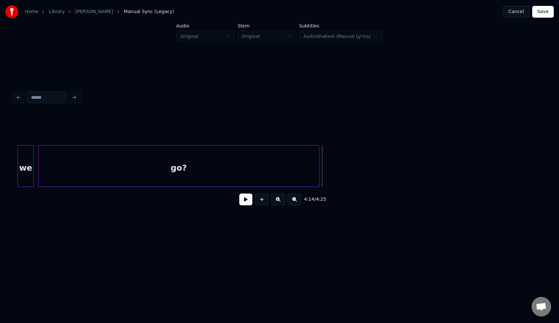
scroll to position [0, 28620]
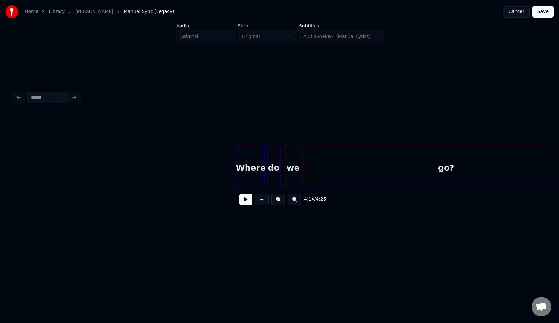
click at [540, 15] on button "Save" at bounding box center [544, 12] width 22 height 12
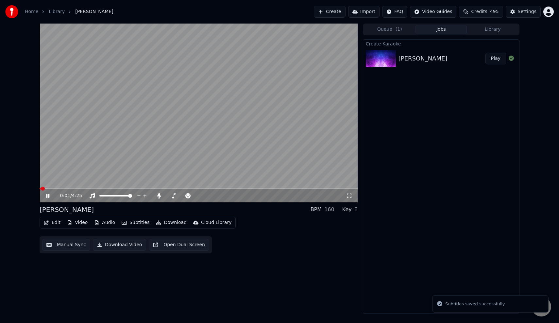
click at [72, 189] on span at bounding box center [199, 188] width 318 height 1
click at [83, 188] on span at bounding box center [199, 188] width 318 height 1
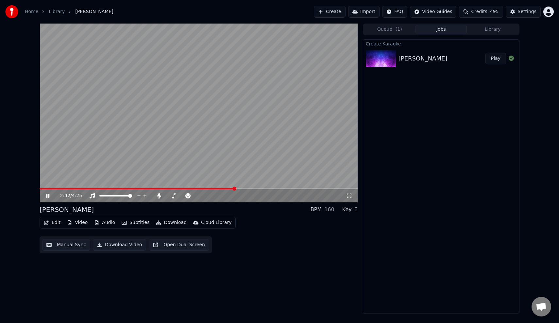
click at [48, 197] on icon at bounding box center [52, 195] width 15 height 5
click at [172, 221] on button "Download" at bounding box center [171, 222] width 36 height 9
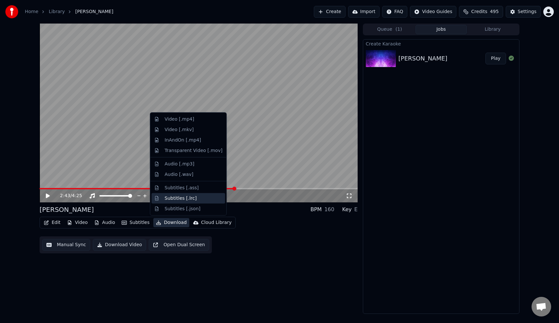
click at [190, 196] on div "Subtitles [.lrc]" at bounding box center [181, 198] width 32 height 7
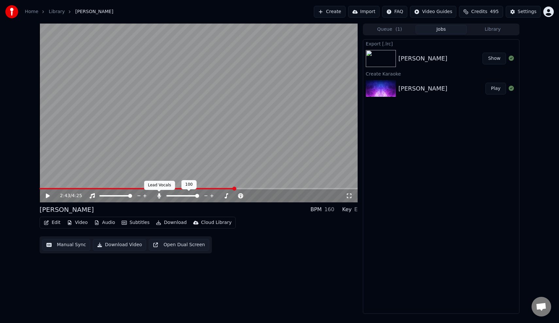
click at [158, 197] on icon at bounding box center [159, 195] width 7 height 5
click at [171, 222] on button "Download" at bounding box center [171, 222] width 36 height 9
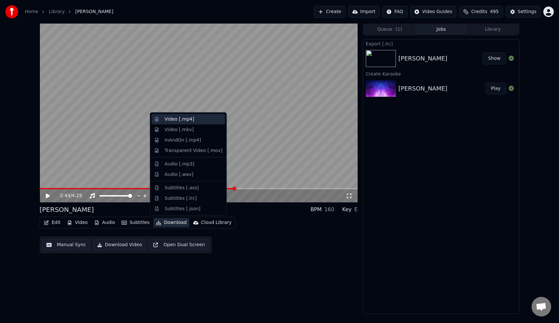
click at [197, 117] on div "Video [.mp4]" at bounding box center [194, 119] width 58 height 7
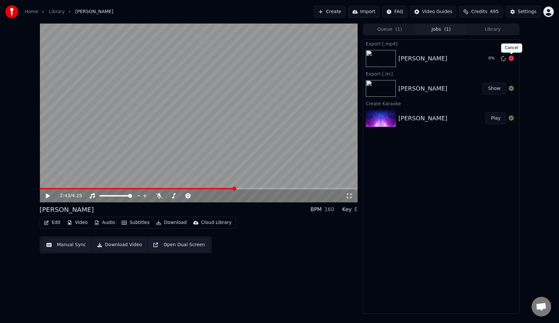
click at [512, 59] on icon at bounding box center [511, 58] width 5 height 5
click at [164, 223] on button "Download" at bounding box center [171, 222] width 36 height 9
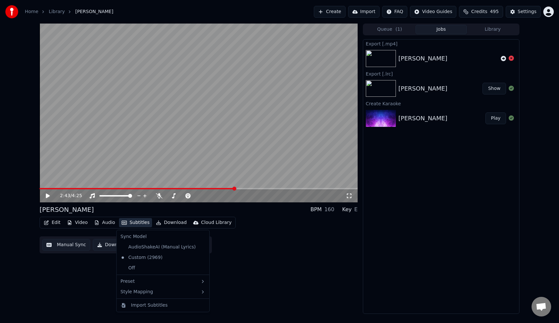
click at [262, 256] on div "2:43 / 4:25 Jasmine BPM 160 Key E Edit Video Audio Subtitles Download Cloud Lib…" at bounding box center [199, 169] width 318 height 291
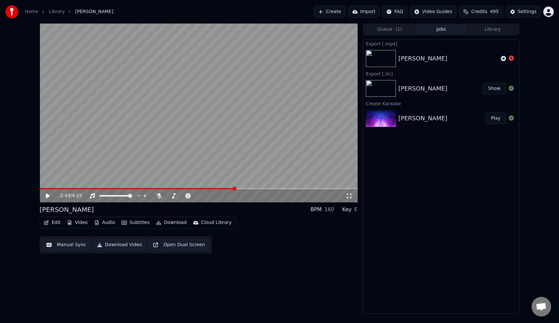
click at [165, 222] on button "Download" at bounding box center [171, 222] width 36 height 9
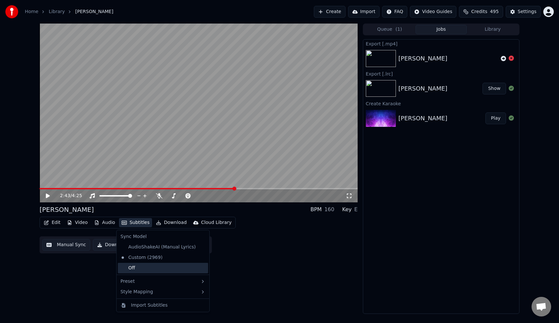
click at [137, 269] on div "Off" at bounding box center [163, 268] width 90 height 10
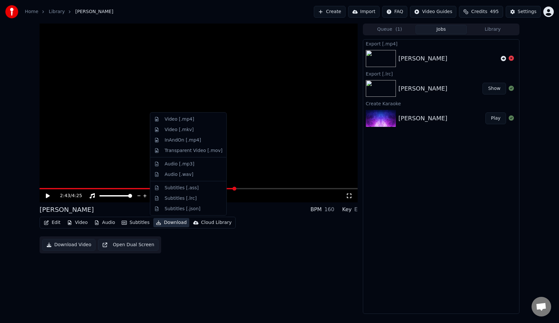
click at [170, 224] on button "Download" at bounding box center [171, 222] width 36 height 9
click at [204, 121] on div "Video [.mp4]" at bounding box center [194, 119] width 58 height 7
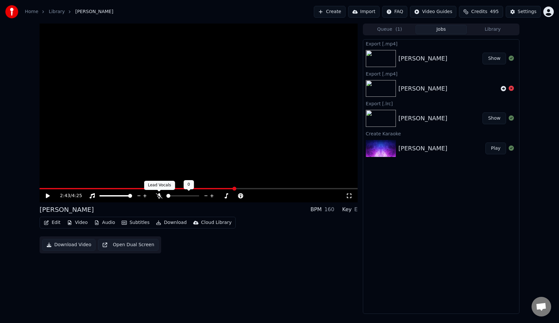
click at [160, 197] on icon at bounding box center [159, 195] width 7 height 5
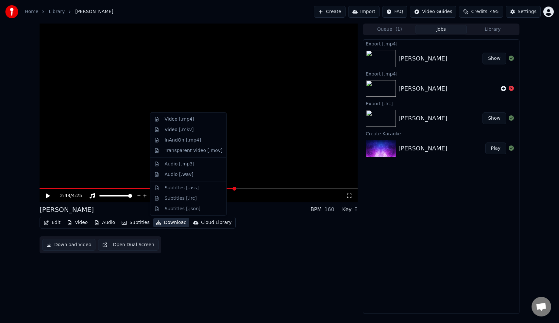
click at [167, 226] on button "Download" at bounding box center [171, 222] width 36 height 9
click at [182, 116] on div "Video [.mp4]" at bounding box center [179, 119] width 29 height 7
